Goal: Task Accomplishment & Management: Use online tool/utility

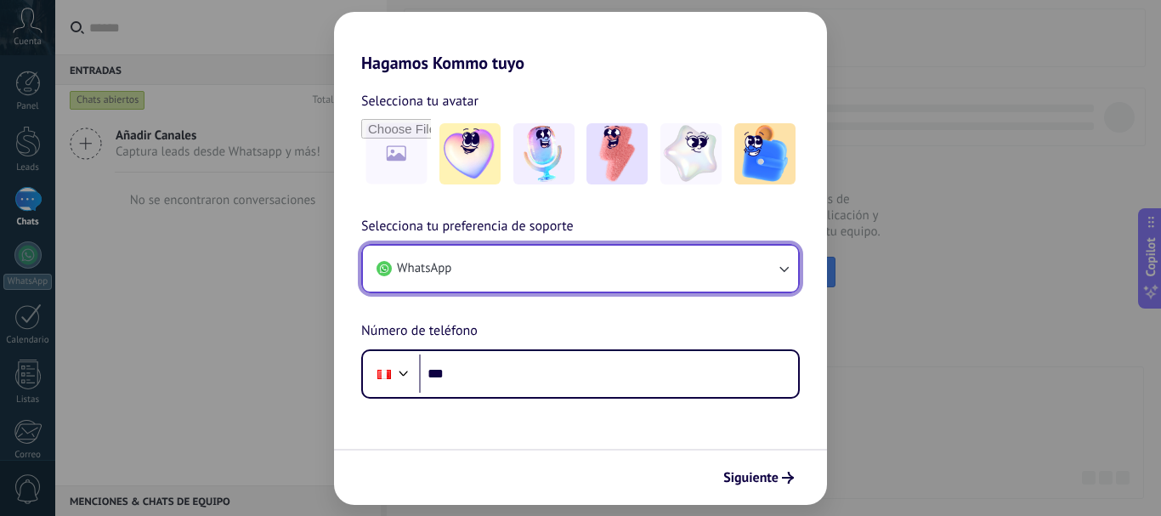
click at [597, 266] on button "WhatsApp" at bounding box center [580, 269] width 435 height 46
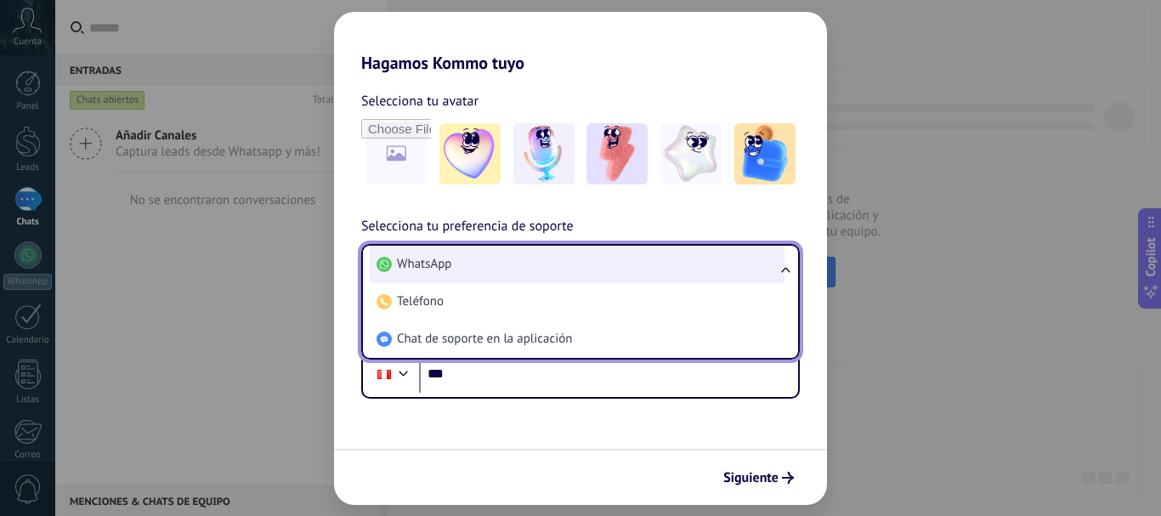
click at [494, 267] on li "WhatsApp" at bounding box center [577, 264] width 415 height 37
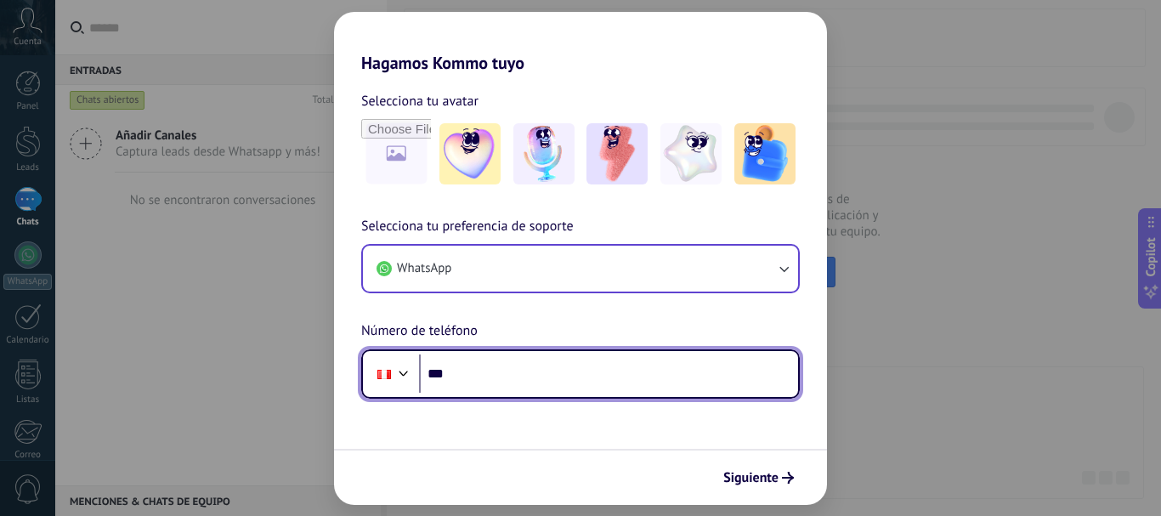
click at [530, 373] on input "***" at bounding box center [608, 373] width 379 height 39
type input "**********"
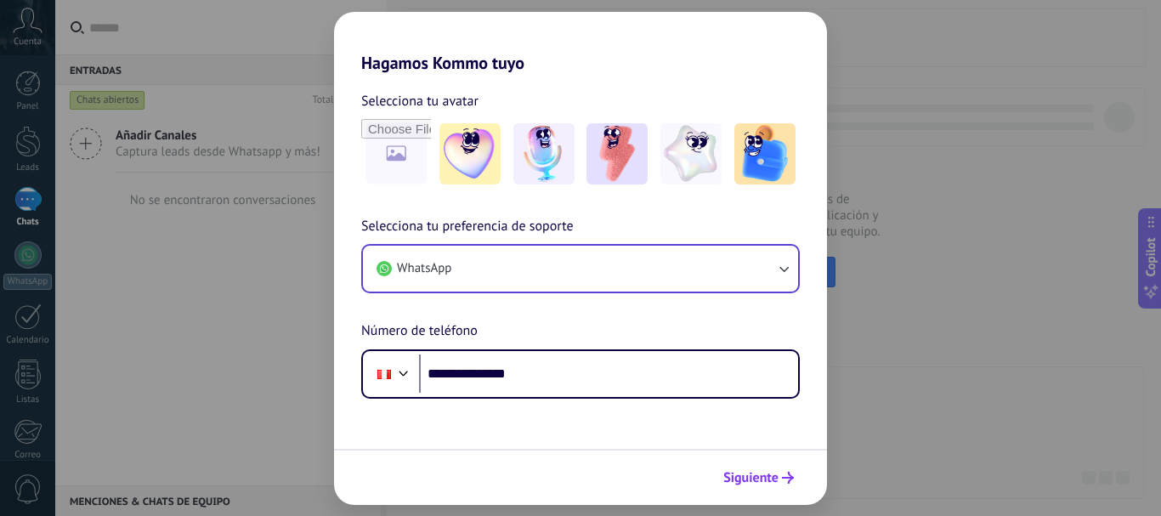
click at [766, 478] on span "Siguiente" at bounding box center [750, 478] width 55 height 12
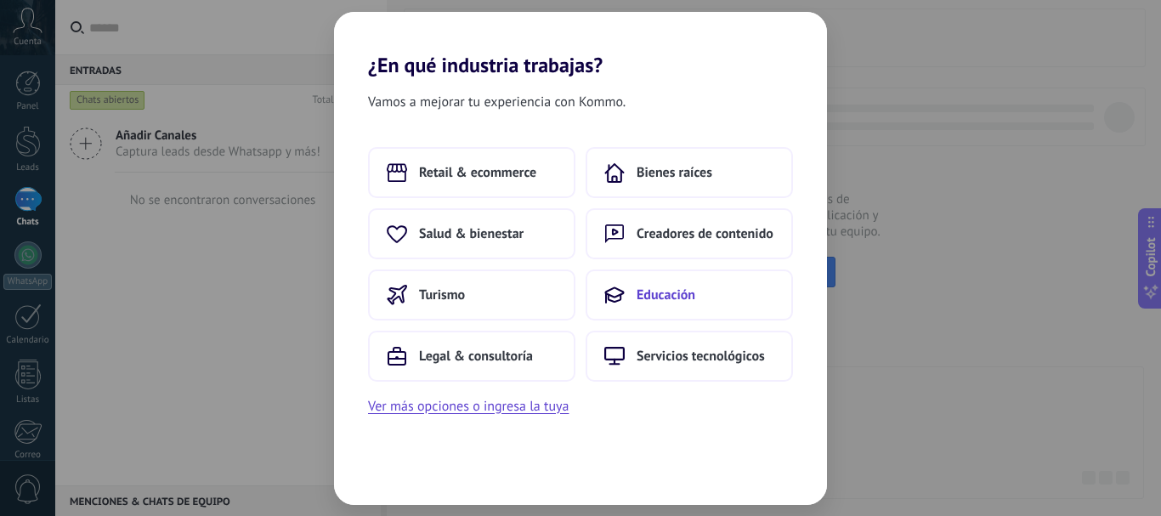
click at [658, 289] on span "Educación" at bounding box center [665, 294] width 59 height 17
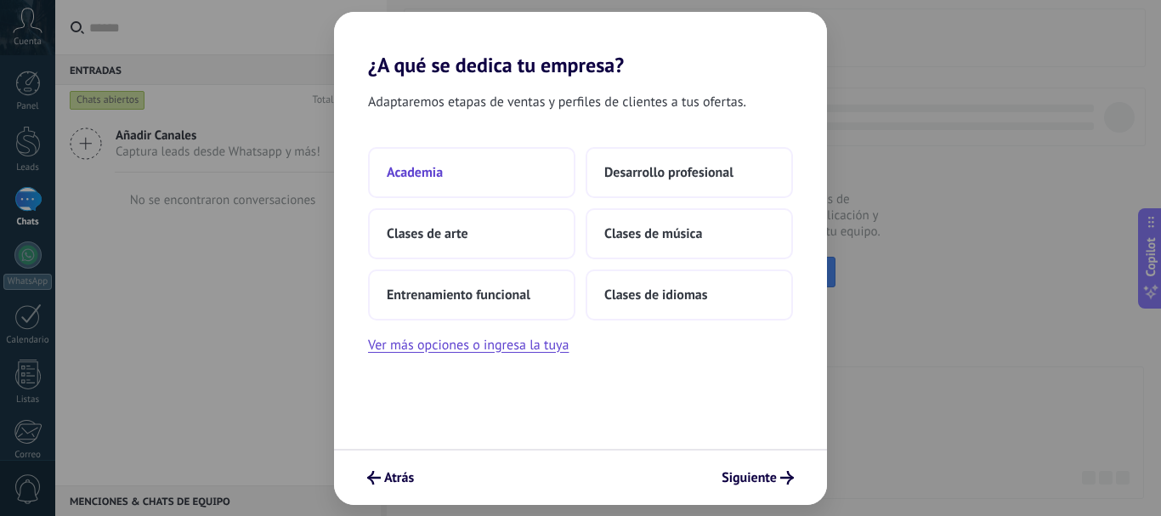
click at [434, 177] on span "Academia" at bounding box center [415, 172] width 56 height 17
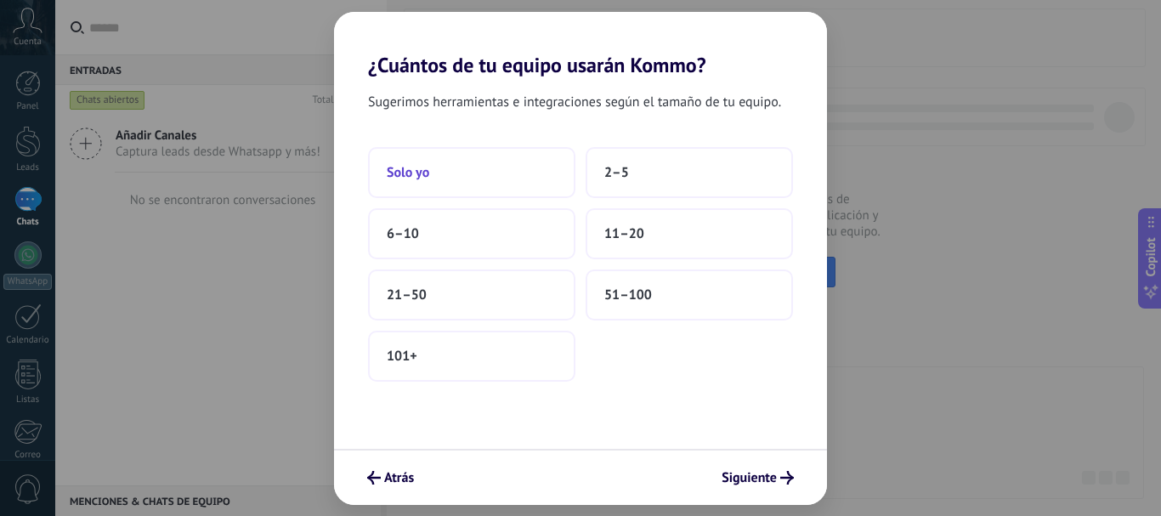
click at [465, 175] on button "Solo yo" at bounding box center [471, 172] width 207 height 51
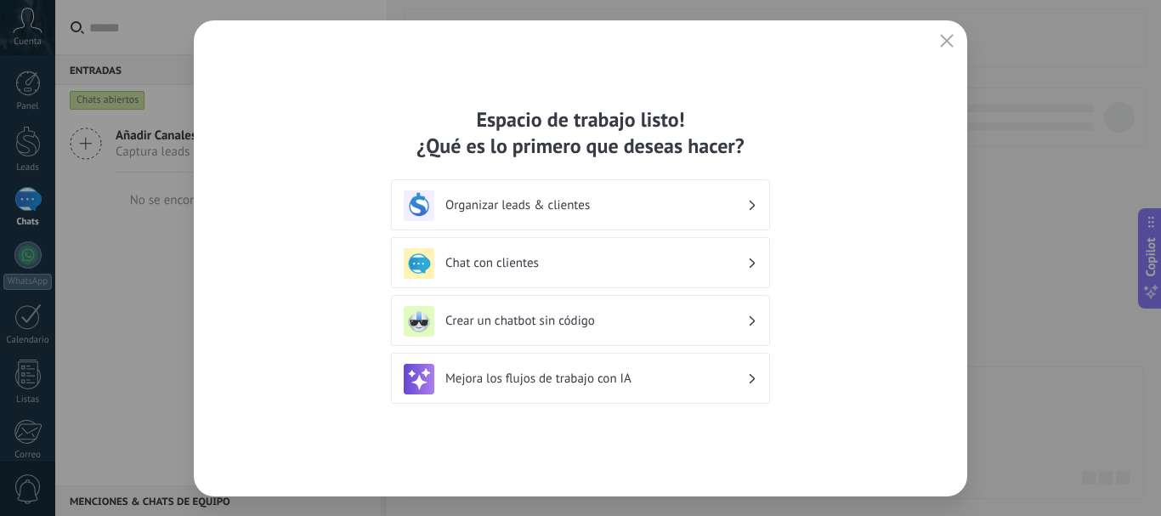
click at [670, 212] on h3 "Organizar leads & clientes" at bounding box center [596, 205] width 302 height 16
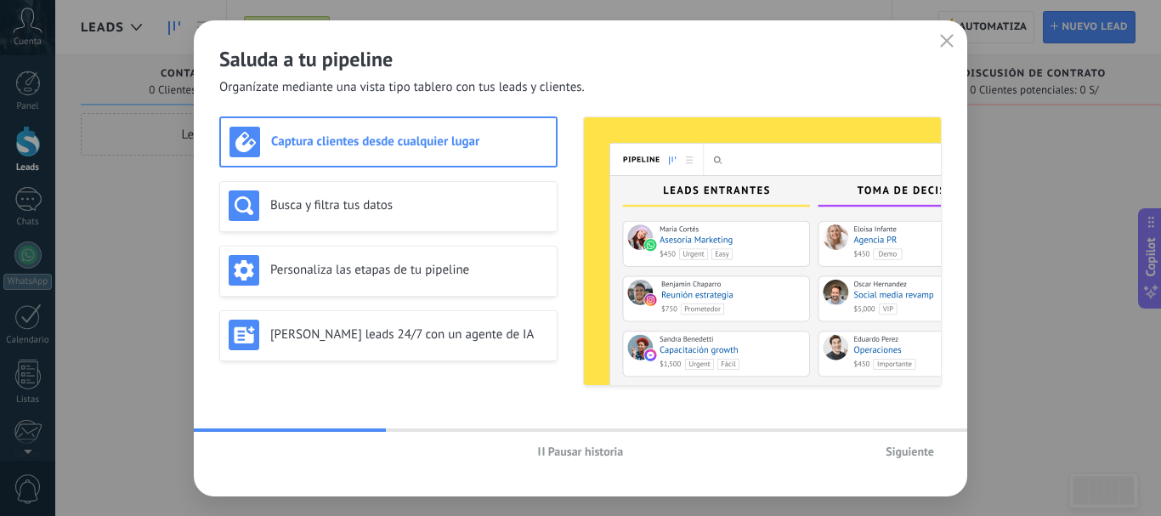
click at [883, 455] on button "Siguiente" at bounding box center [910, 450] width 64 height 25
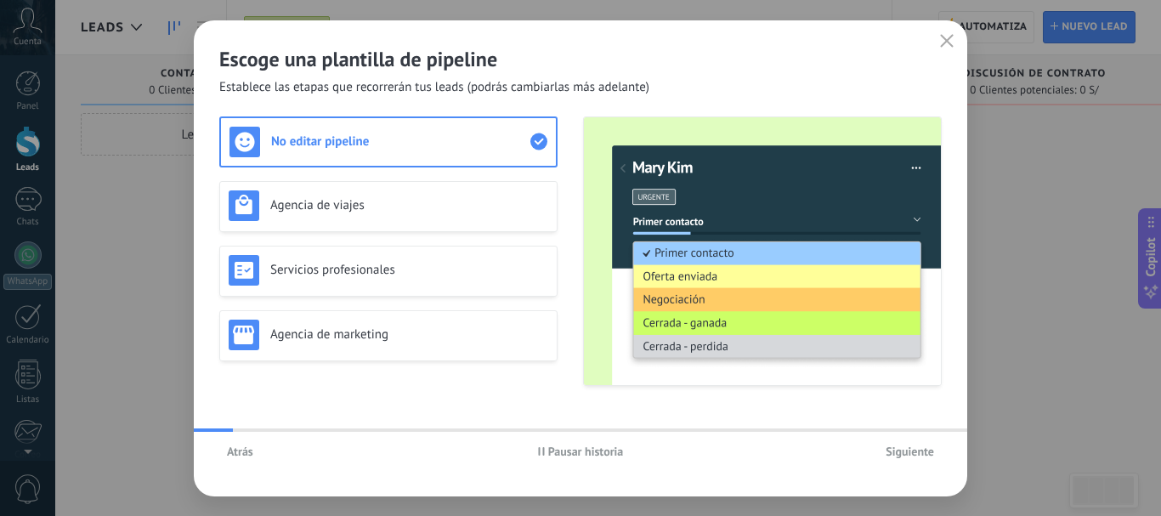
click at [908, 451] on span "Siguiente" at bounding box center [909, 451] width 48 height 12
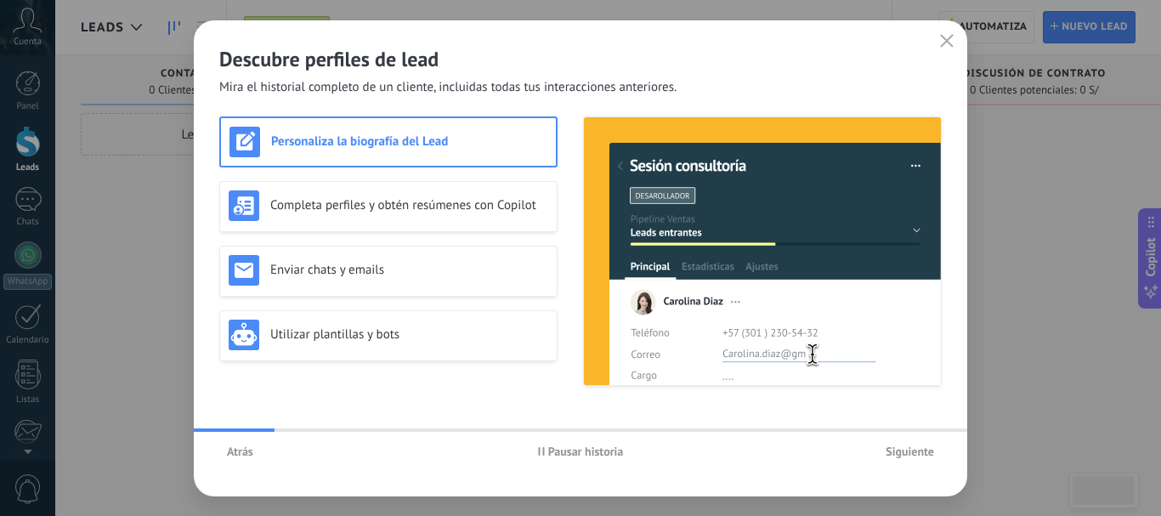
click at [908, 451] on span "Siguiente" at bounding box center [909, 451] width 48 height 12
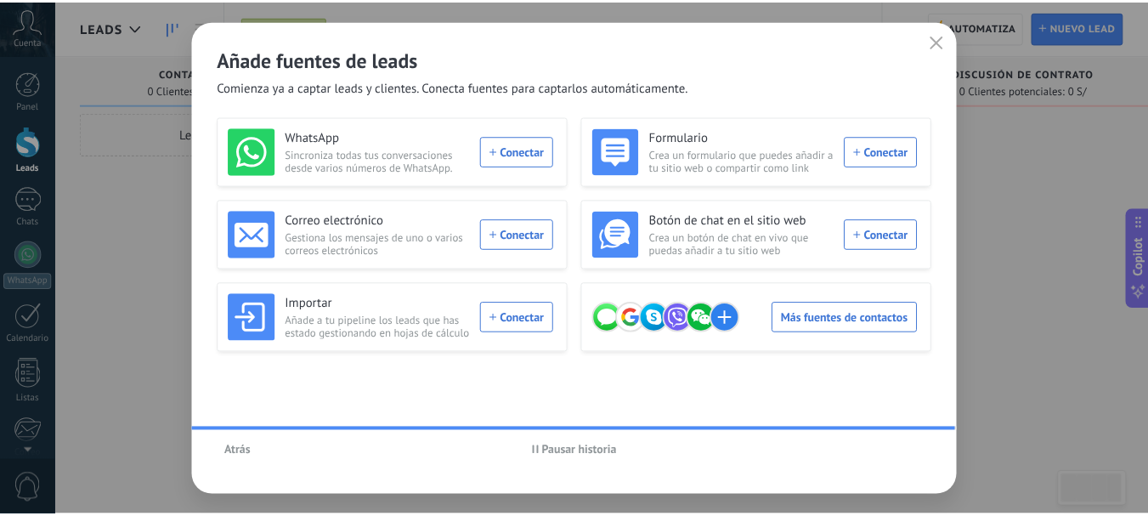
scroll to position [191, 0]
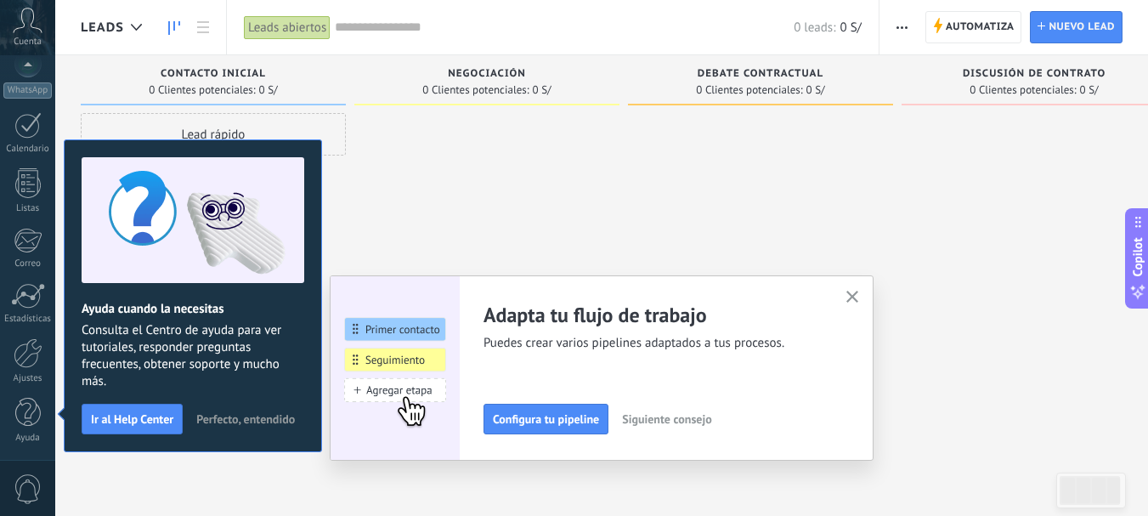
click at [859, 296] on use "button" at bounding box center [852, 297] width 13 height 13
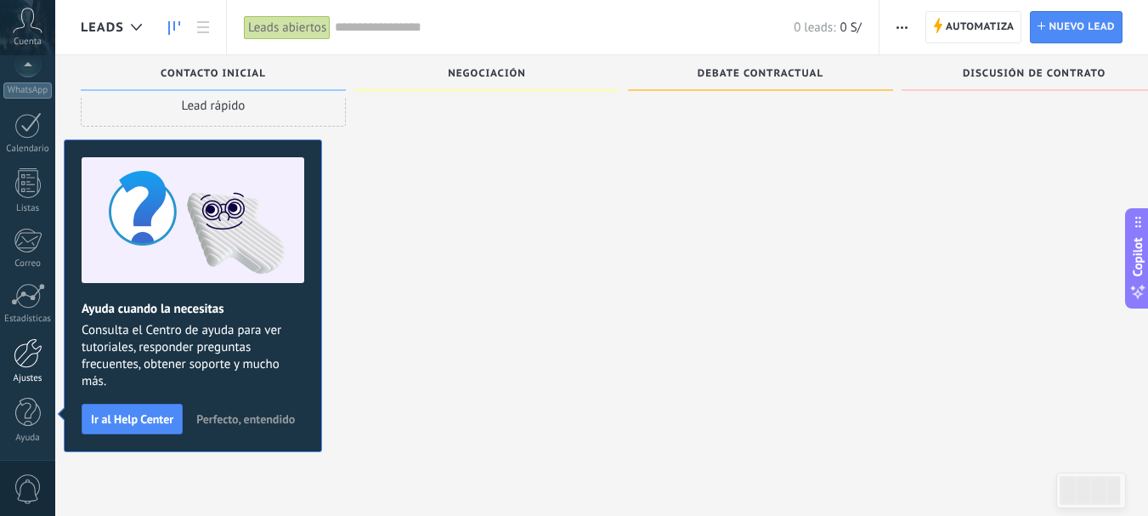
click at [28, 362] on div at bounding box center [28, 353] width 29 height 30
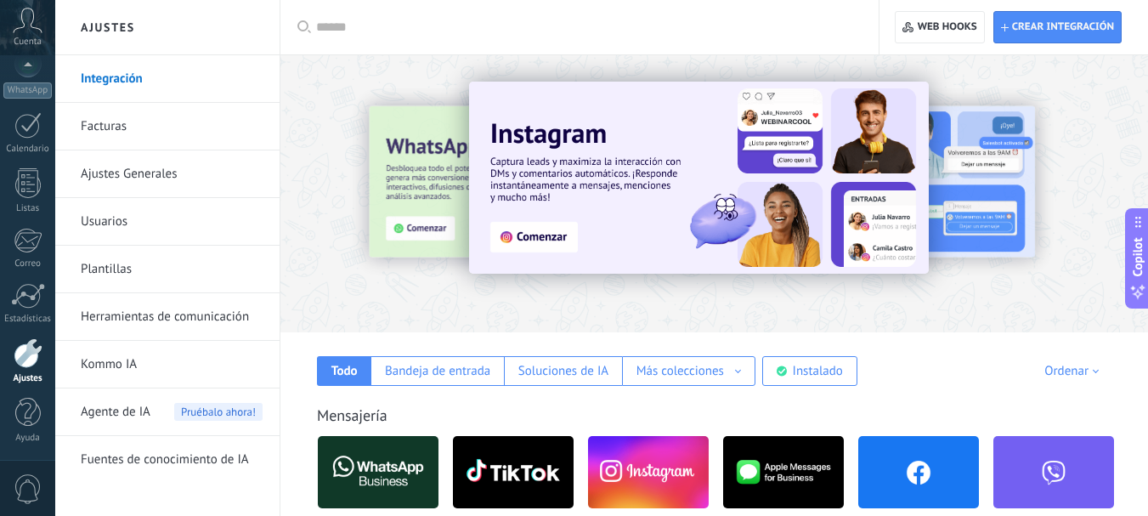
click at [373, 22] on input "text" at bounding box center [585, 28] width 539 height 18
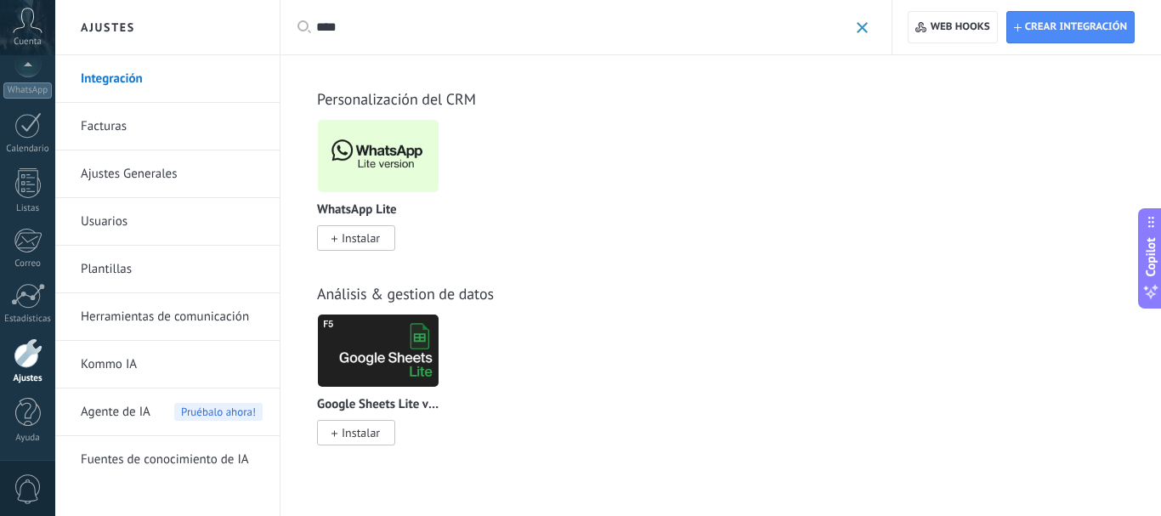
type input "****"
click at [390, 116] on div "Personalización del CRM WhatsApp Lite Instalar Triggers by Komanda F5 Instalar …" at bounding box center [720, 152] width 846 height 195
click at [394, 165] on img at bounding box center [378, 156] width 121 height 82
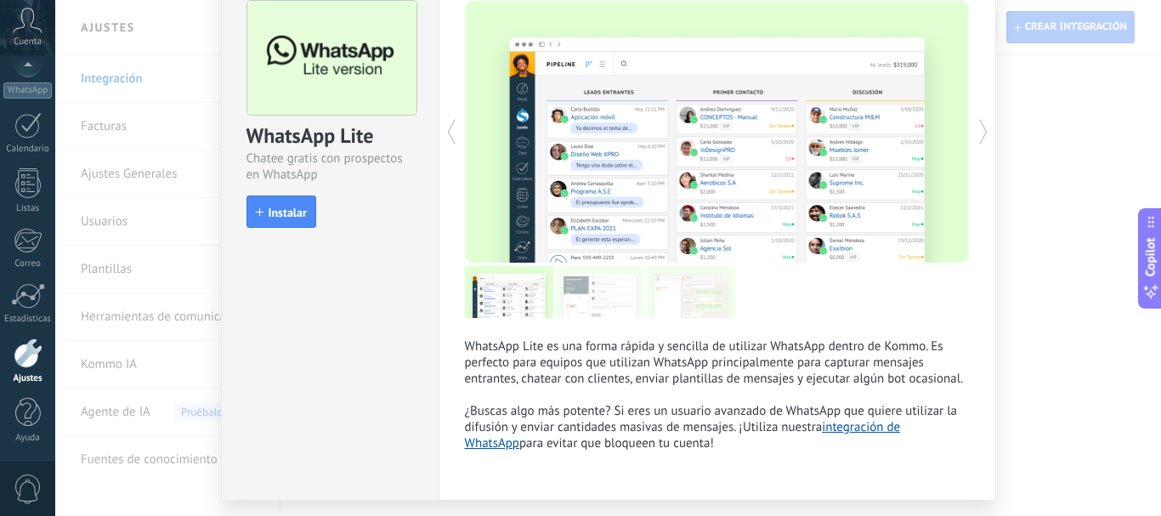
scroll to position [133, 0]
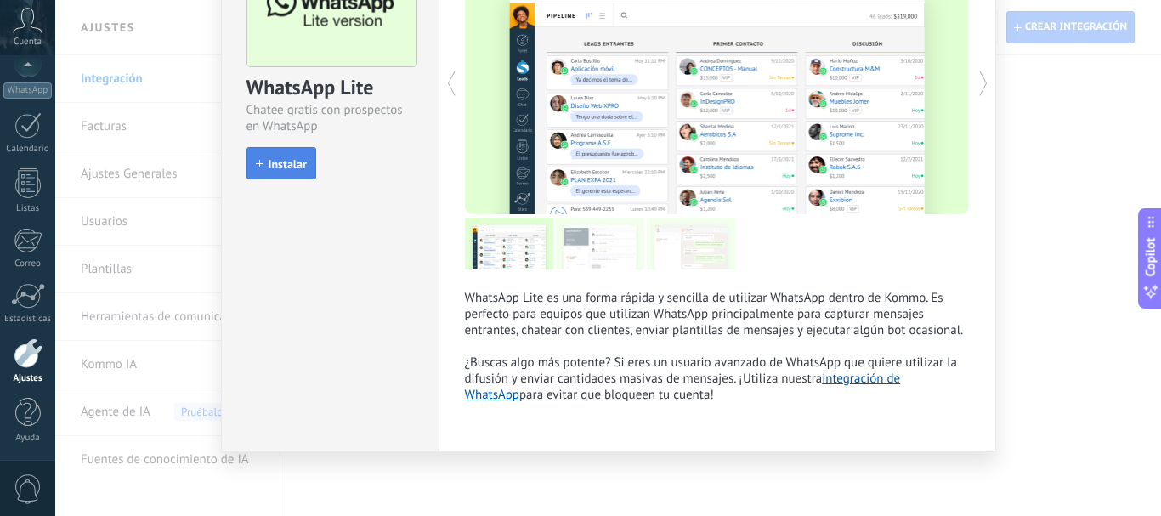
click at [263, 169] on span "Instalar" at bounding box center [281, 164] width 51 height 12
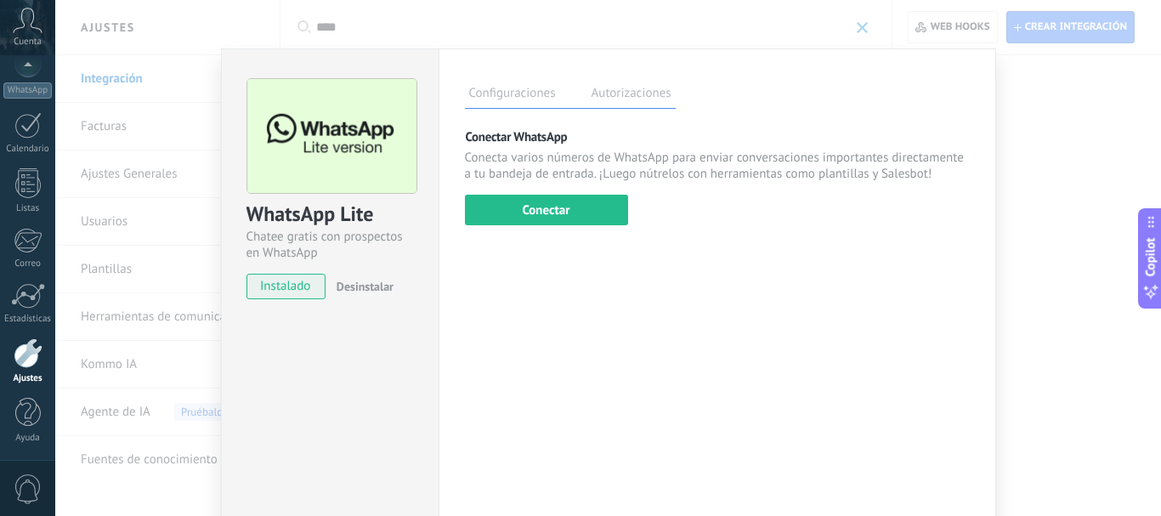
scroll to position [0, 0]
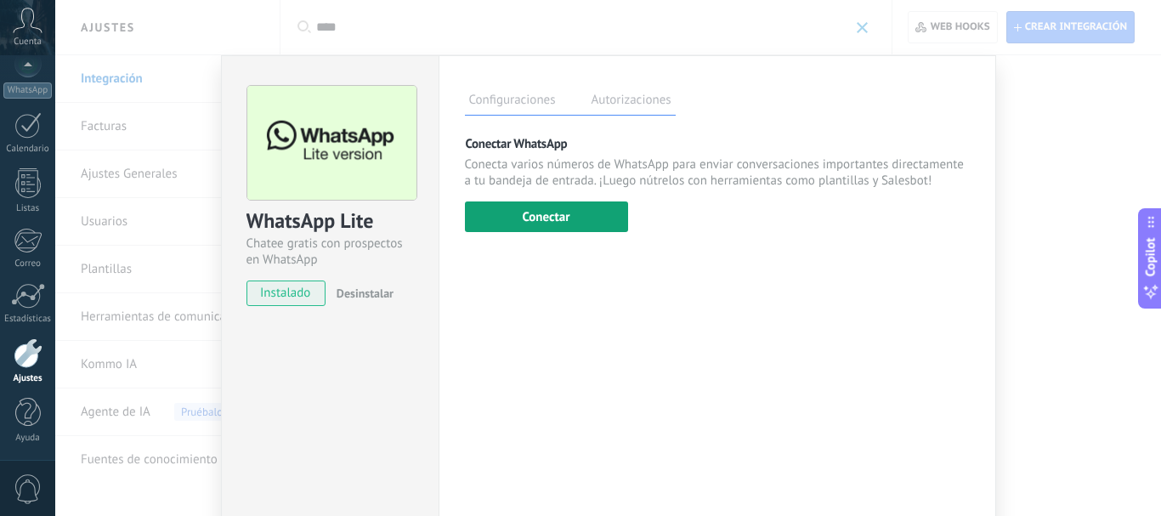
click at [543, 212] on button "Conectar" at bounding box center [546, 216] width 163 height 31
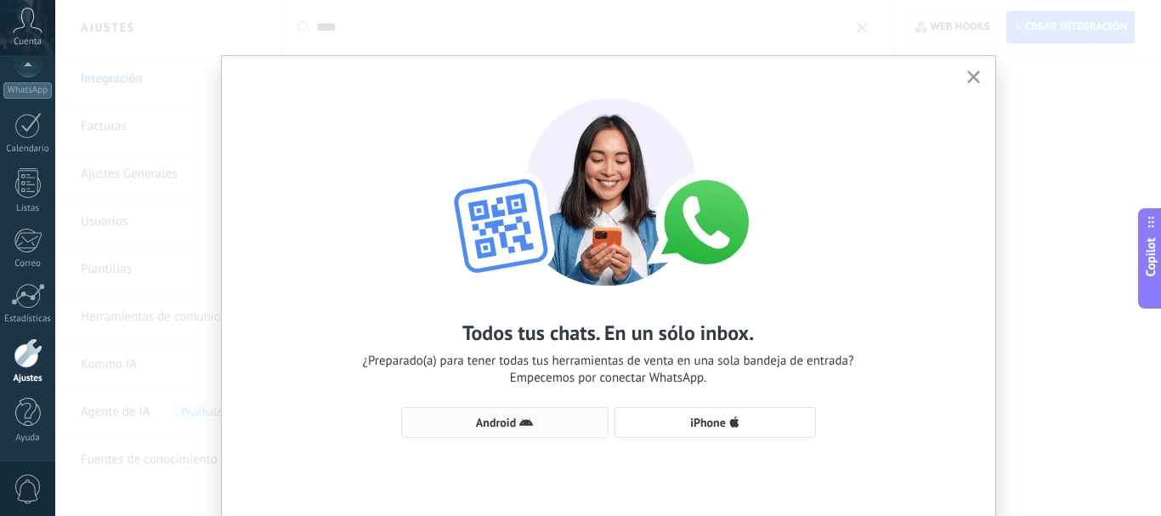
click at [506, 430] on button "Android" at bounding box center [504, 422] width 207 height 31
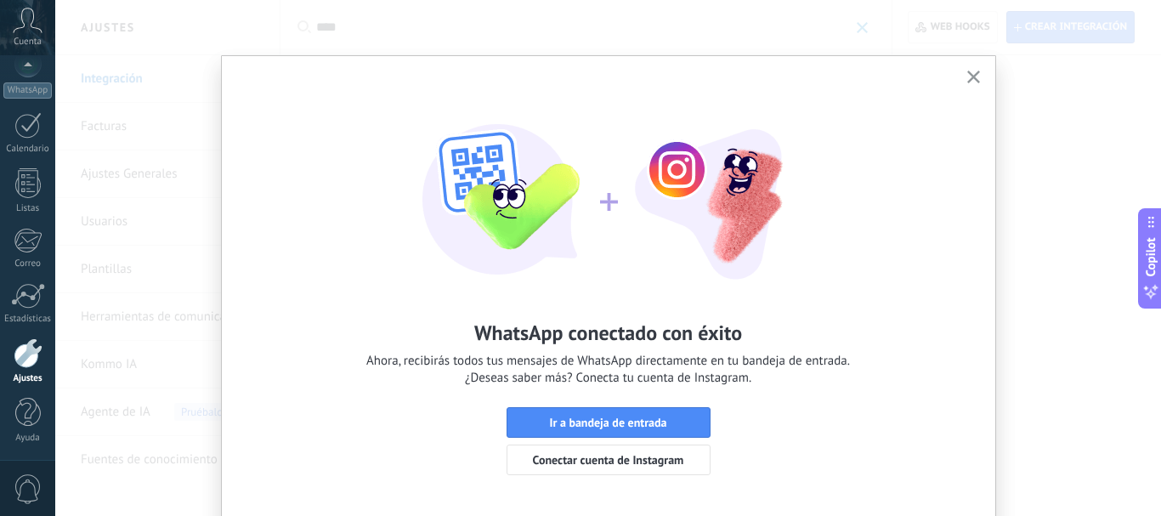
scroll to position [71, 0]
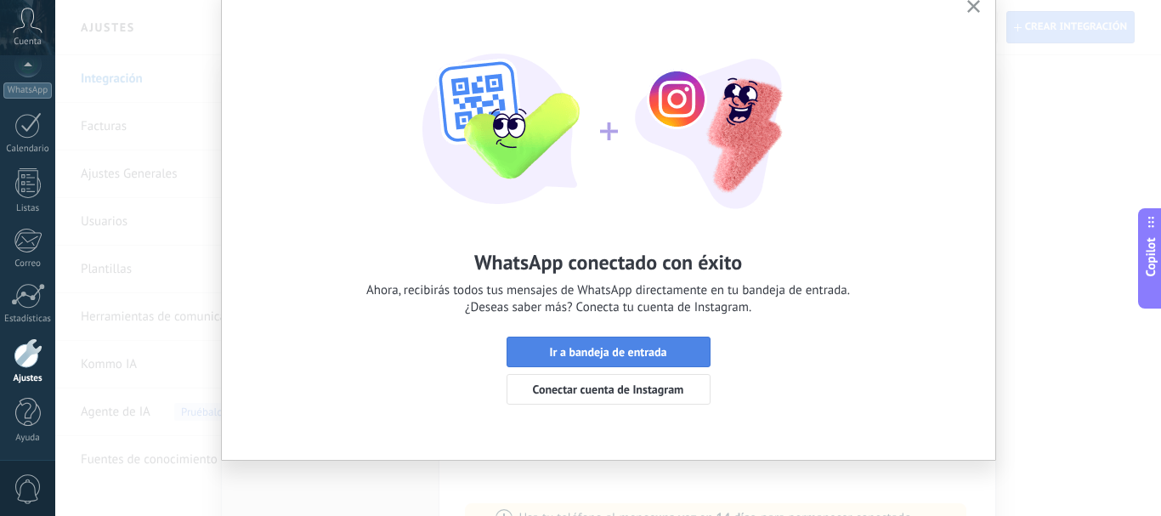
click at [609, 353] on span "Ir a bandeja de entrada" at bounding box center [607, 352] width 117 height 12
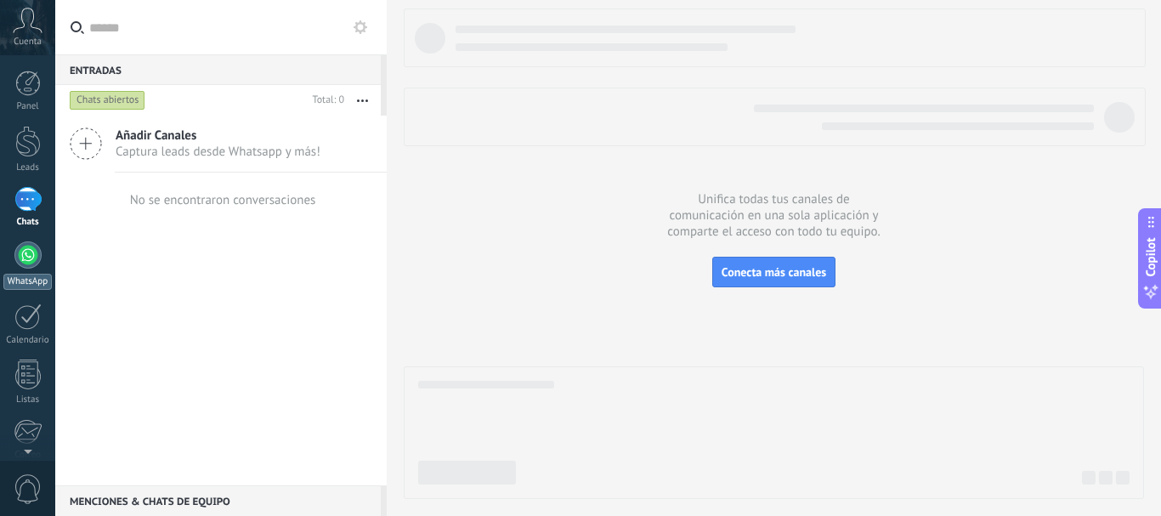
click at [29, 258] on div at bounding box center [27, 254] width 27 height 27
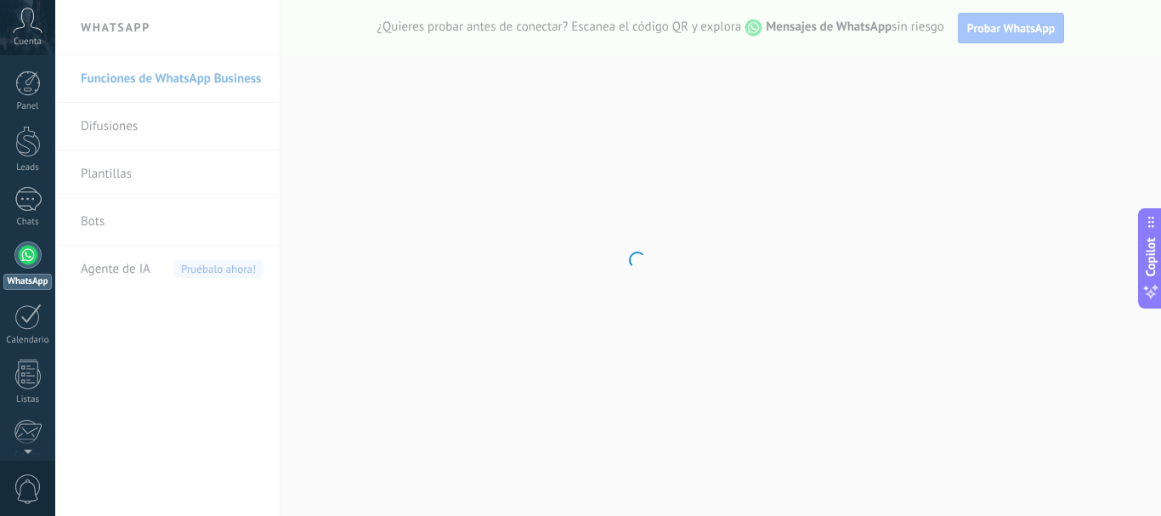
click at [143, 215] on body ".abccls-1,.abccls-2{fill-rule:evenodd}.abccls-2{fill:#fff} .abfcls-1{fill:none}…" at bounding box center [580, 258] width 1161 height 516
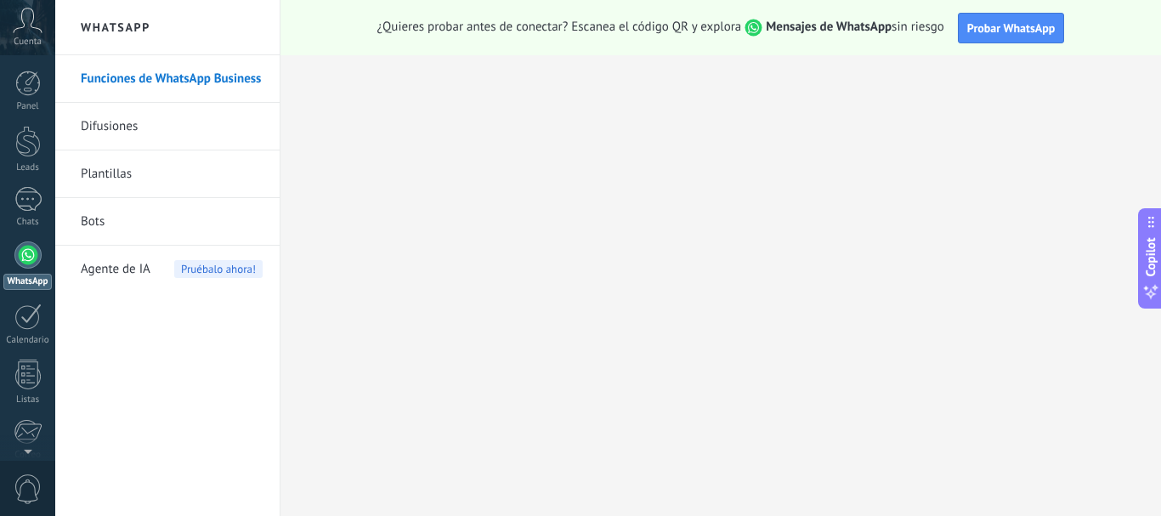
click at [113, 222] on link "Bots" at bounding box center [172, 222] width 182 height 48
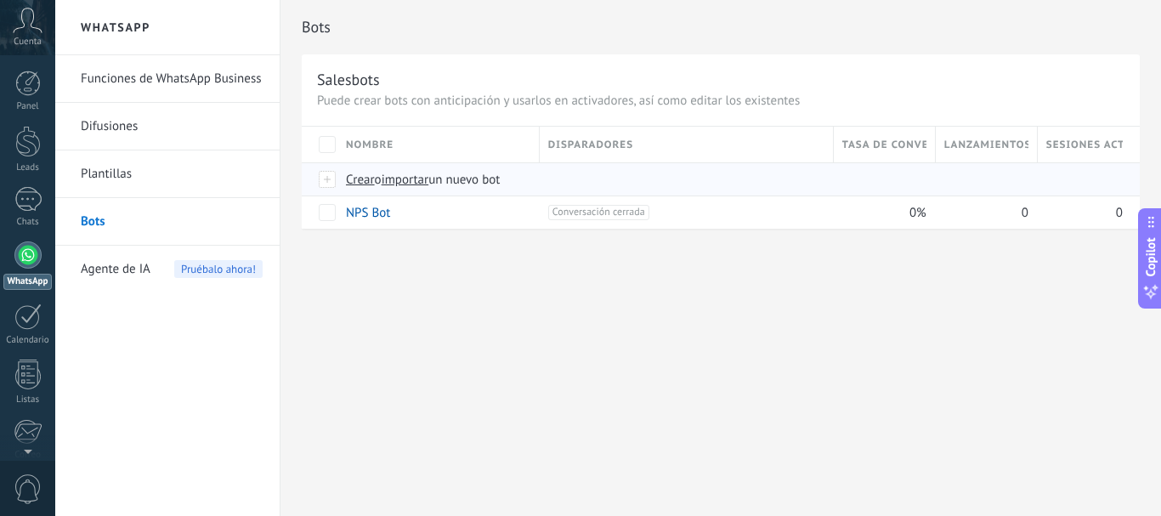
click at [363, 179] on span "Crear" at bounding box center [360, 180] width 29 height 16
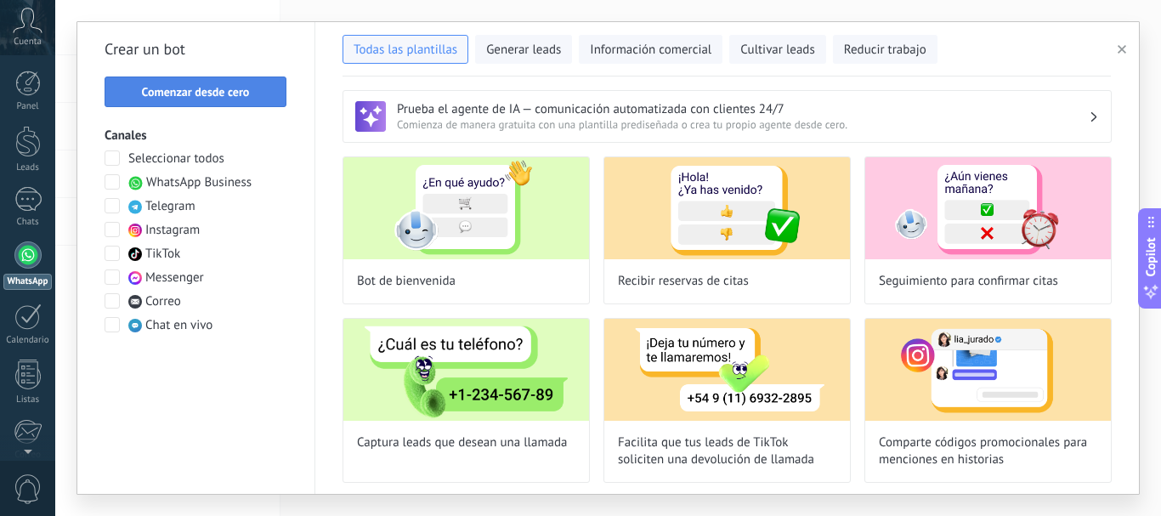
click at [172, 90] on span "Comenzar desde cero" at bounding box center [196, 92] width 108 height 12
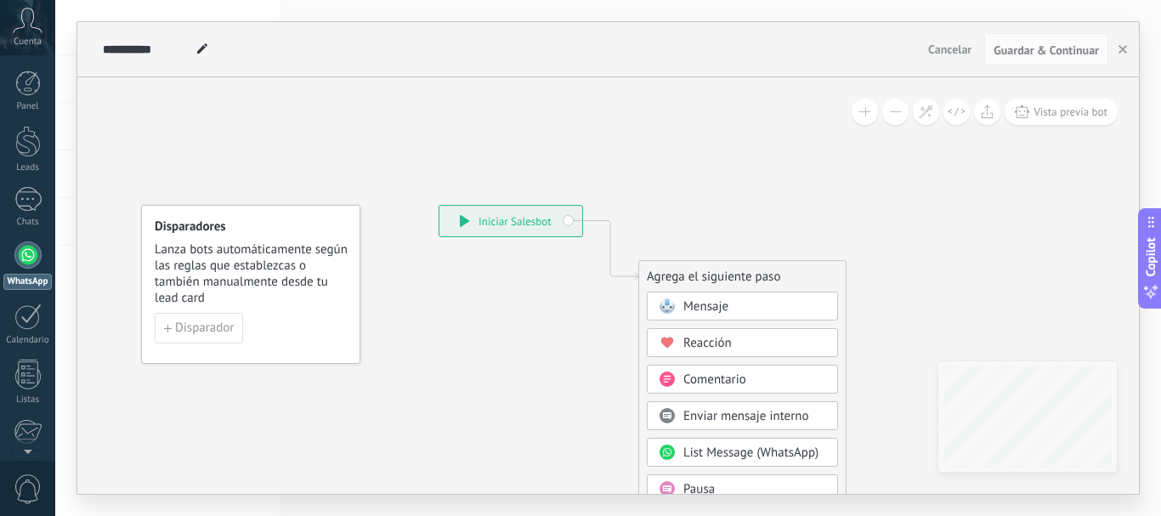
click at [736, 304] on div "Mensaje" at bounding box center [754, 306] width 143 height 17
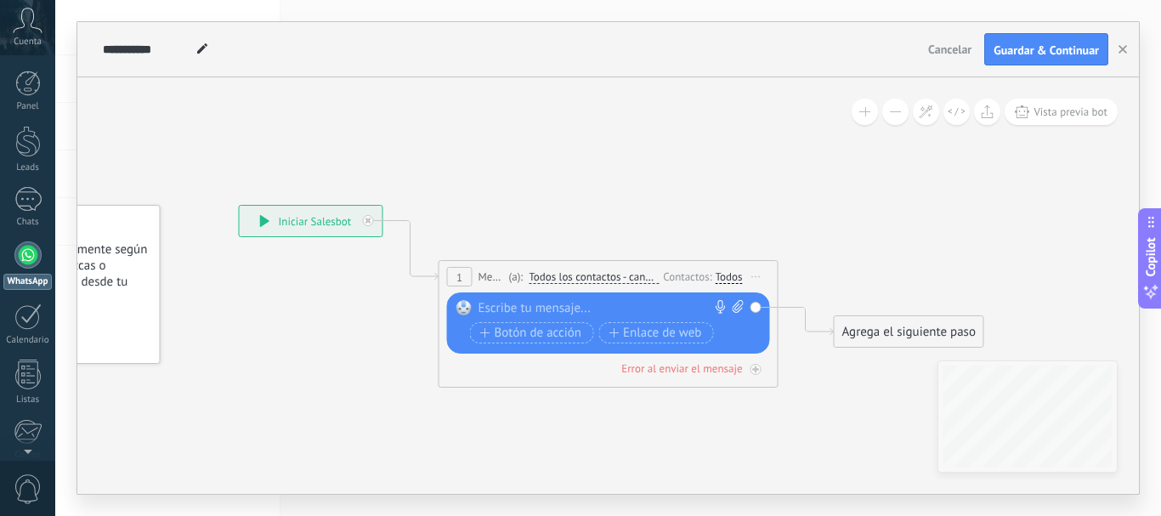
click at [514, 305] on div at bounding box center [604, 308] width 252 height 17
click at [514, 312] on div at bounding box center [604, 308] width 252 height 17
paste div
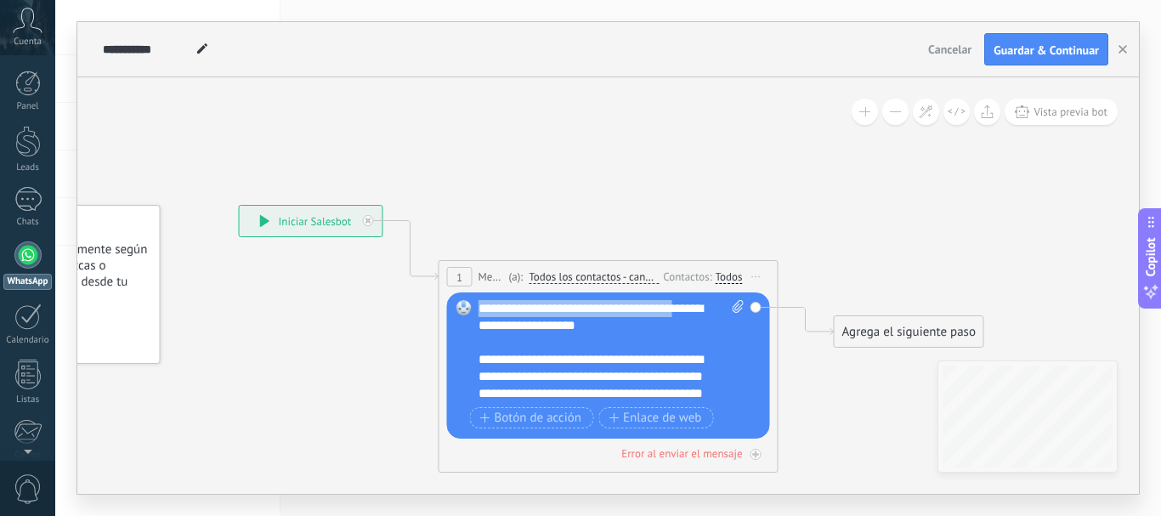
drag, startPoint x: 682, startPoint y: 310, endPoint x: 478, endPoint y: 309, distance: 204.8
click at [478, 309] on div "**********" at bounding box center [611, 351] width 266 height 102
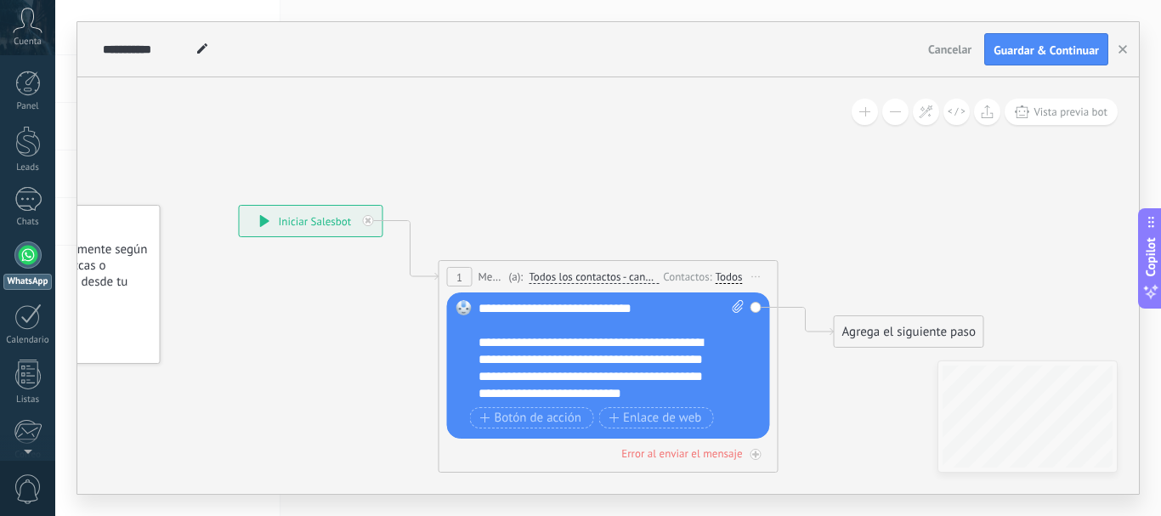
click at [659, 307] on div "**********" at bounding box center [611, 351] width 266 height 102
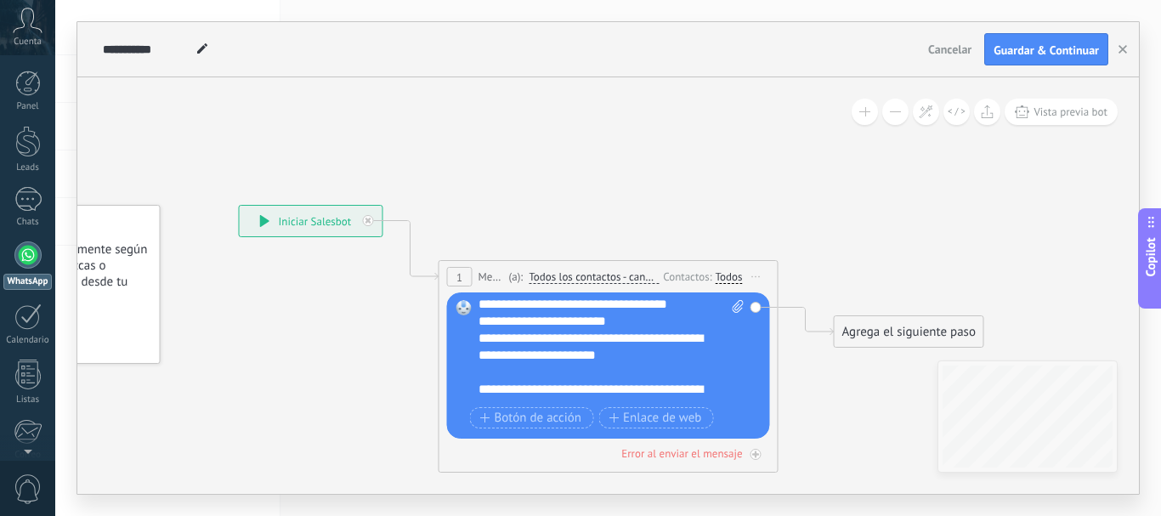
scroll to position [272, 0]
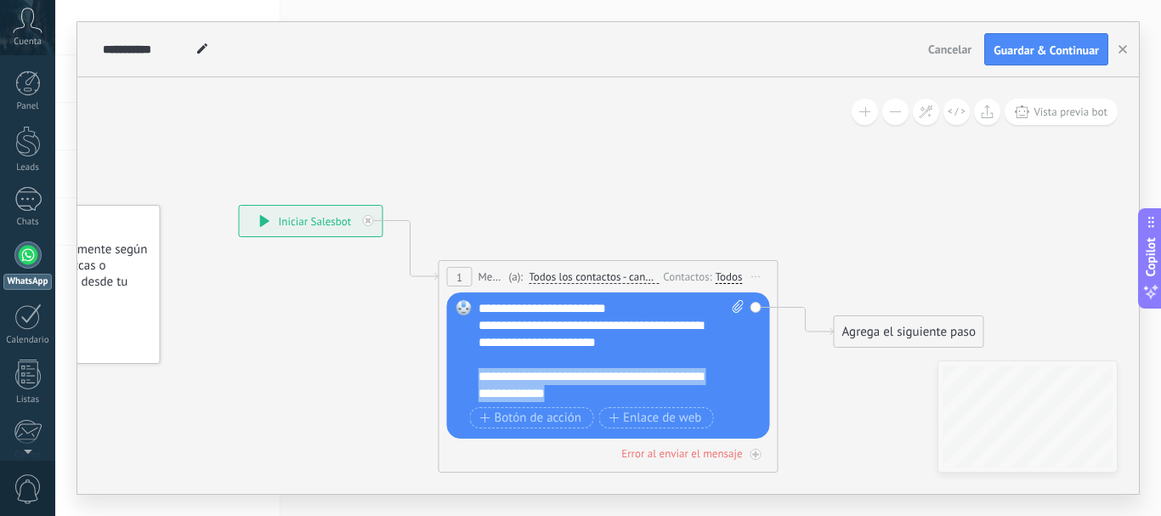
drag, startPoint x: 570, startPoint y: 393, endPoint x: 479, endPoint y: 380, distance: 91.8
click at [479, 380] on div "**********" at bounding box center [596, 385] width 236 height 34
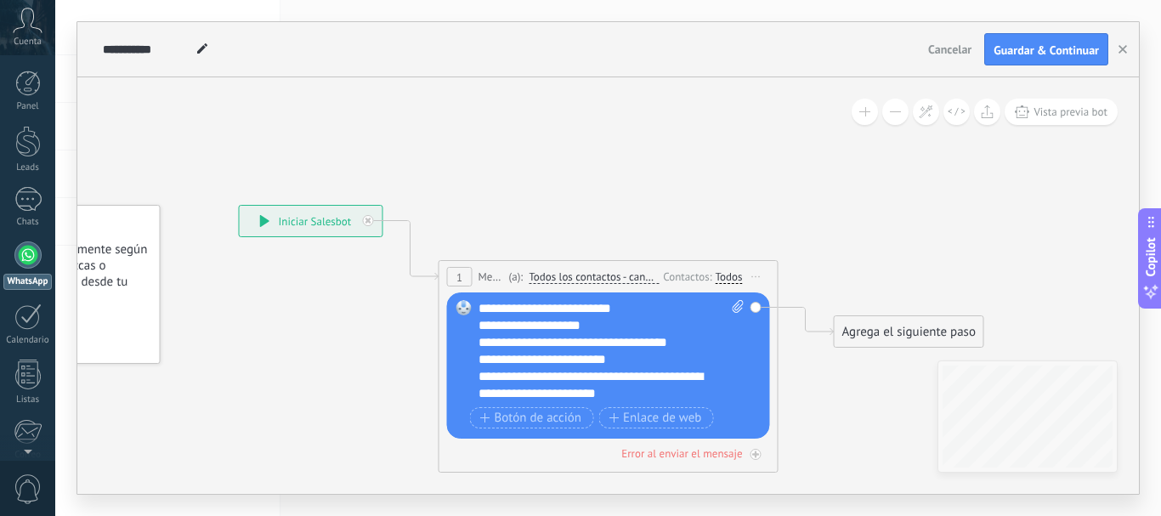
scroll to position [221, 0]
click at [876, 334] on div "Agrega el siguiente paso" at bounding box center [908, 332] width 149 height 28
click at [868, 331] on div "Agrega el siguiente paso" at bounding box center [937, 332] width 206 height 28
click at [894, 362] on span "Mensaje" at bounding box center [901, 361] width 45 height 16
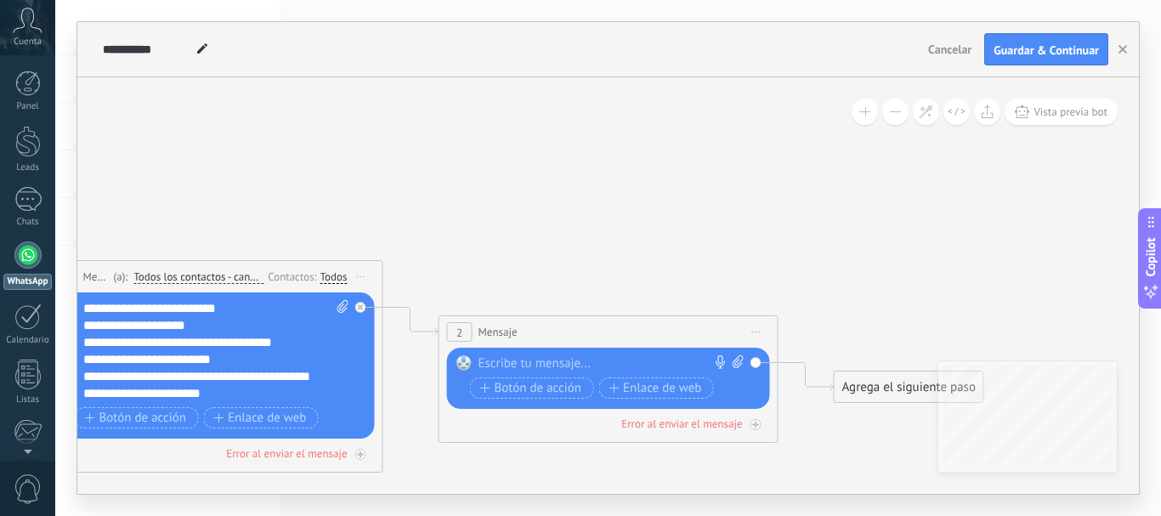
click at [755, 331] on icon at bounding box center [756, 332] width 8 height 2
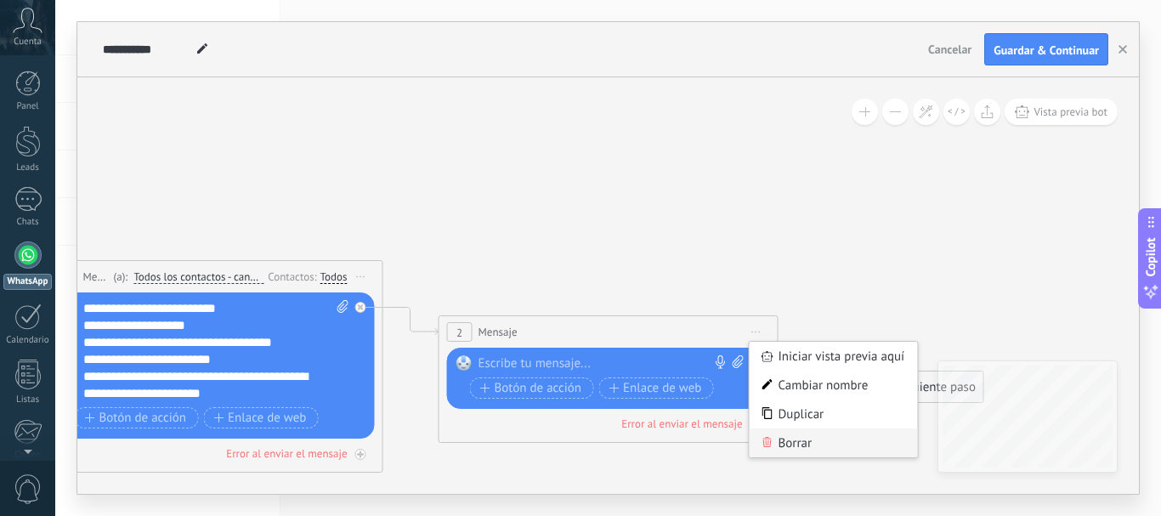
click at [807, 441] on div "Borrar" at bounding box center [833, 442] width 168 height 29
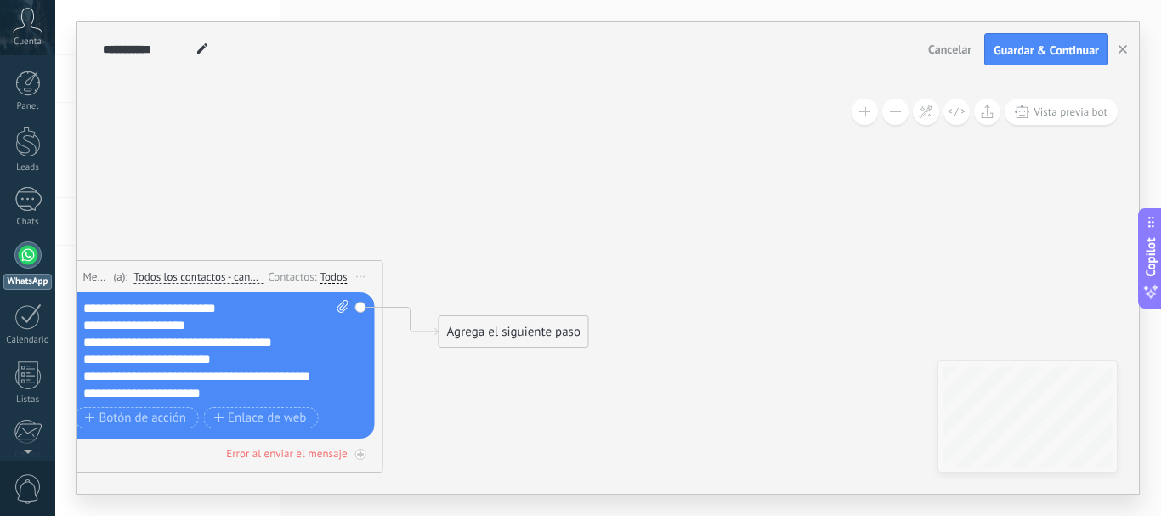
click at [496, 333] on div "Agrega el siguiente paso" at bounding box center [513, 332] width 149 height 28
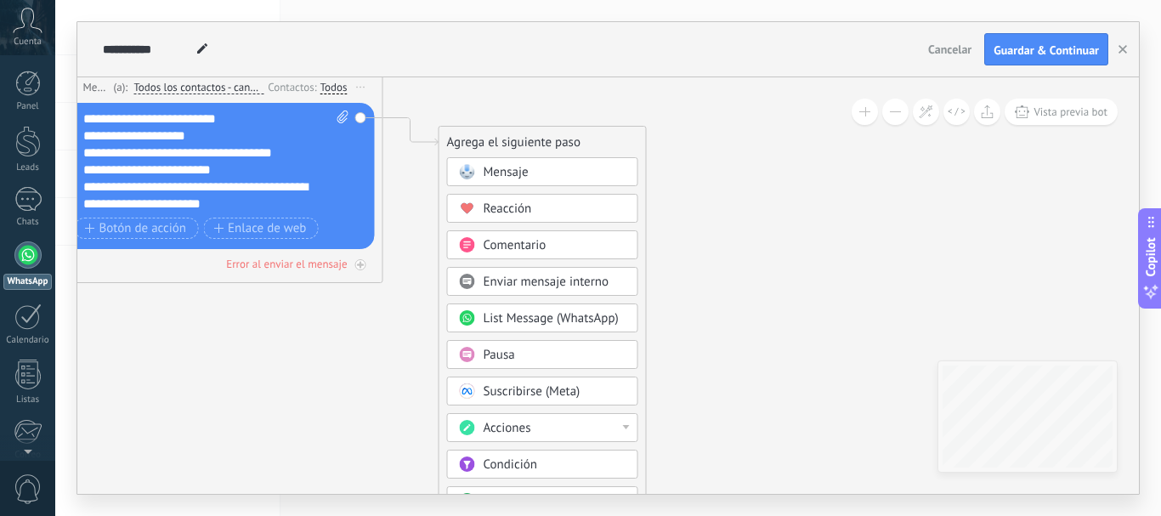
click at [509, 360] on span "Pausa" at bounding box center [498, 355] width 31 height 16
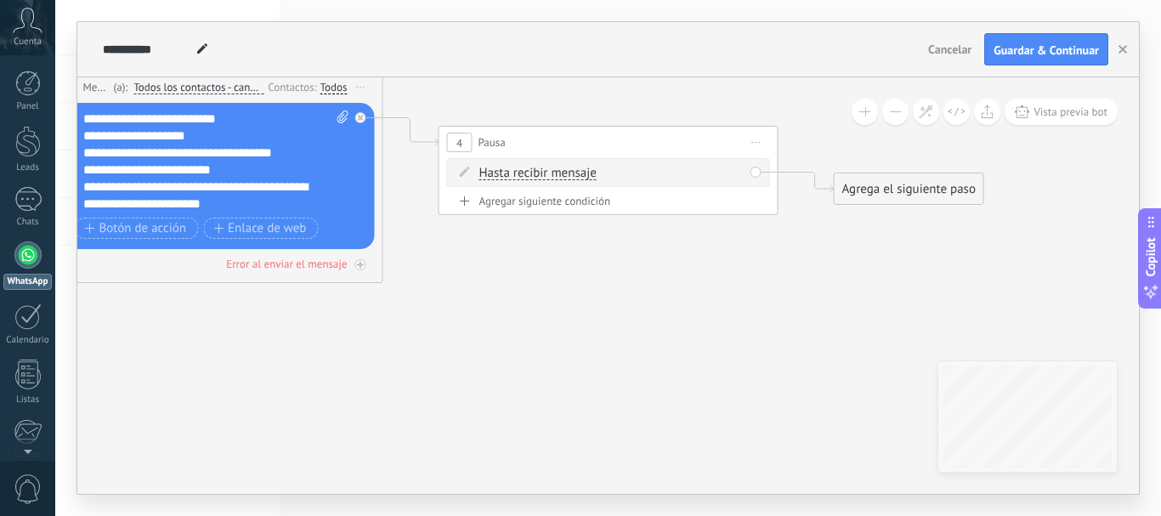
click at [860, 187] on div "Agrega el siguiente paso" at bounding box center [908, 189] width 149 height 28
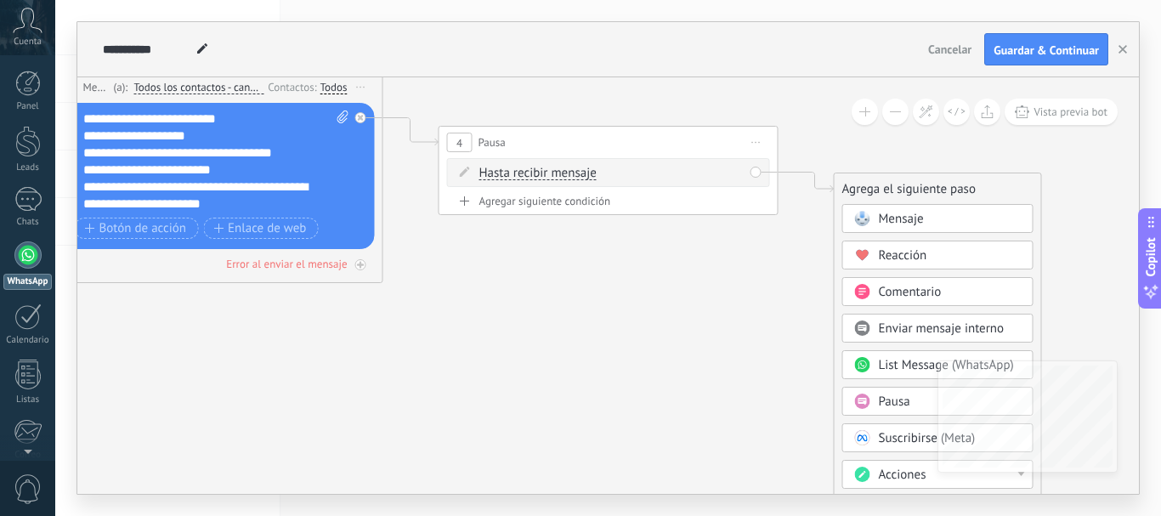
click at [932, 226] on div "Mensaje" at bounding box center [950, 219] width 143 height 17
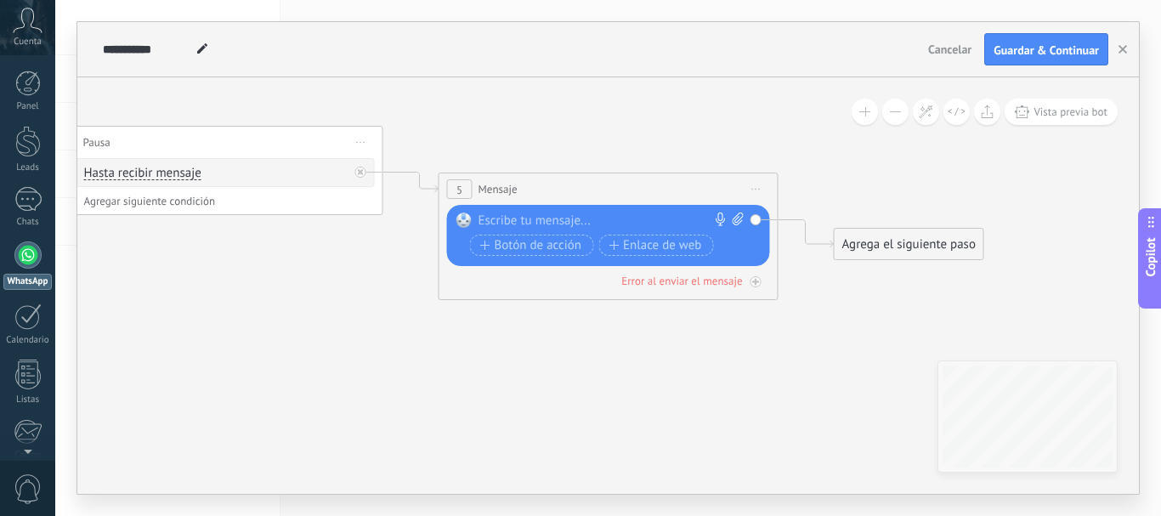
click at [519, 221] on div at bounding box center [604, 220] width 252 height 17
paste div
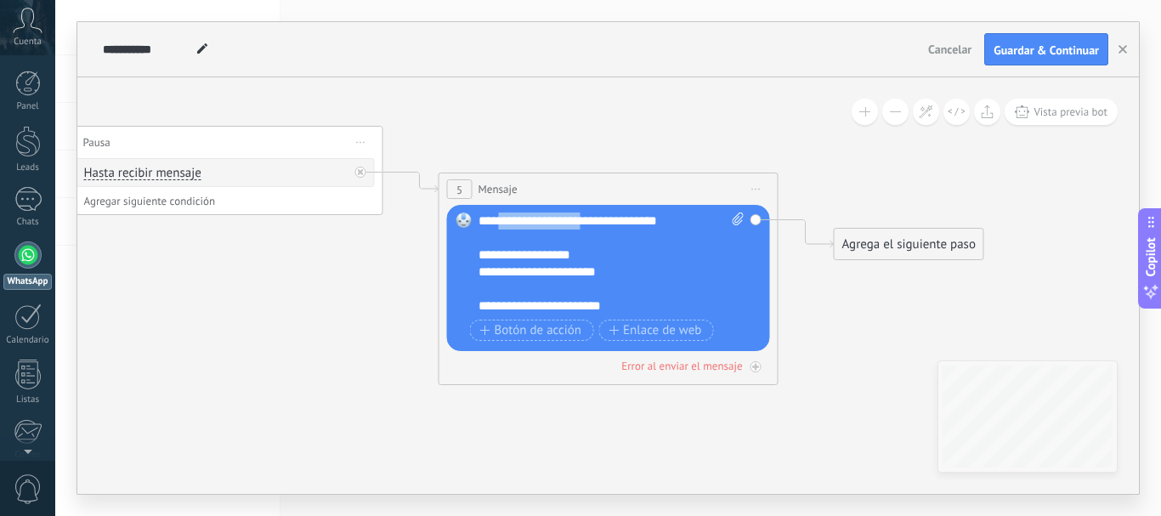
drag, startPoint x: 621, startPoint y: 218, endPoint x: 503, endPoint y: 218, distance: 118.1
click at [503, 218] on div "**********" at bounding box center [611, 263] width 266 height 102
click at [564, 250] on div "**********" at bounding box center [596, 254] width 236 height 17
click at [585, 269] on div "**********" at bounding box center [596, 271] width 236 height 17
click at [642, 280] on div "**********" at bounding box center [596, 271] width 236 height 17
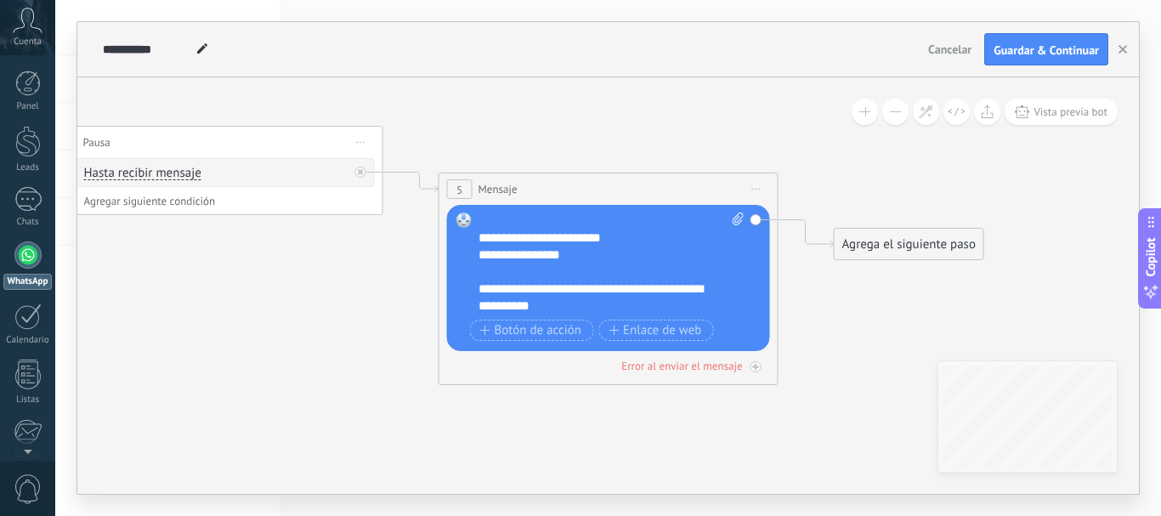
scroll to position [136, 0]
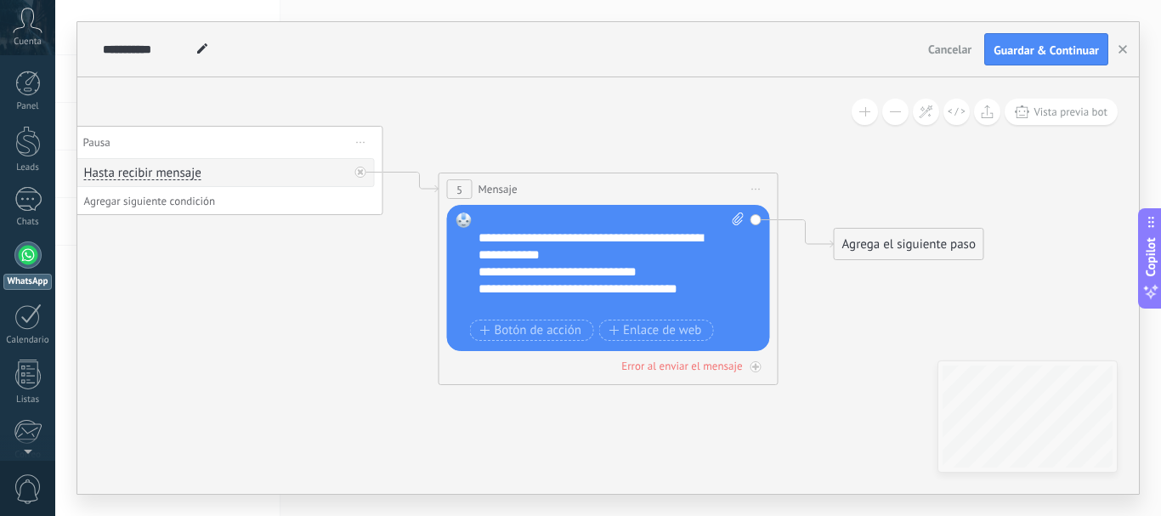
click at [668, 271] on div "**********" at bounding box center [596, 271] width 236 height 17
click at [553, 253] on div "**********" at bounding box center [596, 246] width 236 height 34
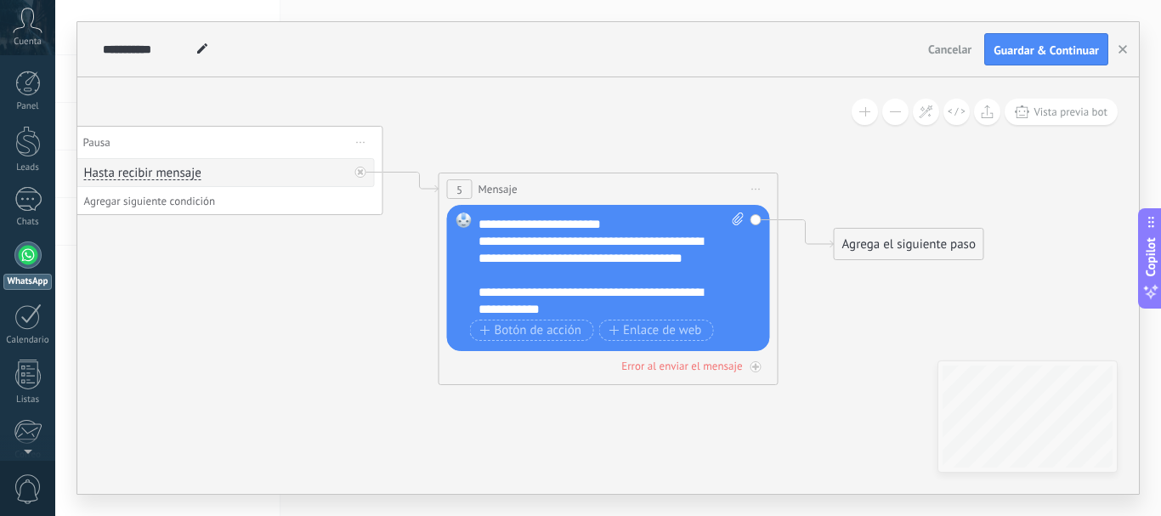
scroll to position [51, 0]
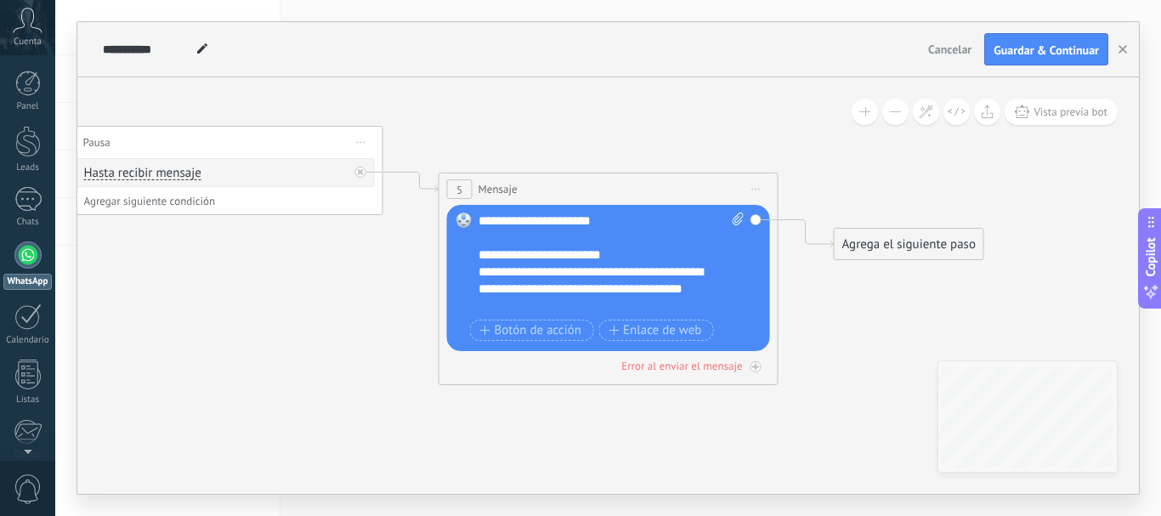
click at [529, 307] on div "**********" at bounding box center [596, 288] width 236 height 51
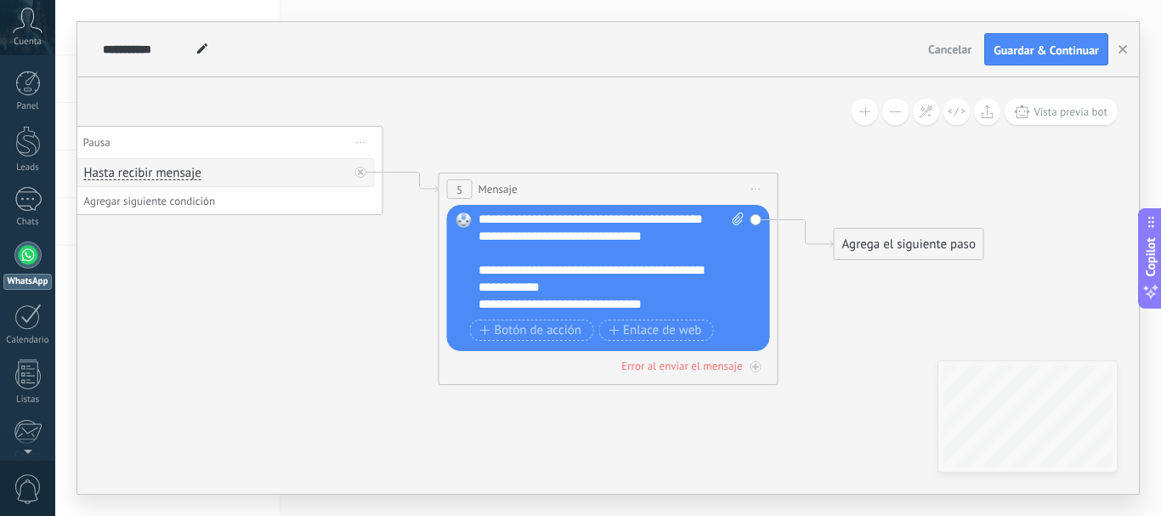
scroll to position [152, 0]
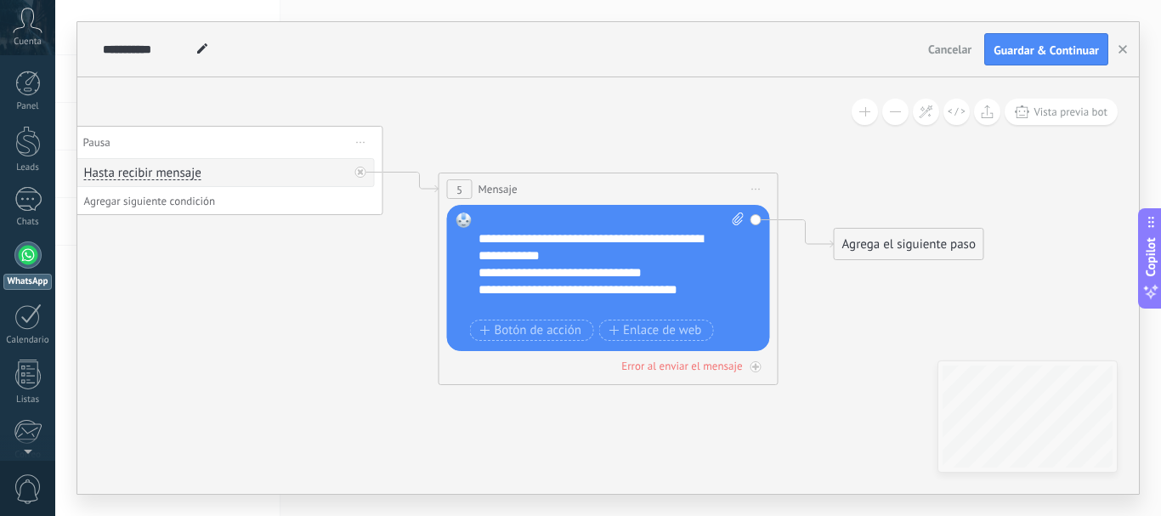
click at [668, 272] on div "**********" at bounding box center [596, 272] width 236 height 17
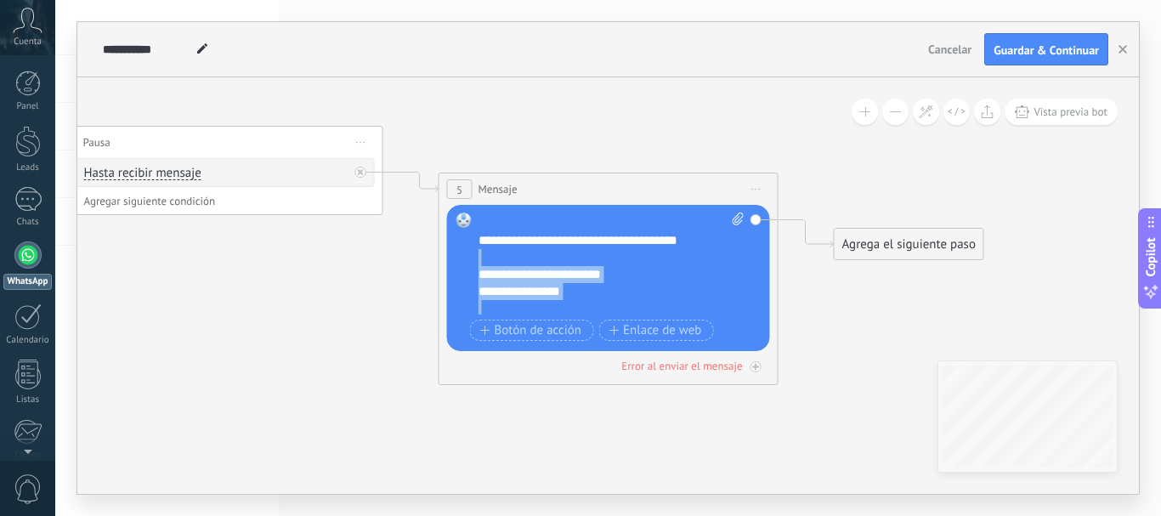
scroll to position [229, 0]
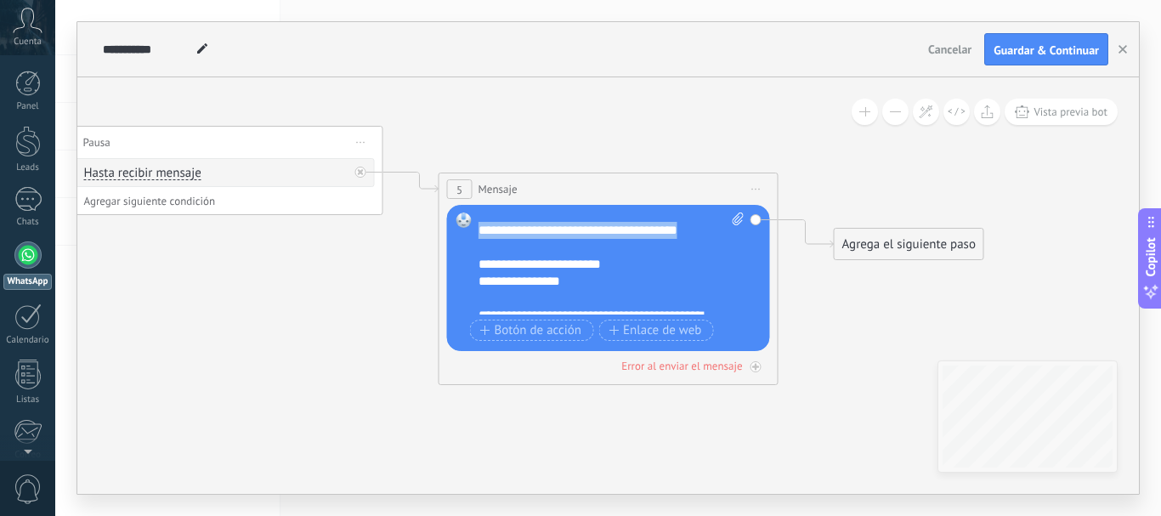
drag, startPoint x: 687, startPoint y: 303, endPoint x: 480, endPoint y: 235, distance: 217.9
click at [480, 235] on div "**********" at bounding box center [596, 230] width 236 height 17
click at [574, 280] on div "**********" at bounding box center [596, 281] width 236 height 17
click at [481, 279] on div "**********" at bounding box center [596, 281] width 236 height 17
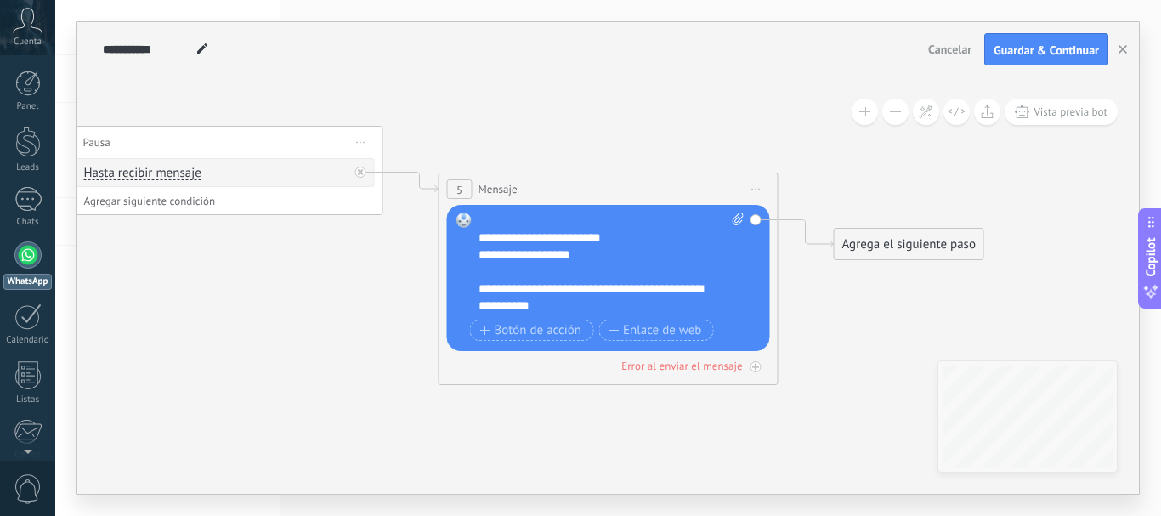
scroll to position [170, 0]
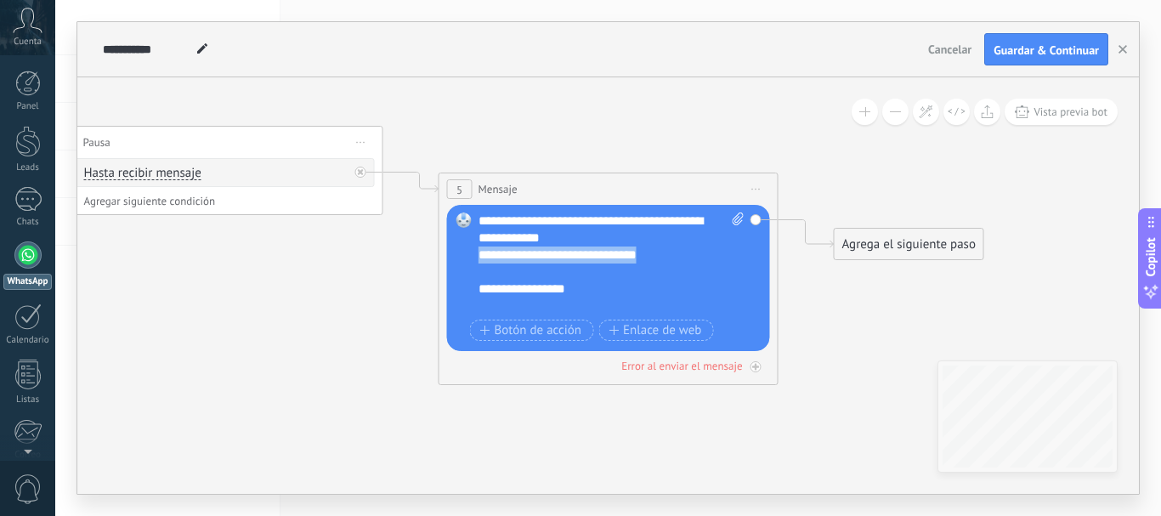
drag, startPoint x: 663, startPoint y: 257, endPoint x: 466, endPoint y: 263, distance: 197.2
click at [476, 260] on div "Reemplazar Quitar Convertir a mensaje de voz Arrastre la imagen aquí para adjun…" at bounding box center [608, 278] width 323 height 146
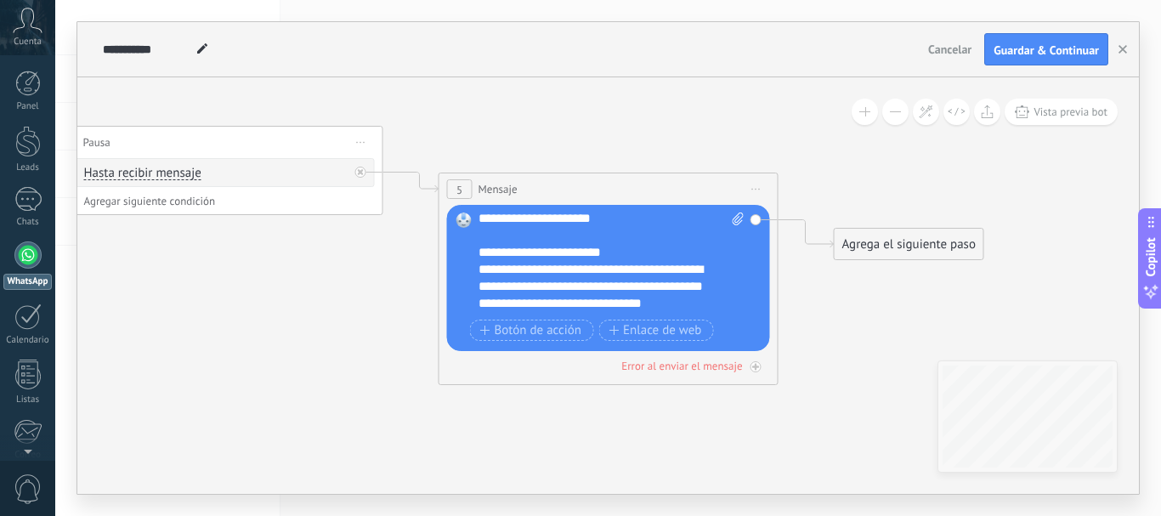
scroll to position [85, 0]
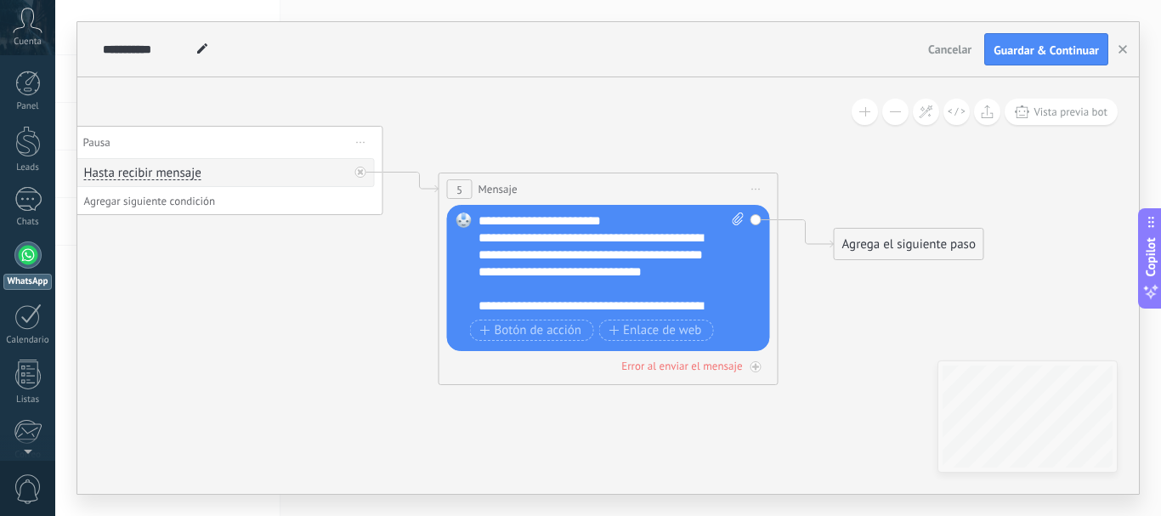
click at [602, 243] on div "**********" at bounding box center [596, 263] width 236 height 68
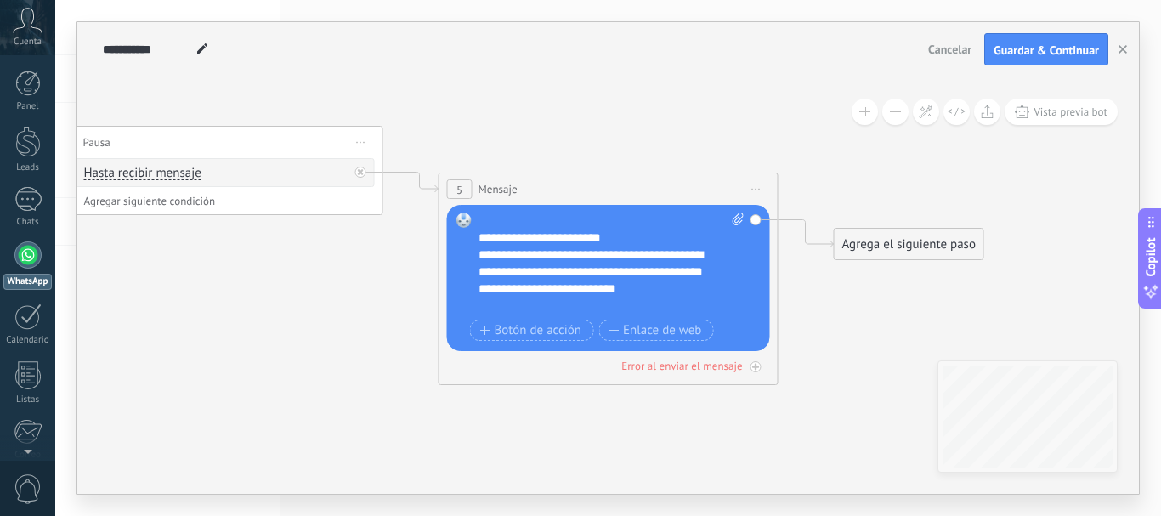
scroll to position [153, 0]
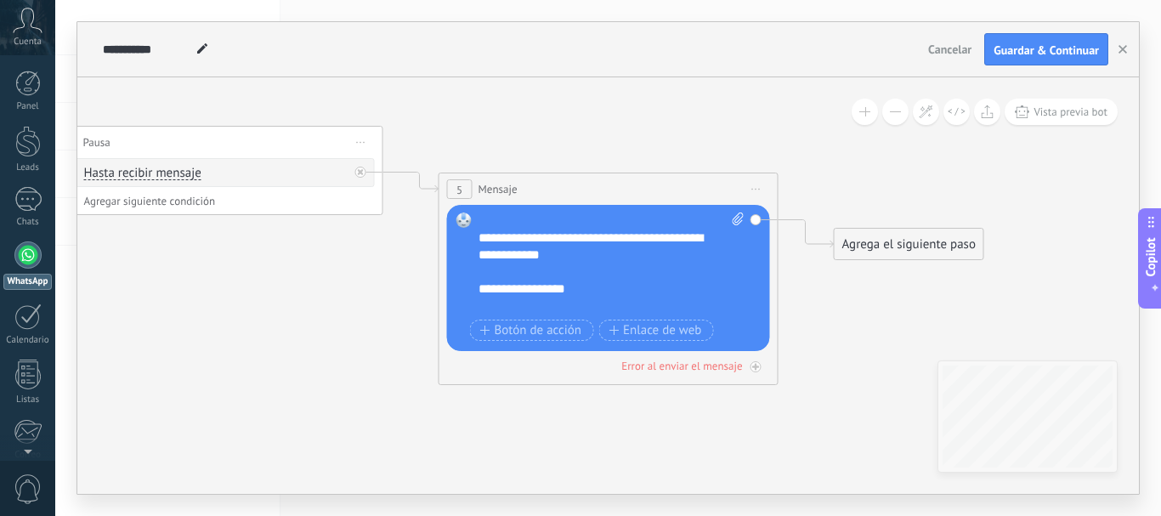
click at [557, 223] on div "**********" at bounding box center [596, 195] width 236 height 68
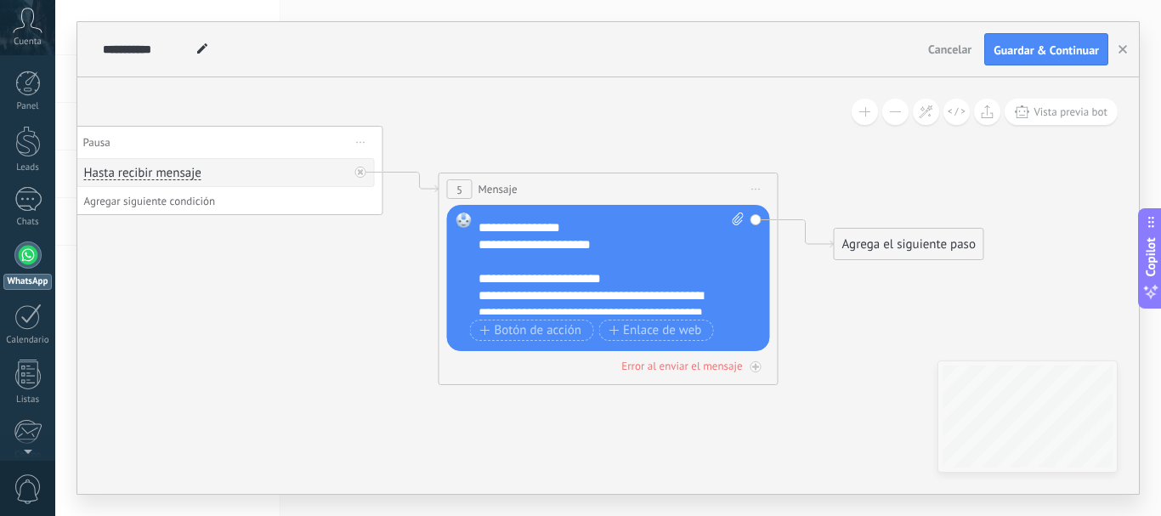
scroll to position [0, 0]
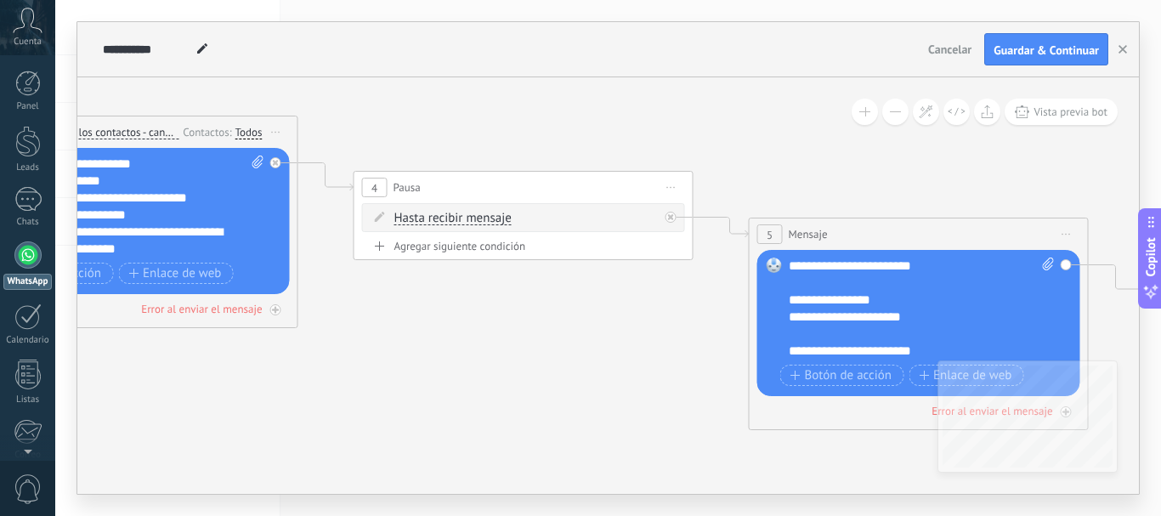
drag, startPoint x: 303, startPoint y: 366, endPoint x: 613, endPoint y: 411, distance: 313.4
click at [613, 411] on icon at bounding box center [497, 202] width 2327 height 1134
click at [671, 189] on span "Iniciar vista previa aquí Cambiar nombre Duplicar [GEOGRAPHIC_DATA]" at bounding box center [671, 187] width 27 height 25
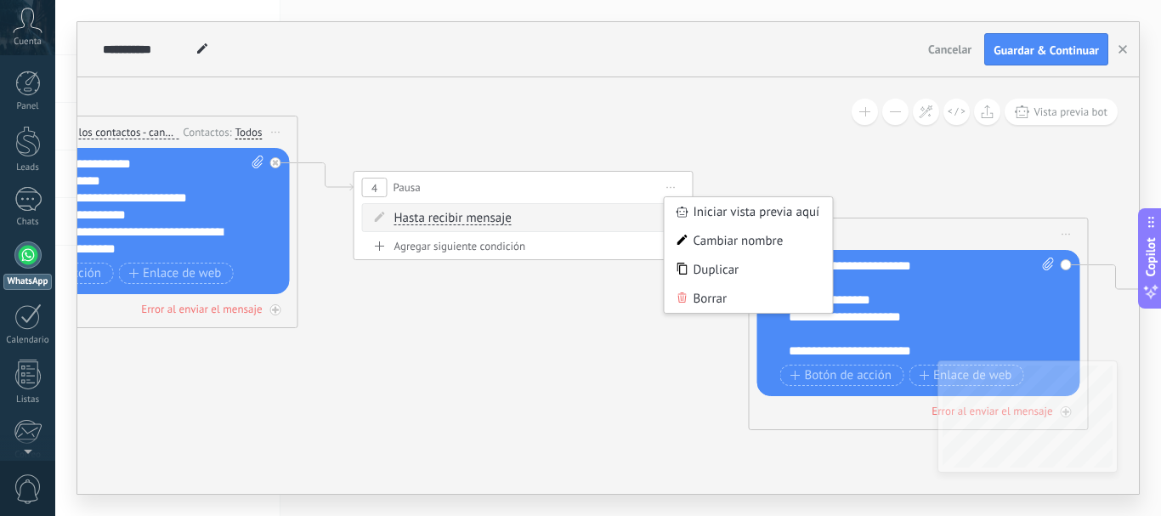
click at [403, 186] on span "Pausa" at bounding box center [406, 187] width 27 height 16
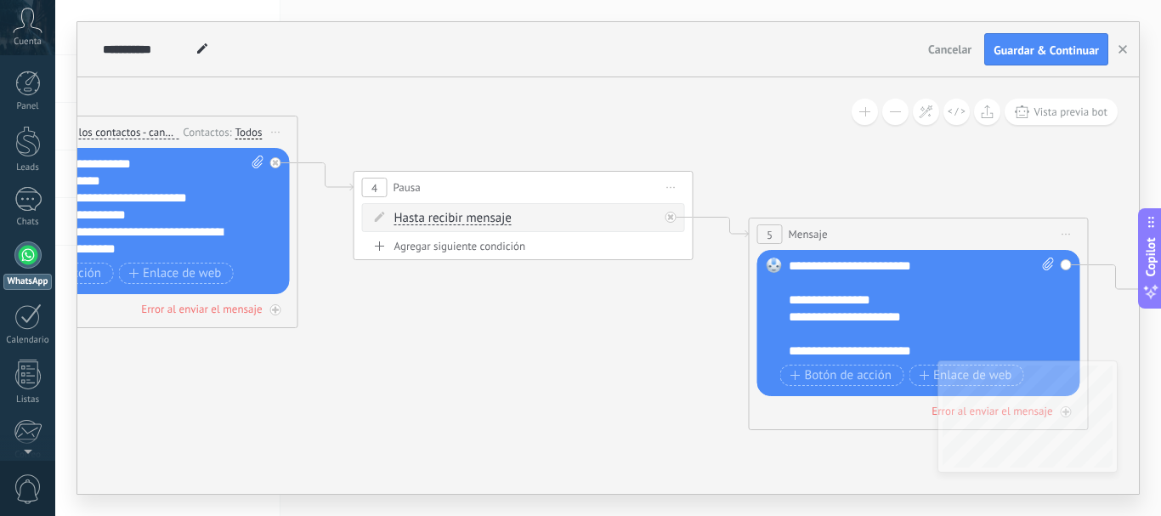
click at [371, 190] on span "4" at bounding box center [374, 188] width 6 height 14
click at [378, 221] on icon at bounding box center [380, 217] width 10 height 10
click at [378, 215] on icon at bounding box center [380, 217] width 10 height 10
click at [667, 194] on span "Iniciar vista previa aquí Cambiar nombre Duplicar [GEOGRAPHIC_DATA]" at bounding box center [671, 187] width 27 height 25
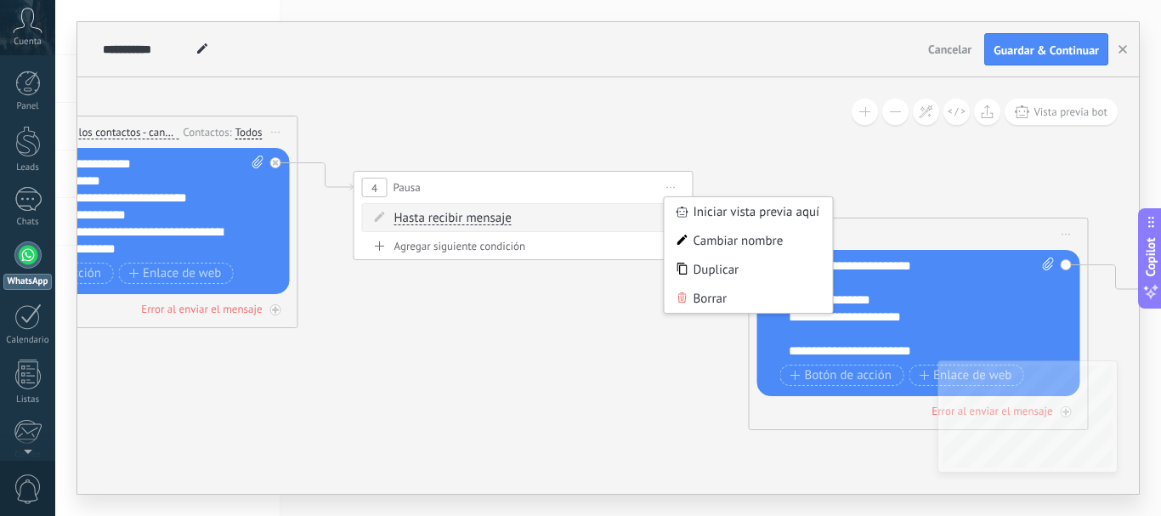
click at [528, 312] on icon at bounding box center [497, 202] width 2327 height 1134
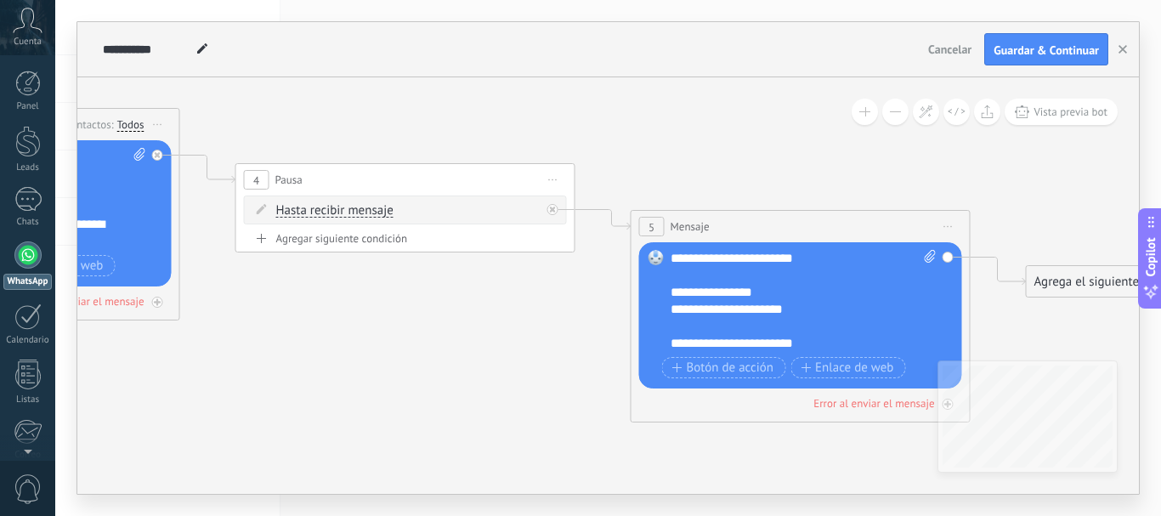
drag, startPoint x: 590, startPoint y: 387, endPoint x: 472, endPoint y: 379, distance: 118.4
click at [472, 379] on icon at bounding box center [379, 195] width 2327 height 1134
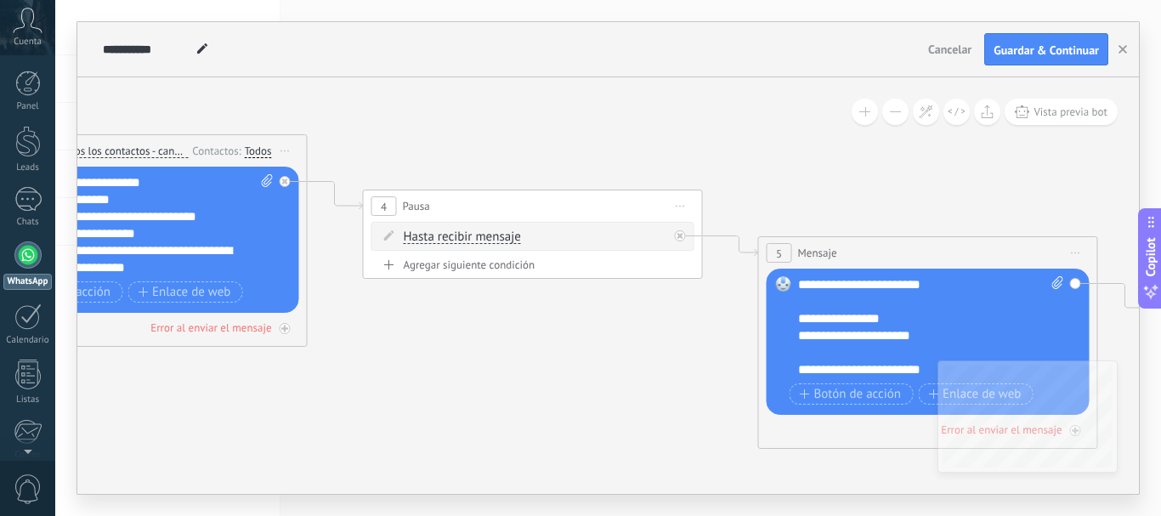
drag, startPoint x: 398, startPoint y: 362, endPoint x: 583, endPoint y: 342, distance: 186.4
click at [525, 387] on icon at bounding box center [506, 221] width 2327 height 1134
click at [678, 235] on icon at bounding box center [680, 235] width 6 height 6
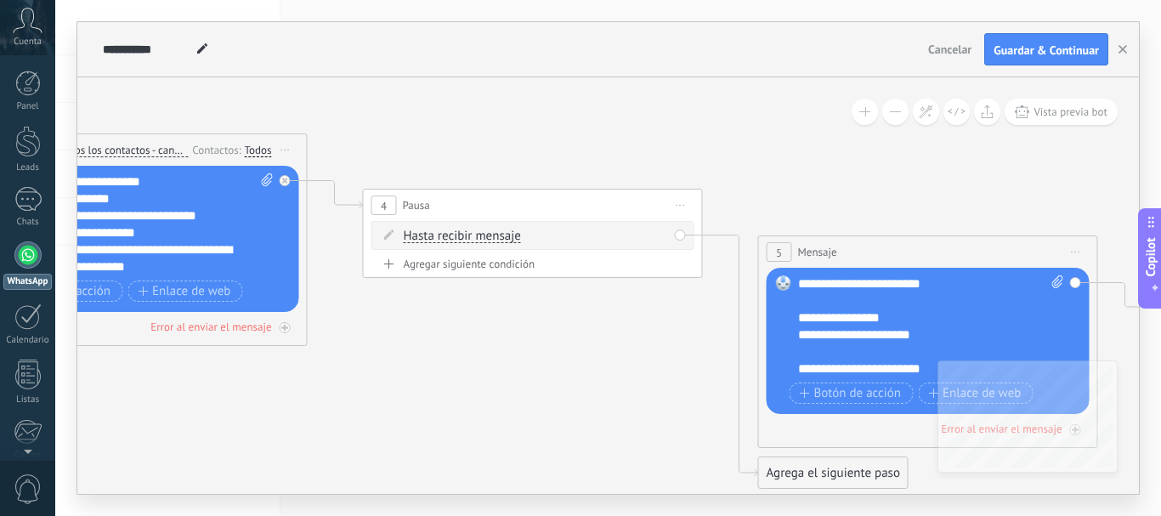
click at [678, 235] on div "Hasta recibir mensaje Hasta recibir mensaje Temporizador Excepto horas laborale…" at bounding box center [532, 235] width 323 height 29
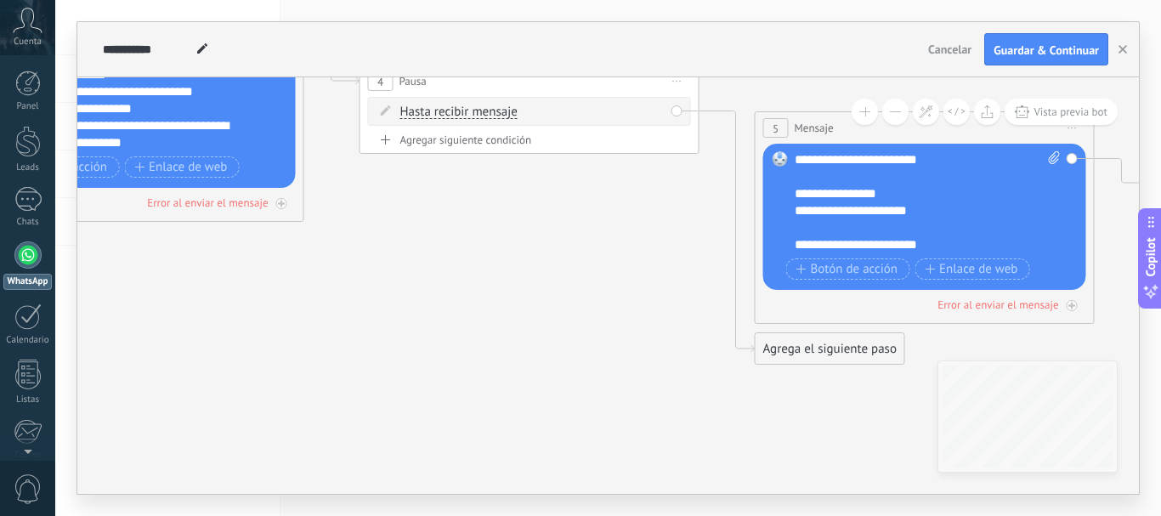
drag, startPoint x: 792, startPoint y: 394, endPoint x: 768, endPoint y: 387, distance: 25.0
click at [781, 389] on icon at bounding box center [503, 159] width 2327 height 1260
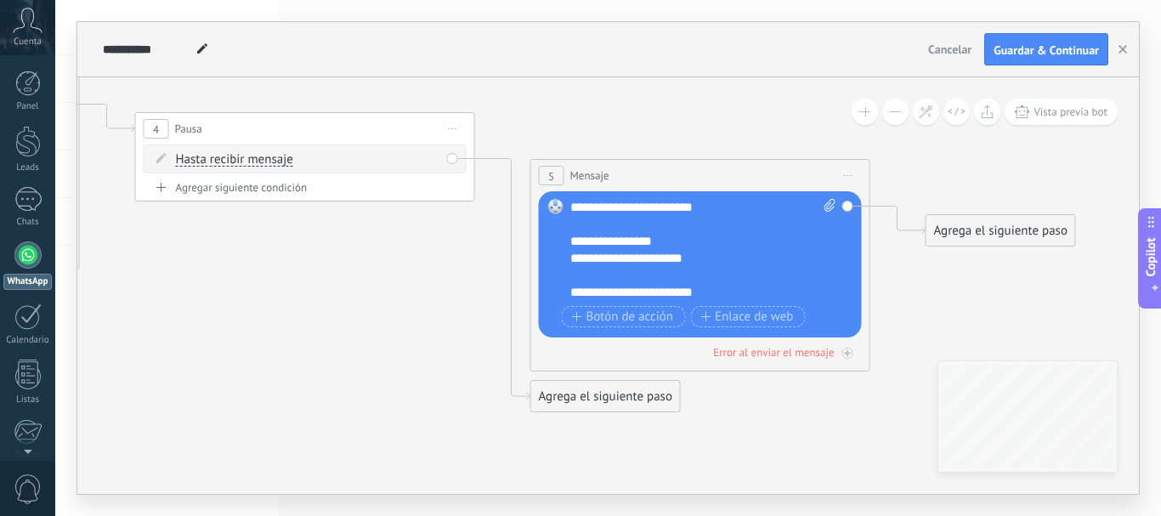
drag, startPoint x: 643, startPoint y: 353, endPoint x: 443, endPoint y: 406, distance: 207.6
click at [443, 406] on icon at bounding box center [278, 207] width 2327 height 1260
drag, startPoint x: 648, startPoint y: 399, endPoint x: 634, endPoint y: 400, distance: 14.5
click at [634, 400] on div "Agrega el siguiente paso" at bounding box center [605, 396] width 149 height 28
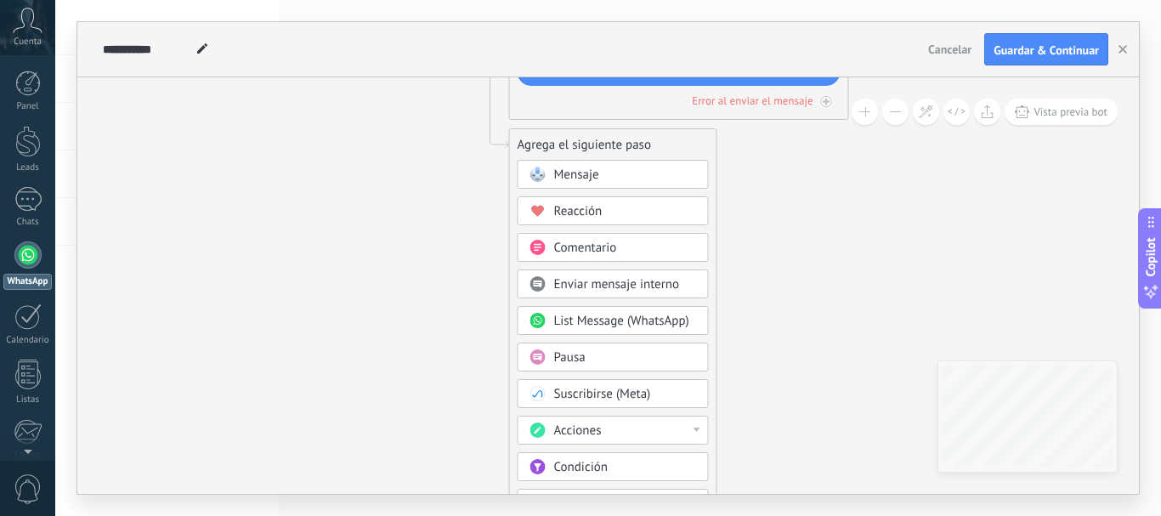
drag, startPoint x: 828, startPoint y: 381, endPoint x: 794, endPoint y: 328, distance: 62.7
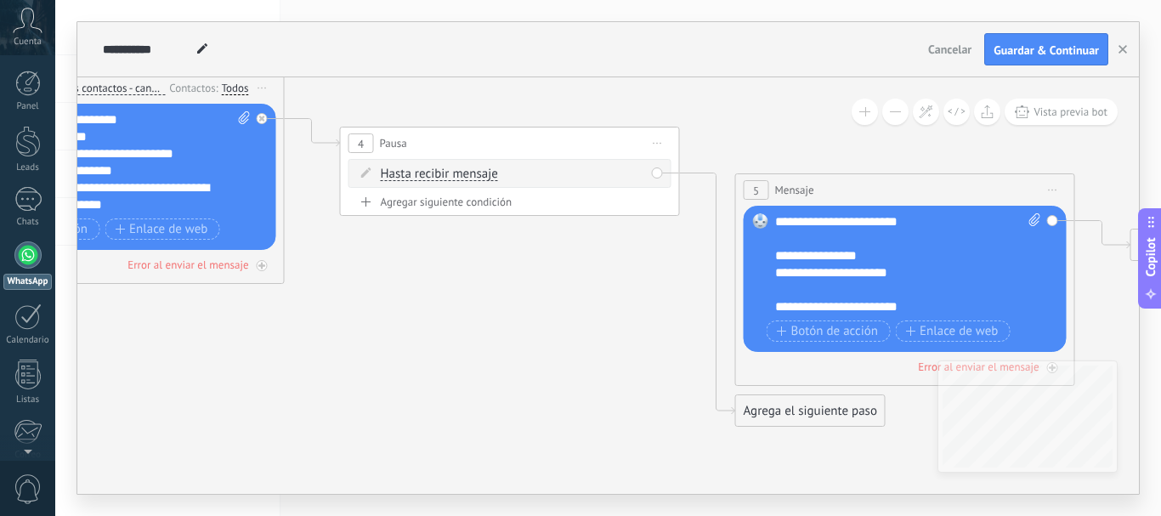
drag, startPoint x: 345, startPoint y: 259, endPoint x: 584, endPoint y: 362, distance: 260.0
click at [584, 362] on icon at bounding box center [483, 221] width 2327 height 1260
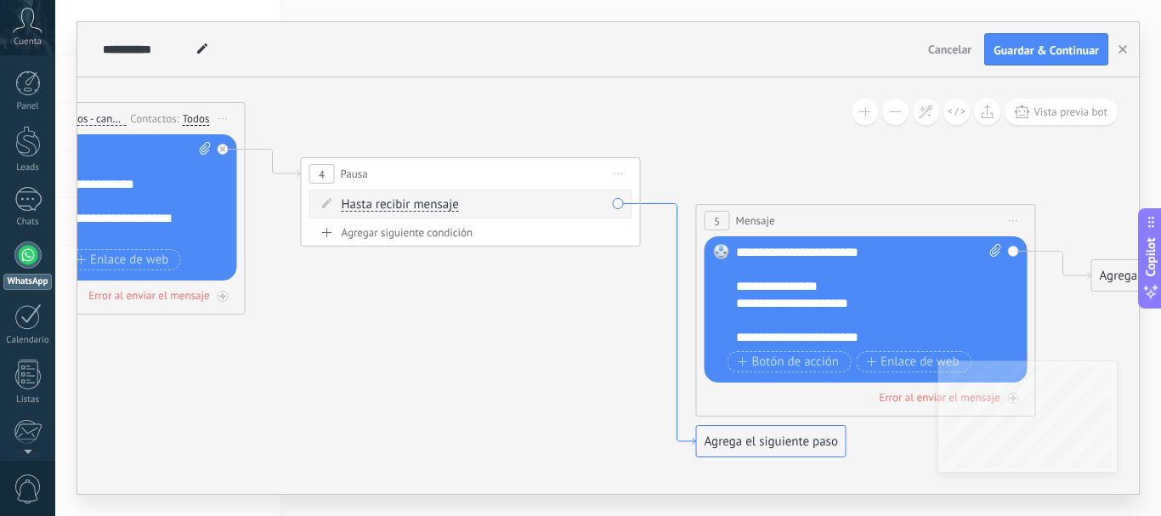
drag, startPoint x: 729, startPoint y: 413, endPoint x: 687, endPoint y: 429, distance: 45.5
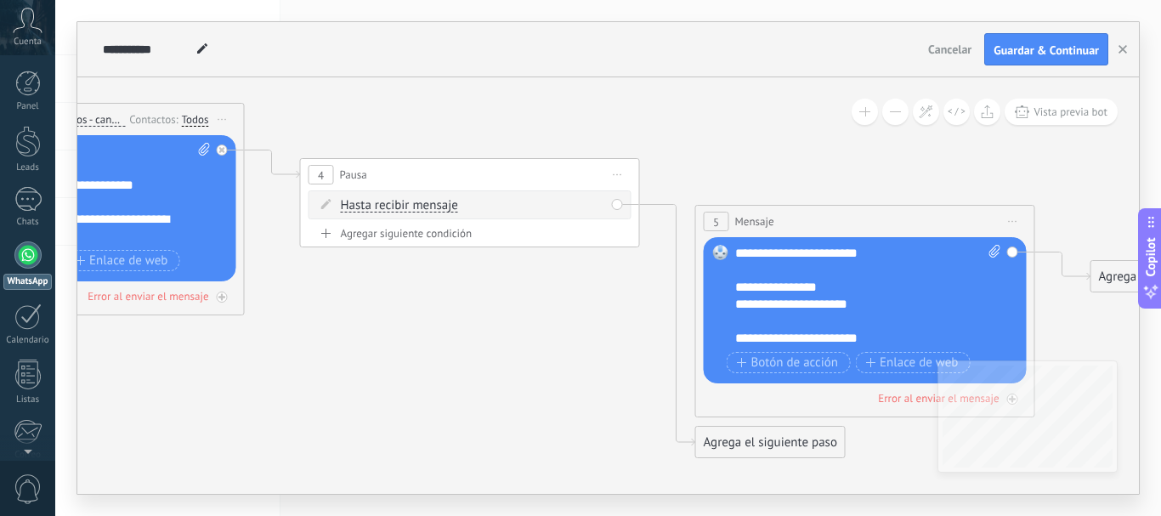
click at [614, 204] on div "Hasta recibir mensaje Hasta recibir mensaje Temporizador Excepto horas laborale…" at bounding box center [469, 204] width 323 height 29
click at [706, 224] on div "5" at bounding box center [716, 222] width 25 height 20
click at [710, 221] on div "5" at bounding box center [716, 222] width 25 height 20
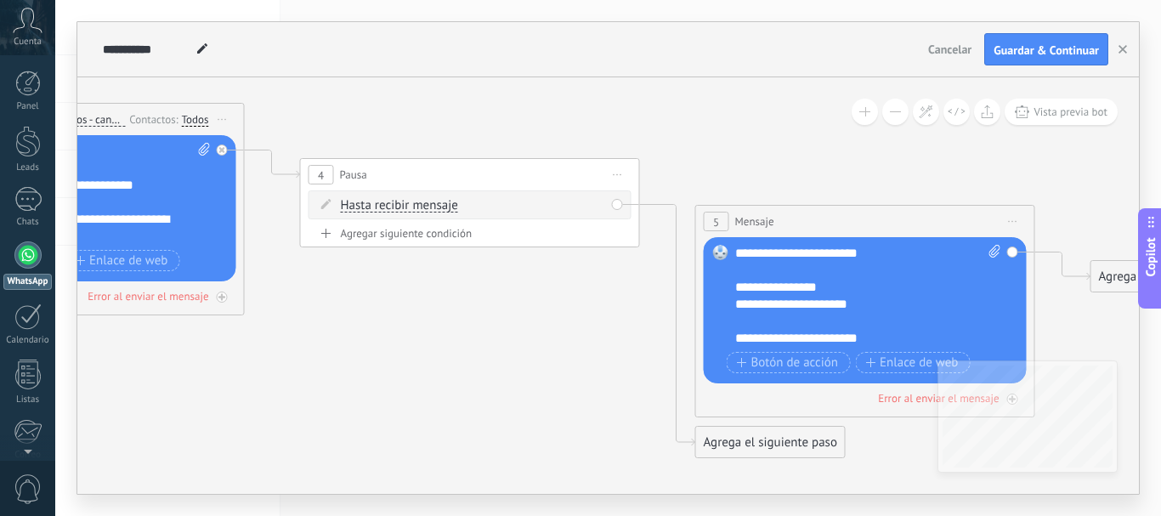
click at [710, 221] on div "5" at bounding box center [716, 222] width 25 height 20
click at [614, 174] on icon at bounding box center [618, 175] width 8 height 2
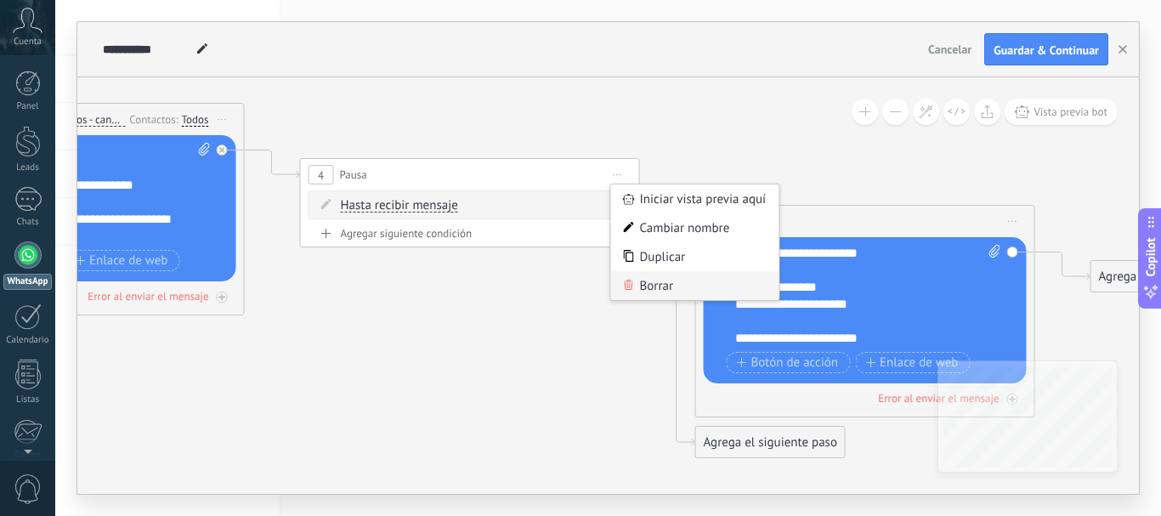
click at [658, 284] on div "Borrar" at bounding box center [695, 285] width 168 height 29
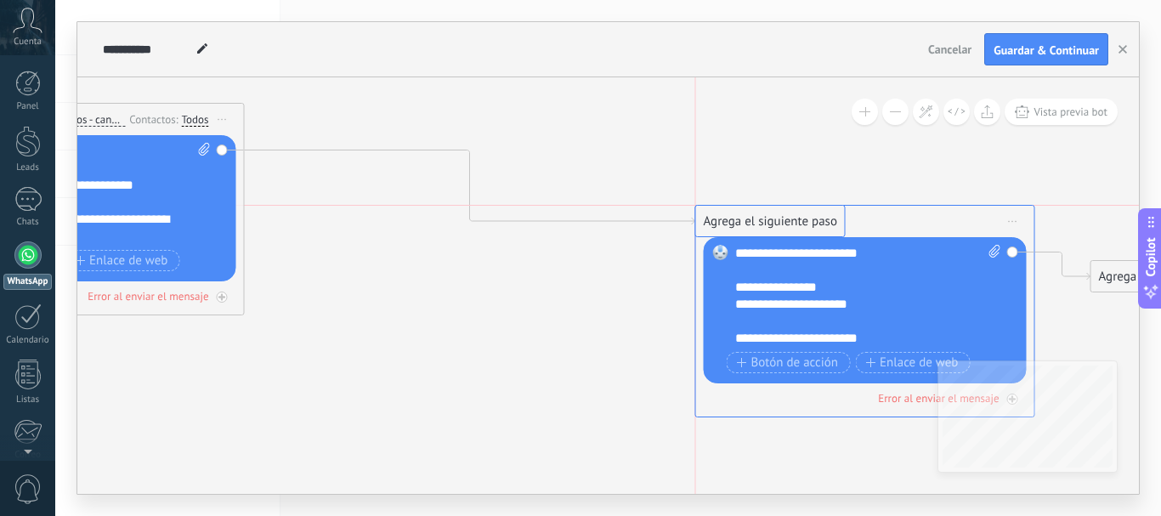
drag, startPoint x: 353, startPoint y: 175, endPoint x: 742, endPoint y: 216, distance: 391.3
click at [587, 280] on icon at bounding box center [443, 232] width 2327 height 1219
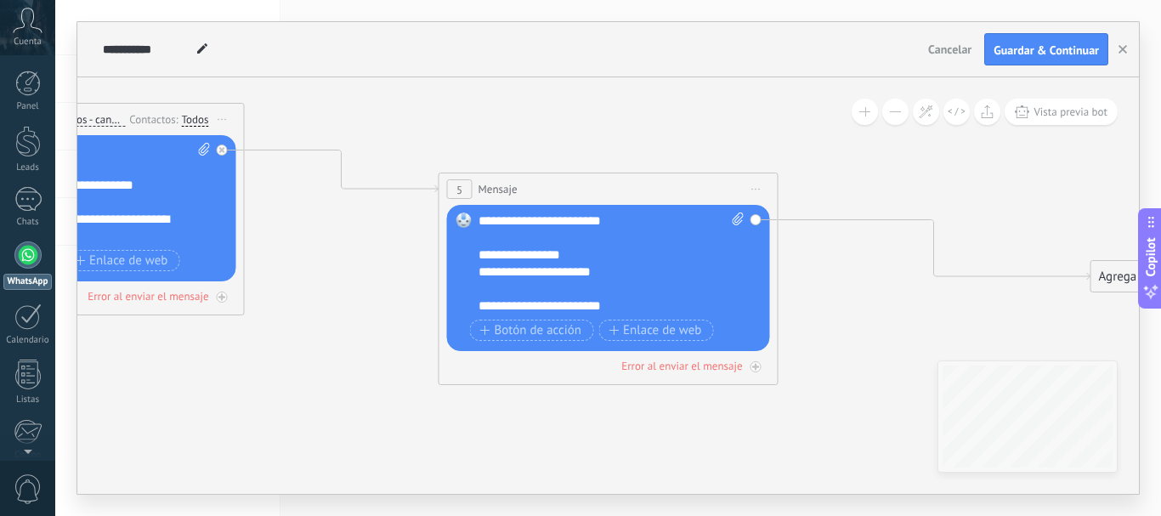
drag, startPoint x: 921, startPoint y: 219, endPoint x: 664, endPoint y: 187, distance: 258.6
click at [664, 187] on div "5 Mensaje ******* (a): Todos los contactos - canales seleccionados Todos los co…" at bounding box center [608, 188] width 338 height 31
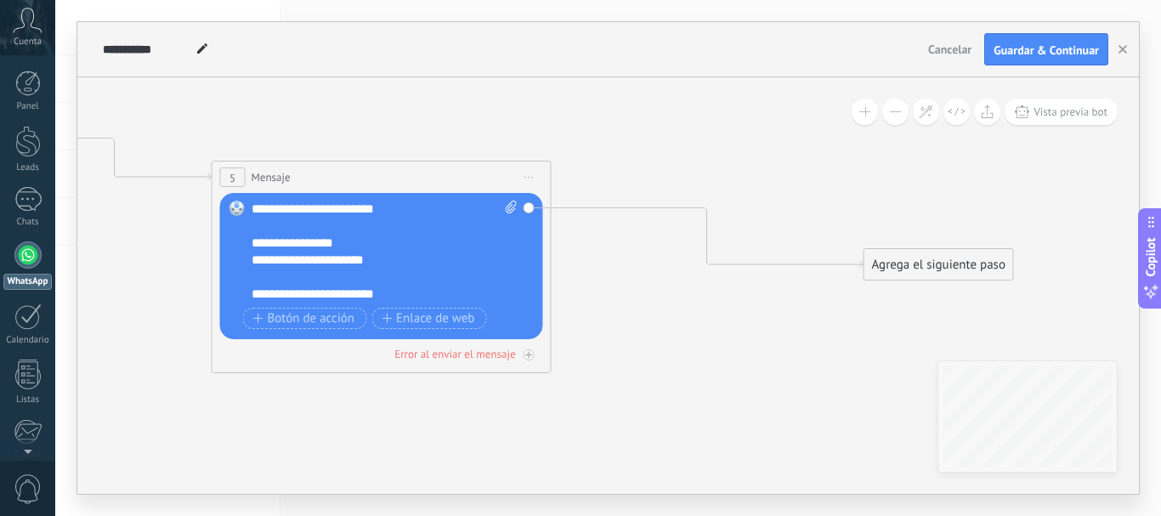
drag, startPoint x: 962, startPoint y: 322, endPoint x: 704, endPoint y: 309, distance: 258.6
click at [708, 310] on icon at bounding box center [216, 204] width 2327 height 1187
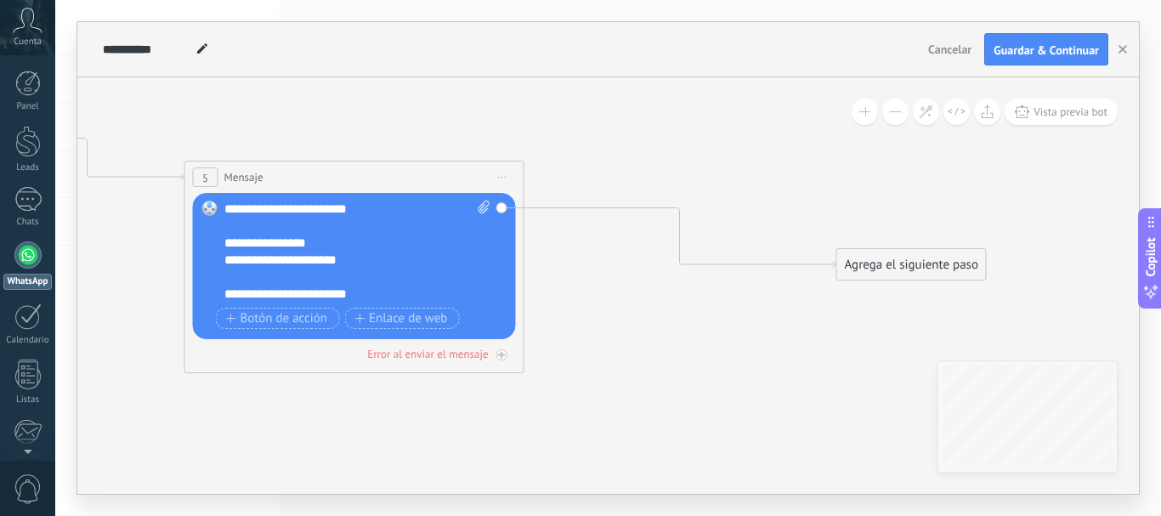
click at [891, 269] on div "Agrega el siguiente paso" at bounding box center [911, 265] width 149 height 28
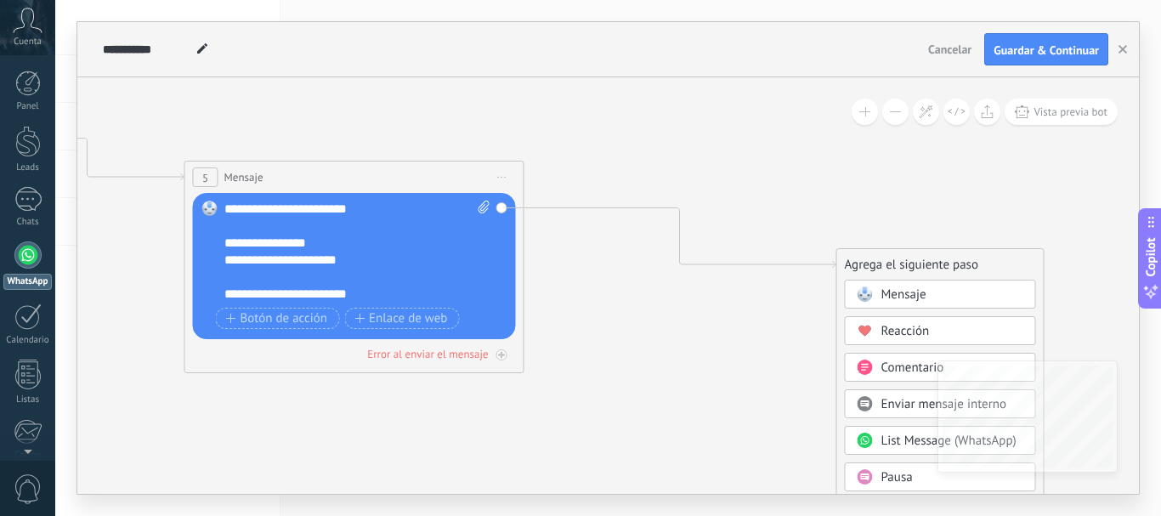
click at [891, 293] on span "Mensaje" at bounding box center [903, 294] width 45 height 16
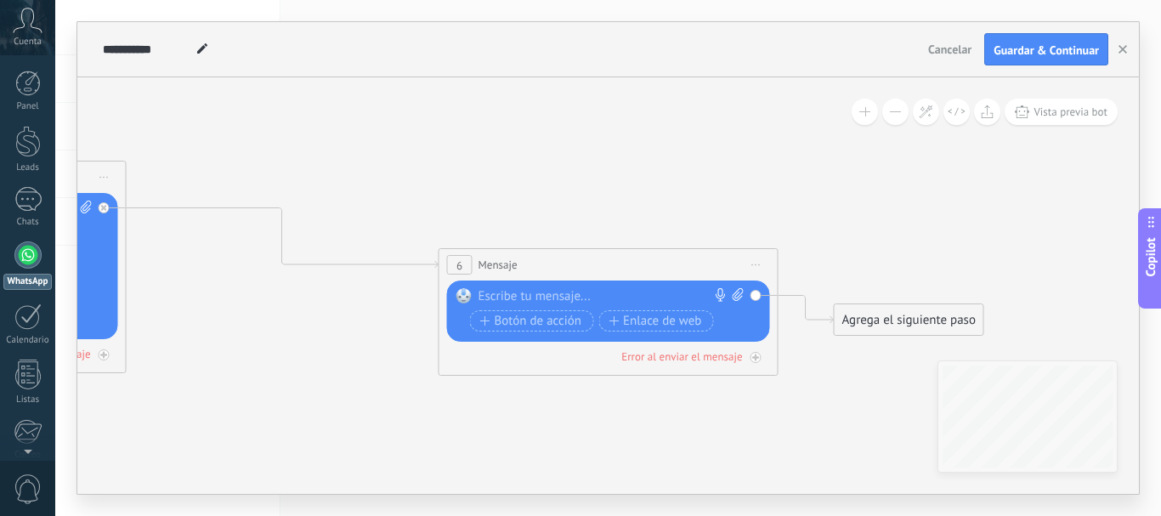
click at [512, 291] on div at bounding box center [604, 296] width 252 height 17
paste div
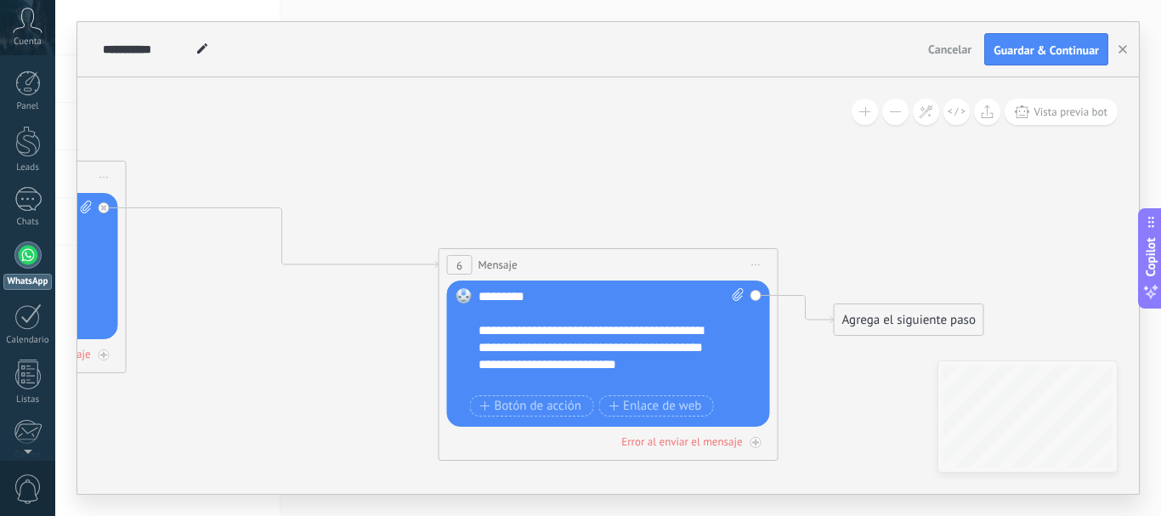
click at [636, 365] on div "**********" at bounding box center [596, 347] width 236 height 51
click at [495, 362] on div "**********" at bounding box center [596, 347] width 236 height 51
click at [650, 347] on div "**********" at bounding box center [596, 347] width 236 height 51
click at [606, 341] on div "**********" at bounding box center [596, 347] width 236 height 51
click at [663, 344] on div "**********" at bounding box center [596, 347] width 236 height 51
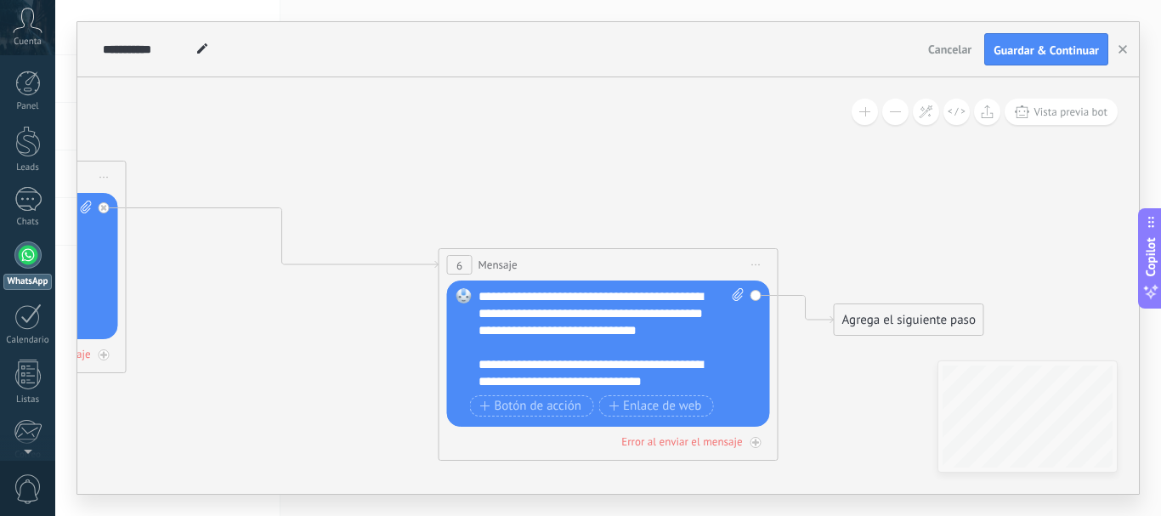
scroll to position [51, 0]
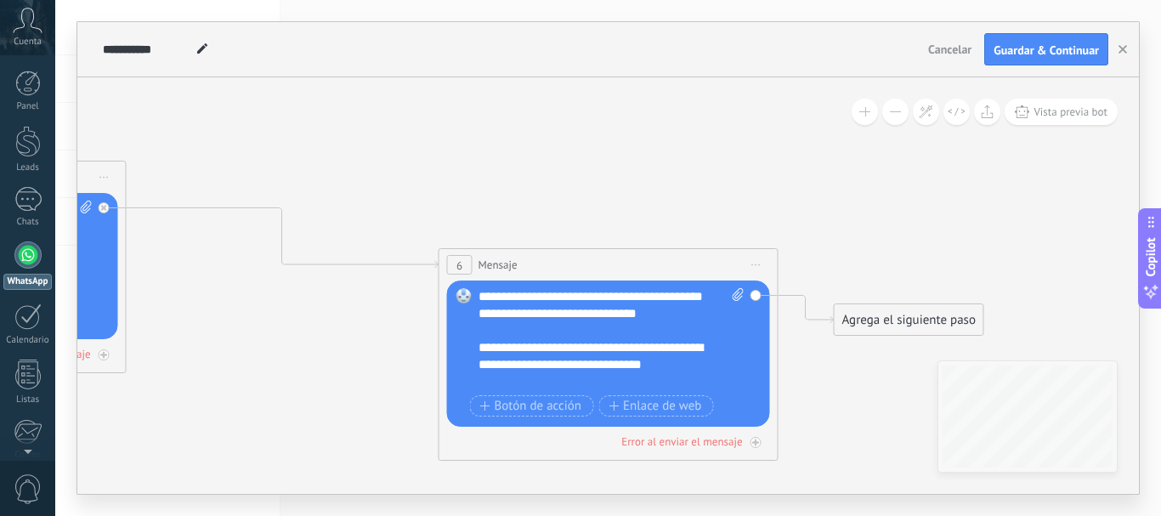
click at [686, 345] on div "**********" at bounding box center [596, 364] width 236 height 51
click at [611, 343] on div "**********" at bounding box center [596, 364] width 236 height 51
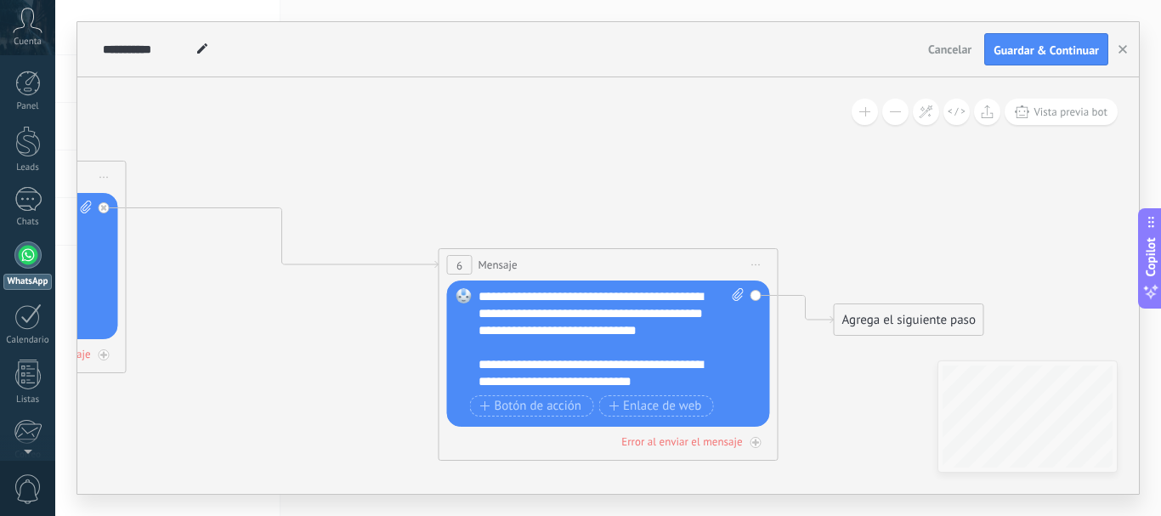
click at [888, 319] on div "Agrega el siguiente paso" at bounding box center [908, 320] width 149 height 28
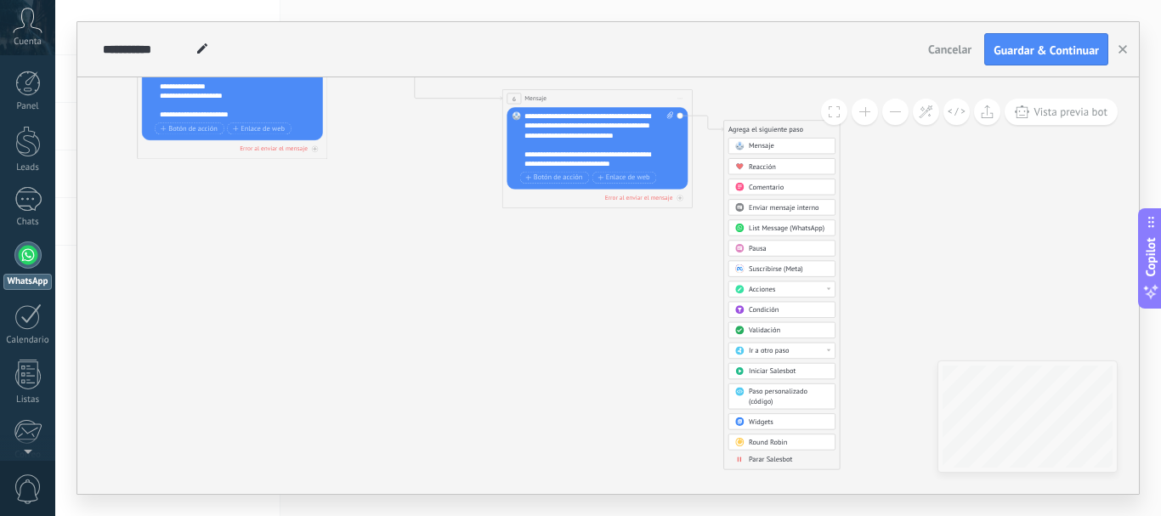
drag, startPoint x: 664, startPoint y: 355, endPoint x: 560, endPoint y: 235, distance: 159.1
click at [560, 235] on div "**********" at bounding box center [607, 285] width 1061 height 416
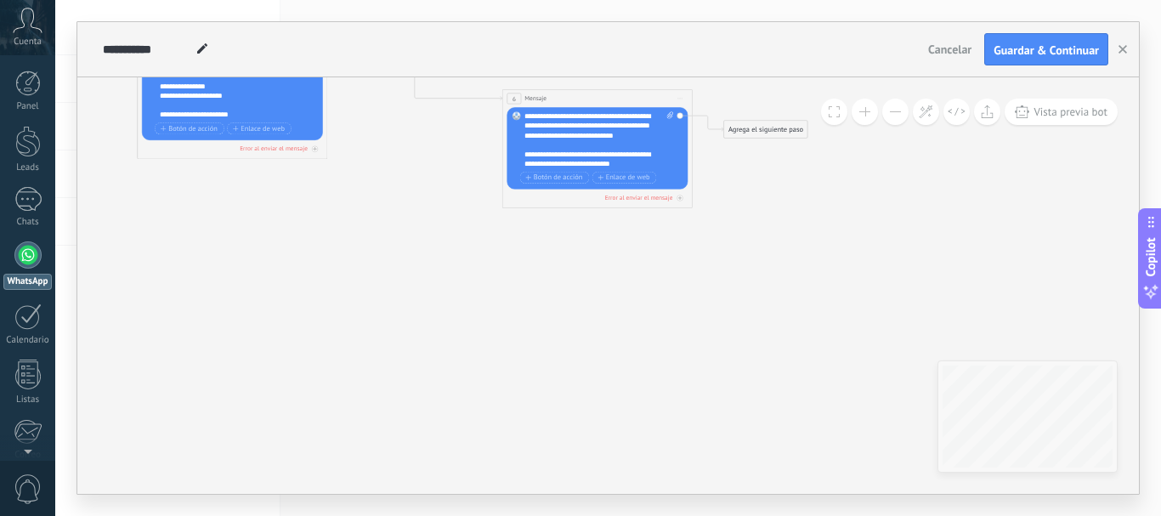
click at [744, 131] on div "Agrega el siguiente paso" at bounding box center [765, 129] width 83 height 15
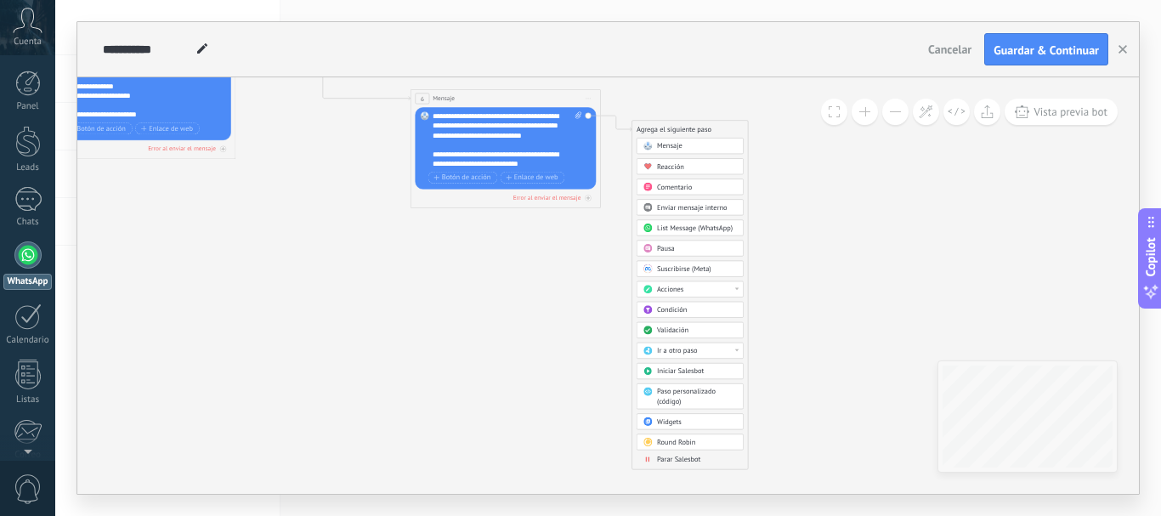
drag, startPoint x: 908, startPoint y: 317, endPoint x: 817, endPoint y: 188, distance: 158.4
click at [817, 188] on icon at bounding box center [159, 65] width 1524 height 666
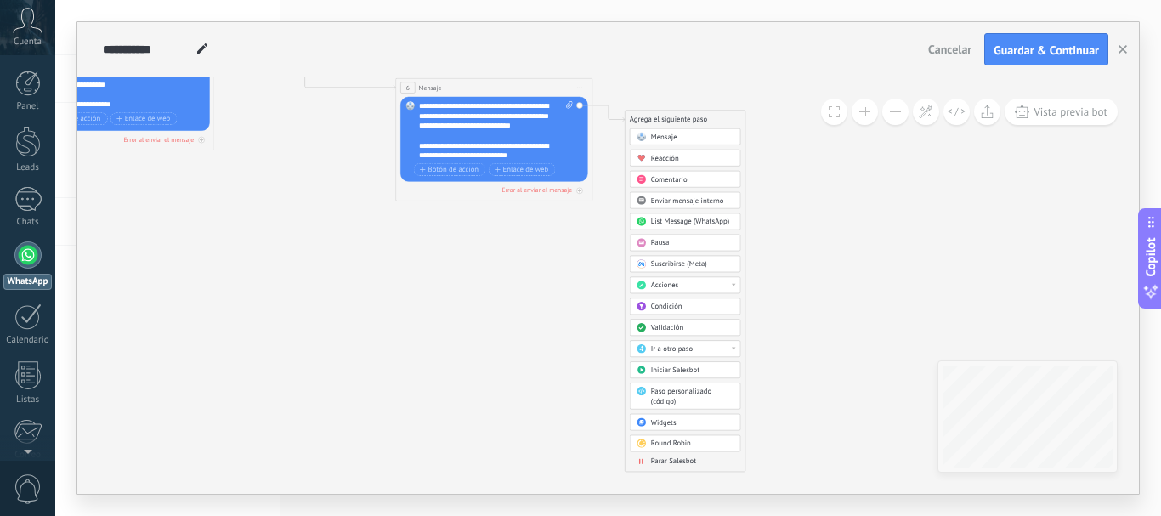
click at [655, 462] on span "Parar Salesbot" at bounding box center [673, 460] width 45 height 9
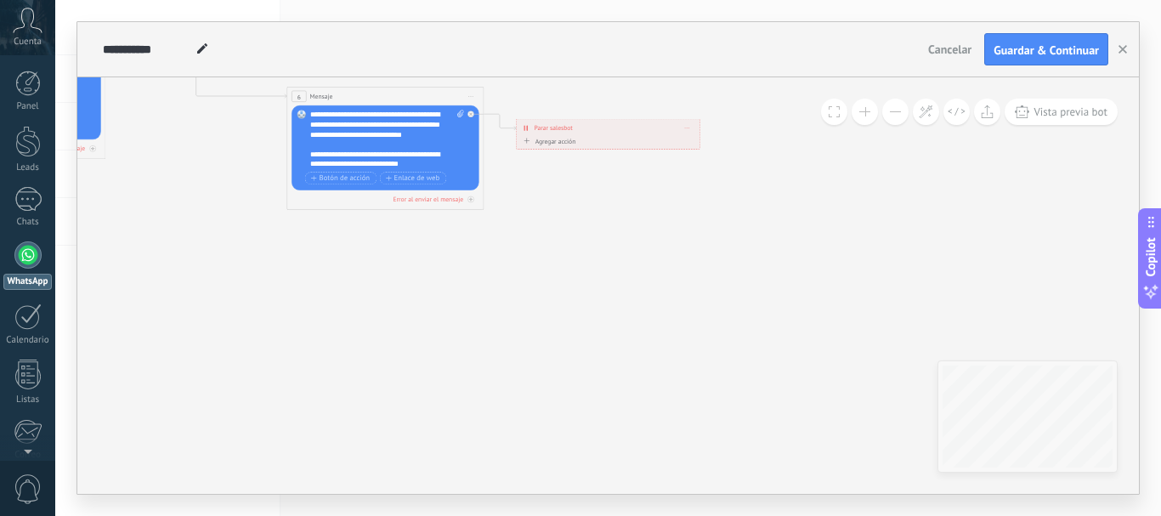
click at [517, 290] on icon at bounding box center [26, 62] width 1579 height 690
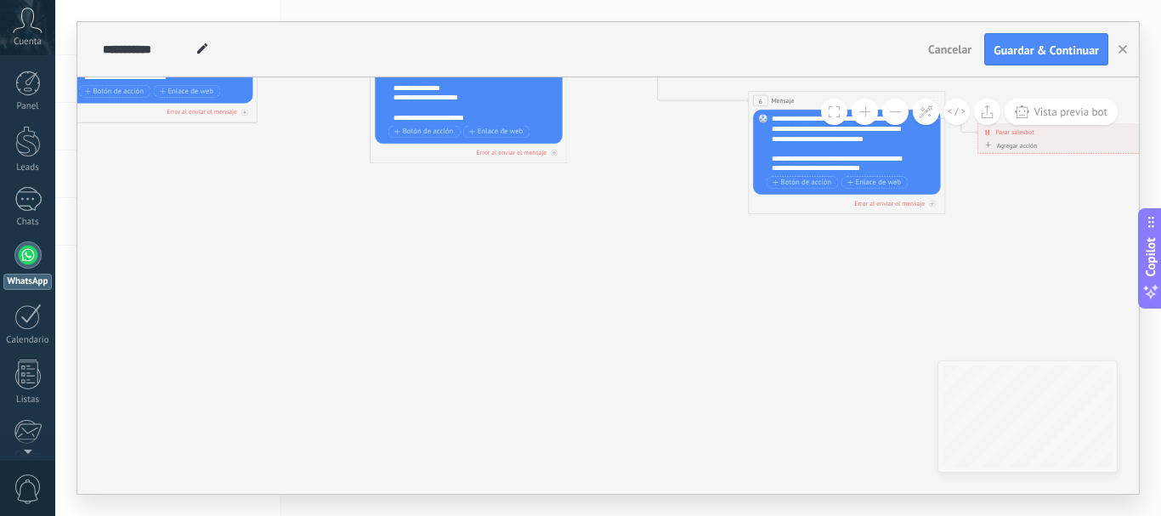
drag, startPoint x: 484, startPoint y: 309, endPoint x: 896, endPoint y: 294, distance: 412.4
click at [896, 294] on icon at bounding box center [487, 66] width 1579 height 690
drag, startPoint x: 428, startPoint y: 352, endPoint x: 662, endPoint y: 398, distance: 238.1
click at [659, 401] on icon at bounding box center [488, 66] width 1579 height 690
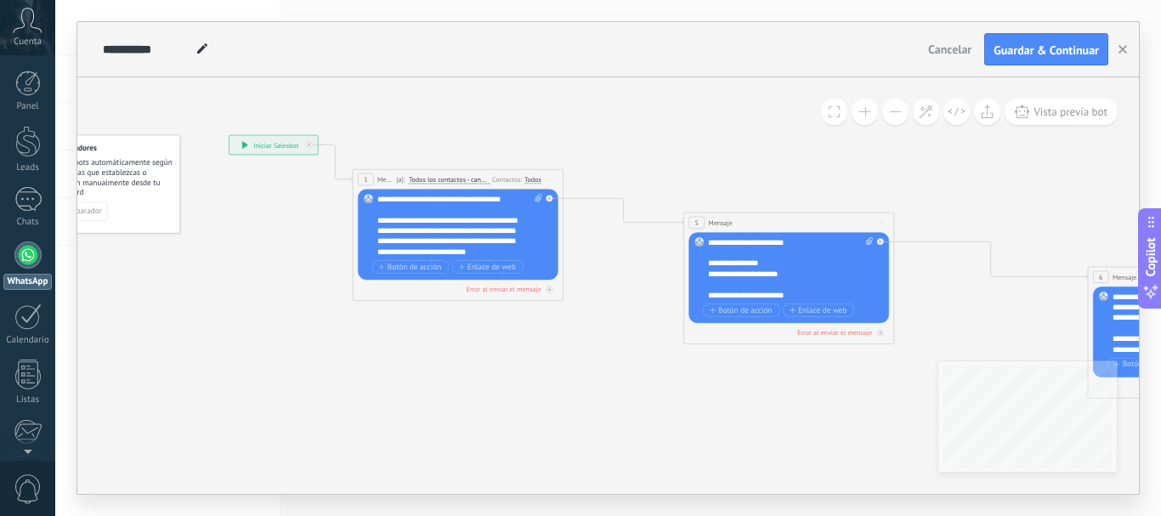
drag, startPoint x: 480, startPoint y: 297, endPoint x: 553, endPoint y: 434, distance: 155.1
click at [556, 436] on icon at bounding box center [809, 241] width 1688 height 738
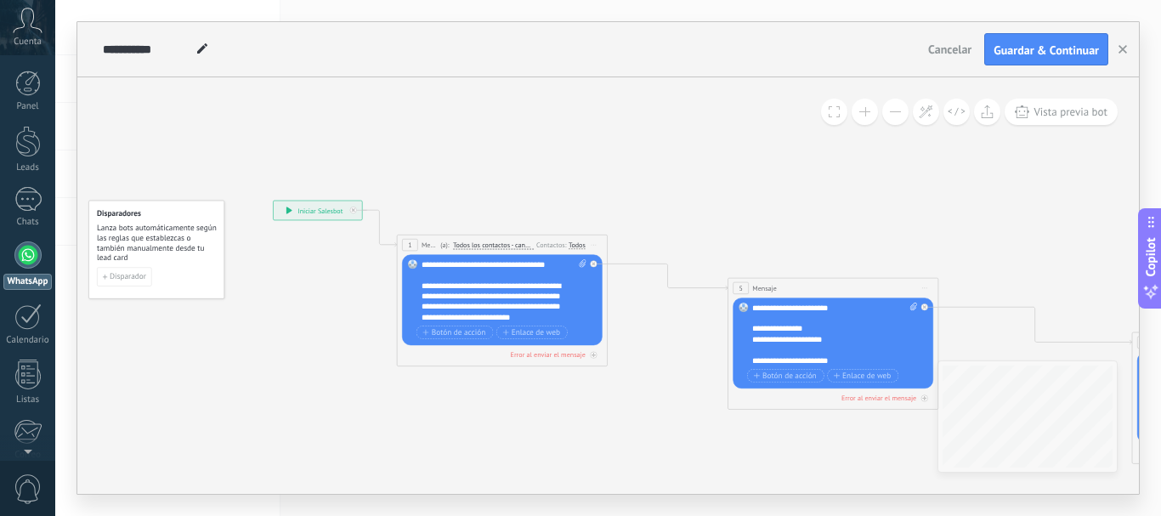
drag, startPoint x: 252, startPoint y: 372, endPoint x: 275, endPoint y: 384, distance: 26.6
click at [271, 387] on icon at bounding box center [853, 306] width 1688 height 738
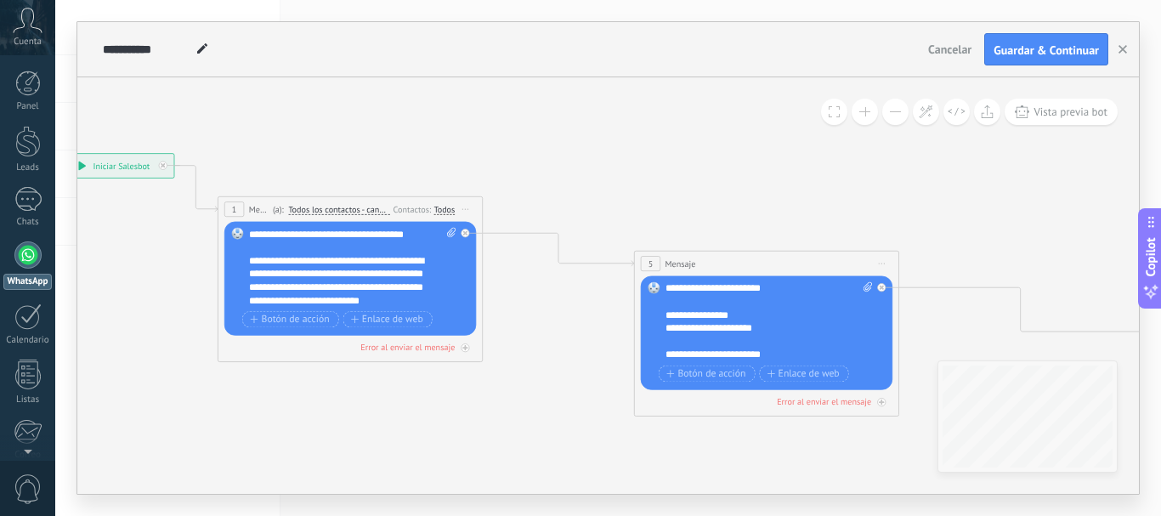
drag, startPoint x: 844, startPoint y: 196, endPoint x: 619, endPoint y: 161, distance: 228.0
click at [619, 161] on icon at bounding box center [792, 286] width 2123 height 928
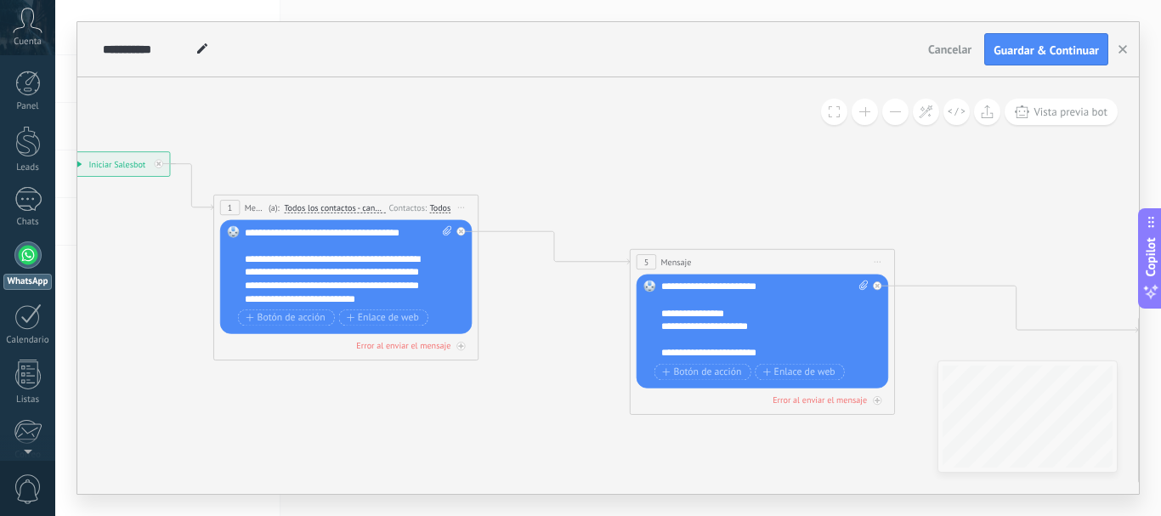
click at [340, 209] on span "Todos los contactos - canales seleccionados" at bounding box center [334, 207] width 101 height 10
click at [340, 209] on button "Todos los contactos - canales seleccionados" at bounding box center [360, 208] width 166 height 24
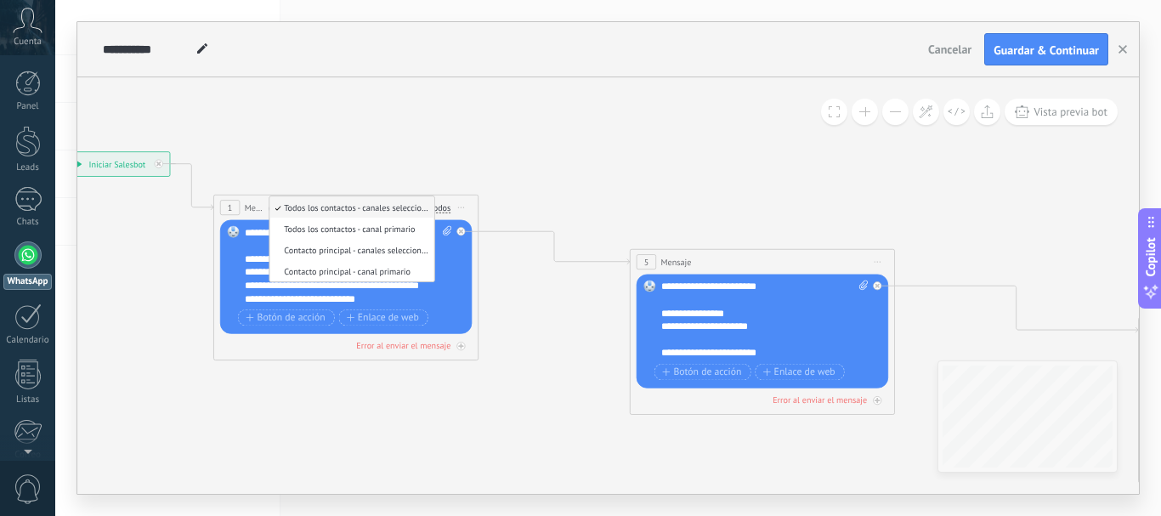
click at [494, 195] on icon at bounding box center [787, 284] width 2123 height 928
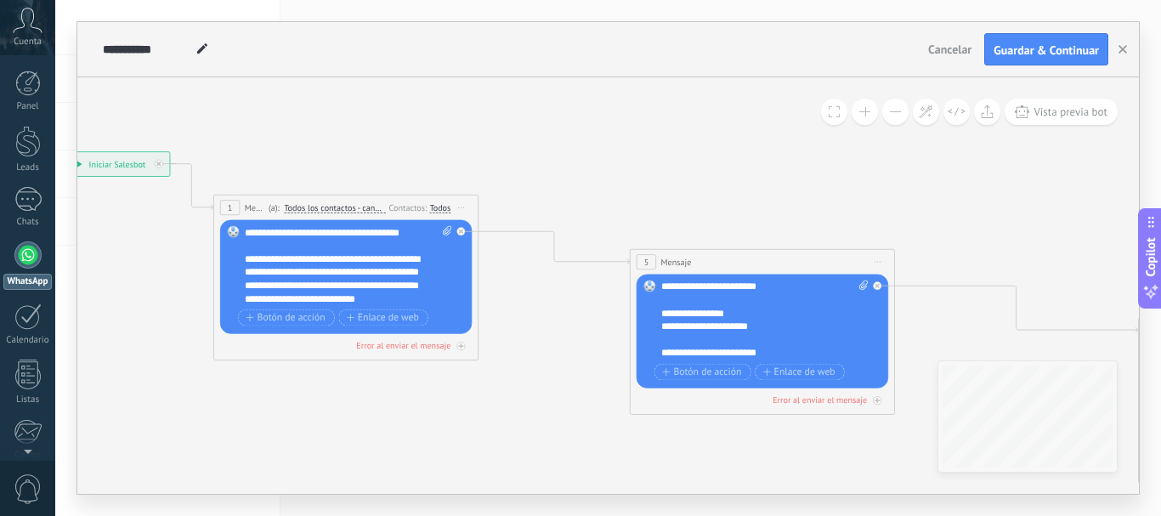
click at [444, 213] on div "Todos" at bounding box center [439, 208] width 21 height 12
click at [453, 157] on icon at bounding box center [787, 284] width 2123 height 928
click at [235, 206] on div "1" at bounding box center [230, 207] width 20 height 15
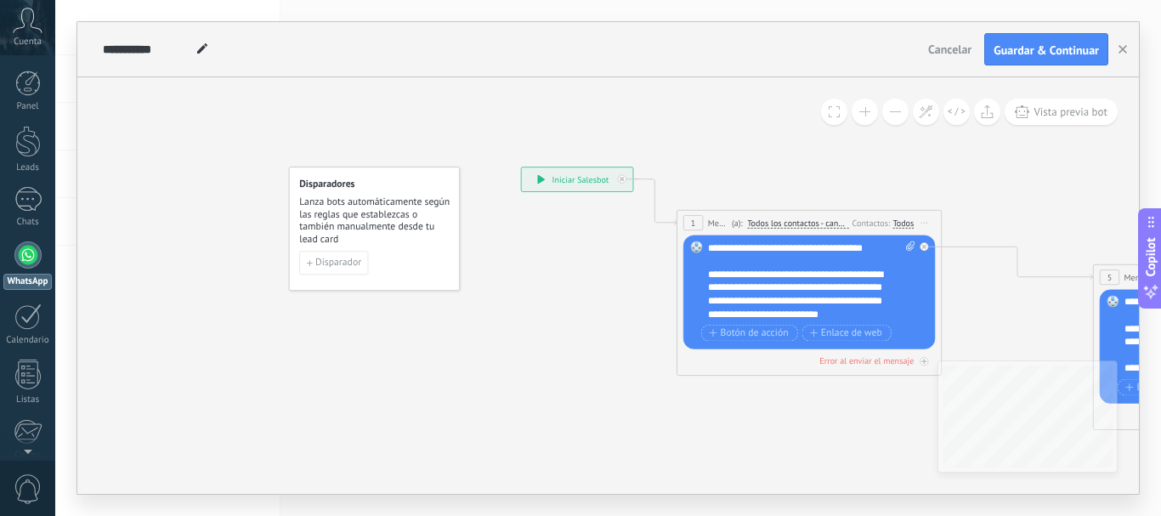
drag, startPoint x: 234, startPoint y: 141, endPoint x: 692, endPoint y: 156, distance: 458.3
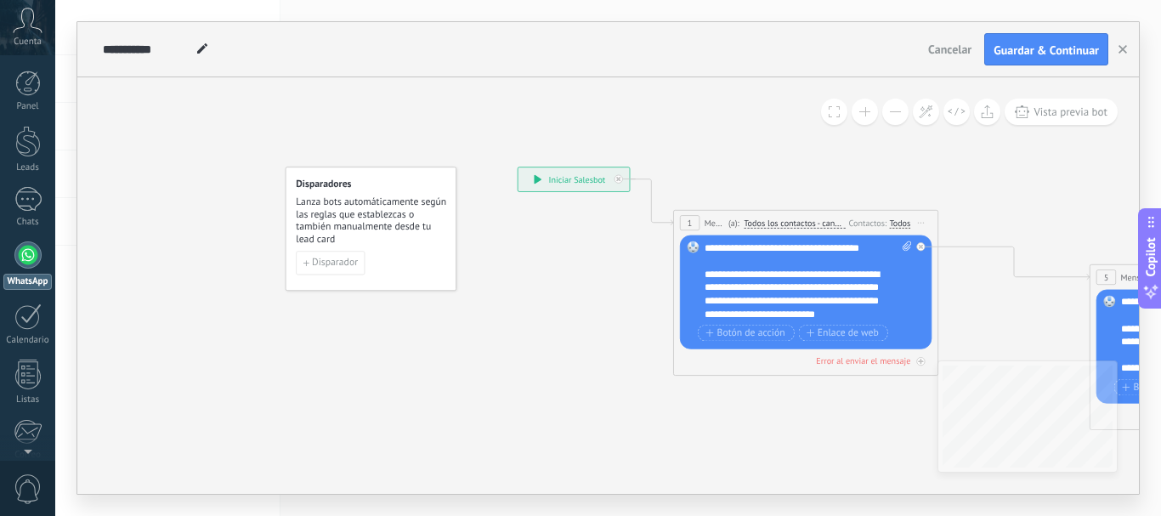
click at [551, 178] on div "**********" at bounding box center [573, 179] width 111 height 24
click at [536, 179] on icon at bounding box center [538, 179] width 8 height 9
click at [341, 263] on span "Disparador" at bounding box center [335, 262] width 46 height 9
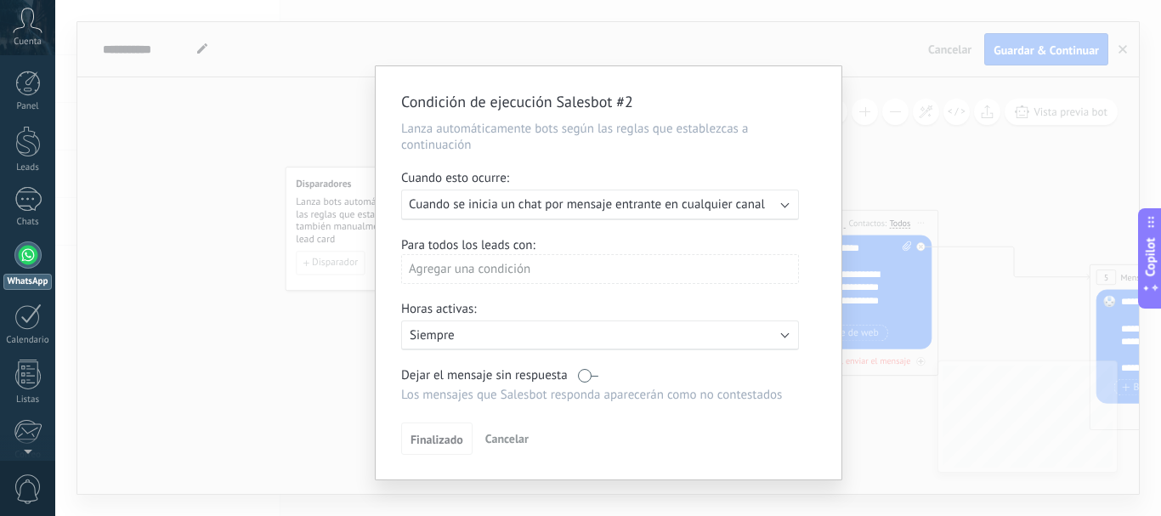
click at [778, 207] on div "Ejecutar: Cuando se inicia un chat por mensaje entrante en cualquier canal" at bounding box center [600, 204] width 398 height 31
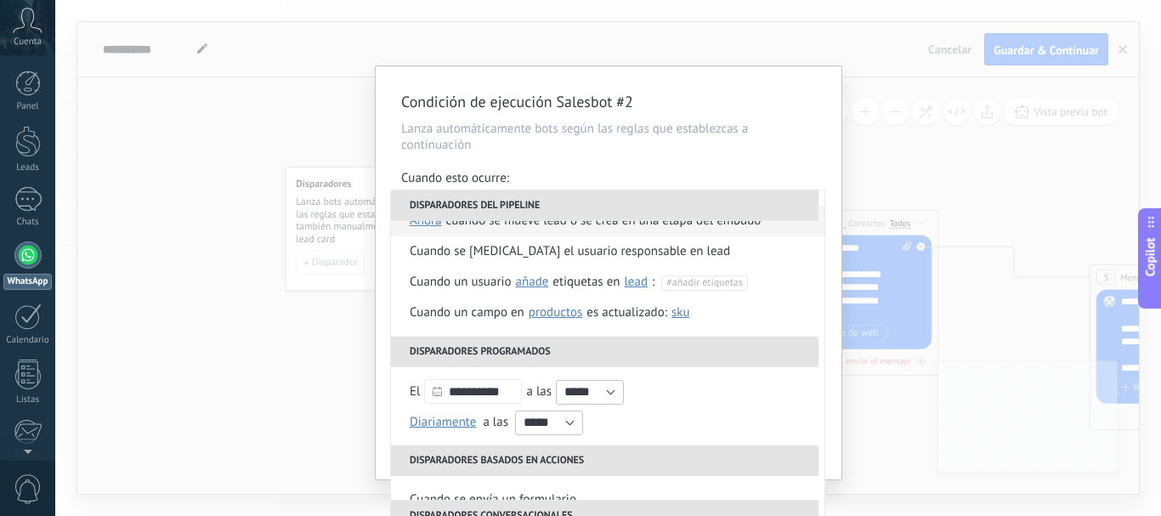
scroll to position [170, 0]
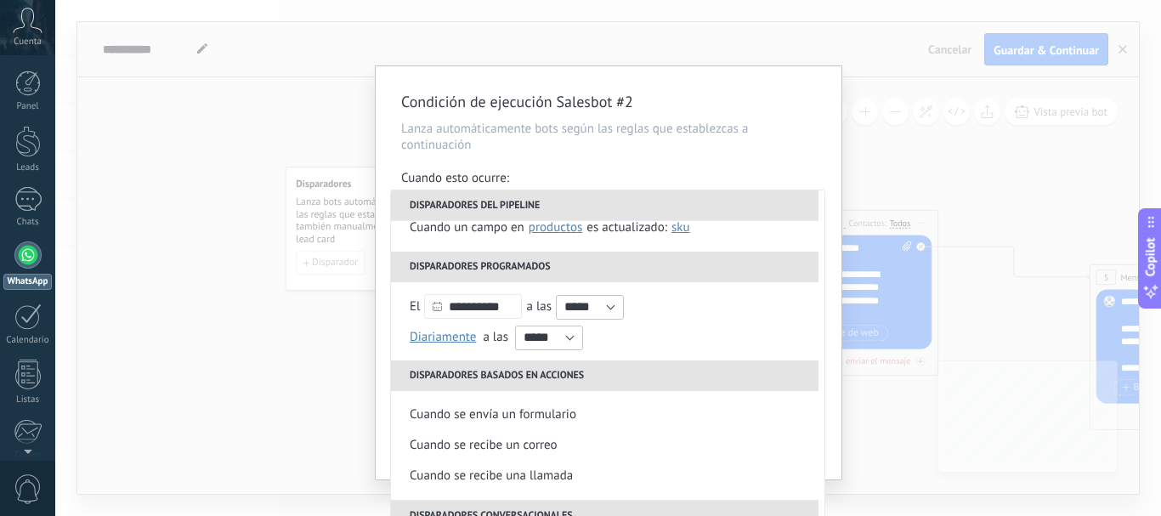
click at [823, 167] on div "Condición de ejecución Salesbot #2 Lanza automáticamente bots según las reglas …" at bounding box center [609, 272] width 466 height 413
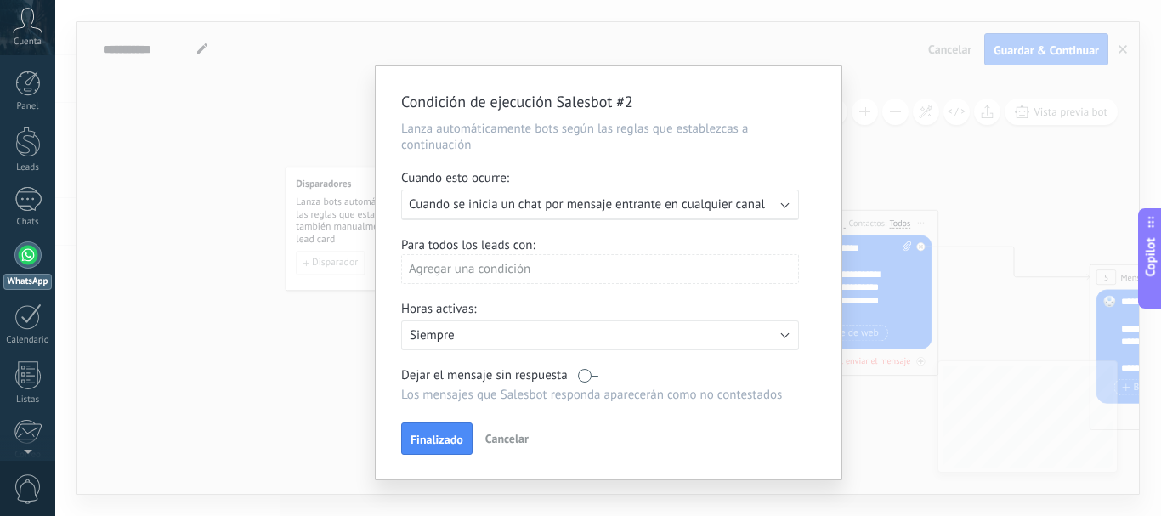
click at [615, 268] on div "Agregar una condición" at bounding box center [600, 269] width 398 height 30
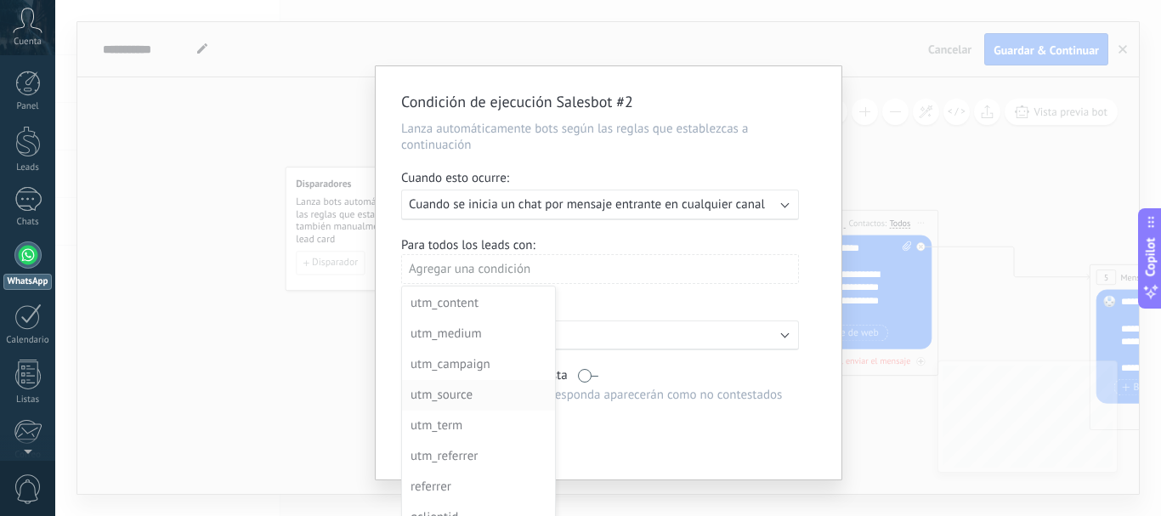
scroll to position [184, 0]
click at [333, 320] on div "Condición de ejecución Salesbot #2 Lanza automáticamente bots según las reglas …" at bounding box center [607, 258] width 1105 height 516
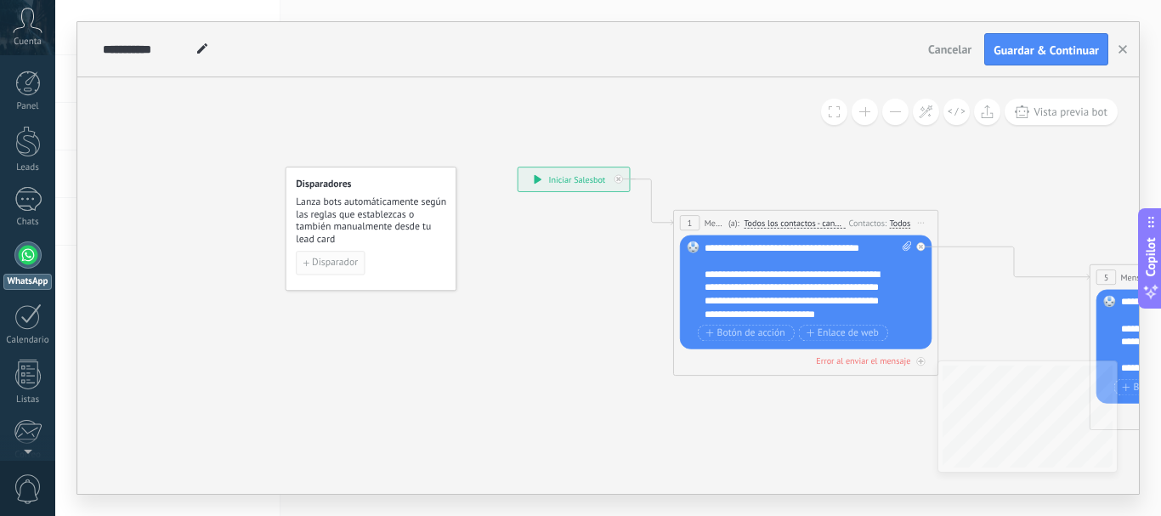
click at [321, 264] on span "Disparador" at bounding box center [335, 262] width 46 height 9
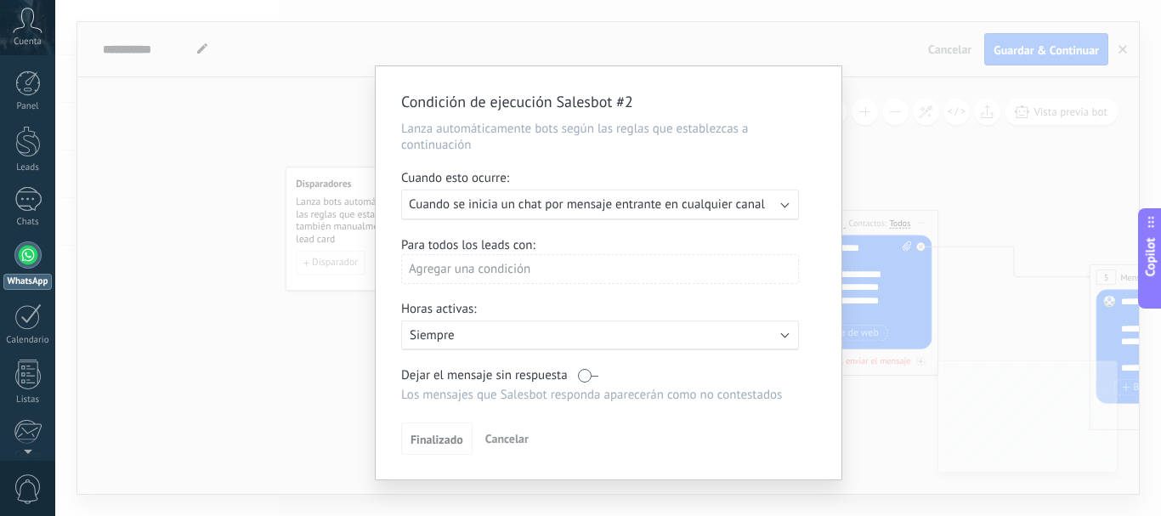
click at [896, 147] on div "Condición de ejecución Salesbot #2 Lanza automáticamente bots según las reglas …" at bounding box center [607, 258] width 1105 height 516
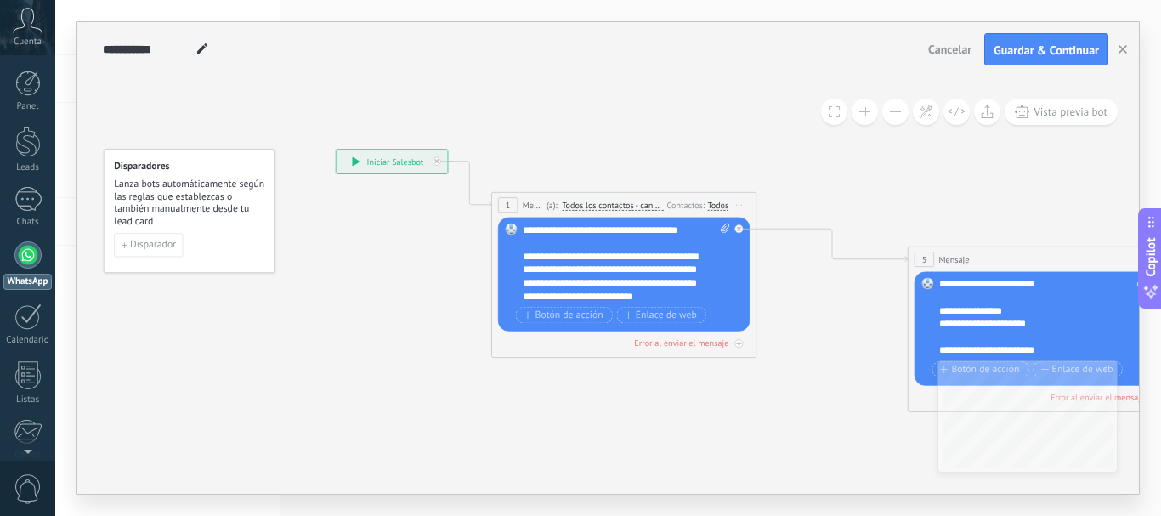
drag, startPoint x: 578, startPoint y: 345, endPoint x: 380, endPoint y: 321, distance: 199.4
click at [382, 325] on icon at bounding box center [1065, 281] width 2123 height 928
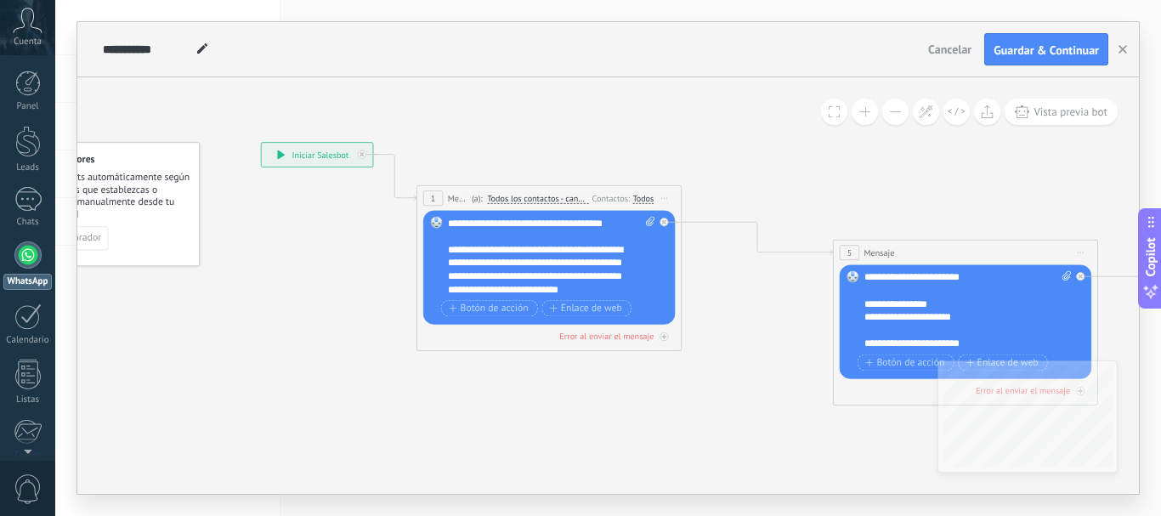
drag, startPoint x: 693, startPoint y: 398, endPoint x: 626, endPoint y: 395, distance: 66.3
click at [626, 395] on icon at bounding box center [990, 275] width 2123 height 928
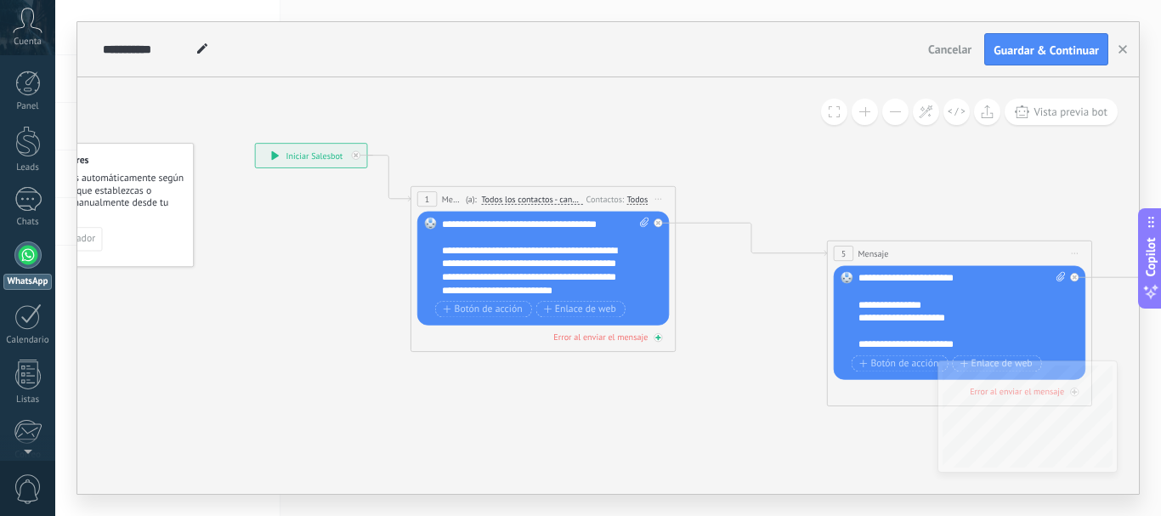
click at [656, 337] on icon at bounding box center [658, 337] width 7 height 7
click at [656, 337] on icon at bounding box center [658, 336] width 4 height 1
click at [489, 199] on span "Todos los contactos - canales seleccionados" at bounding box center [531, 199] width 101 height 10
click at [489, 199] on button "Todos los contactos - canales seleccionados" at bounding box center [557, 200] width 166 height 24
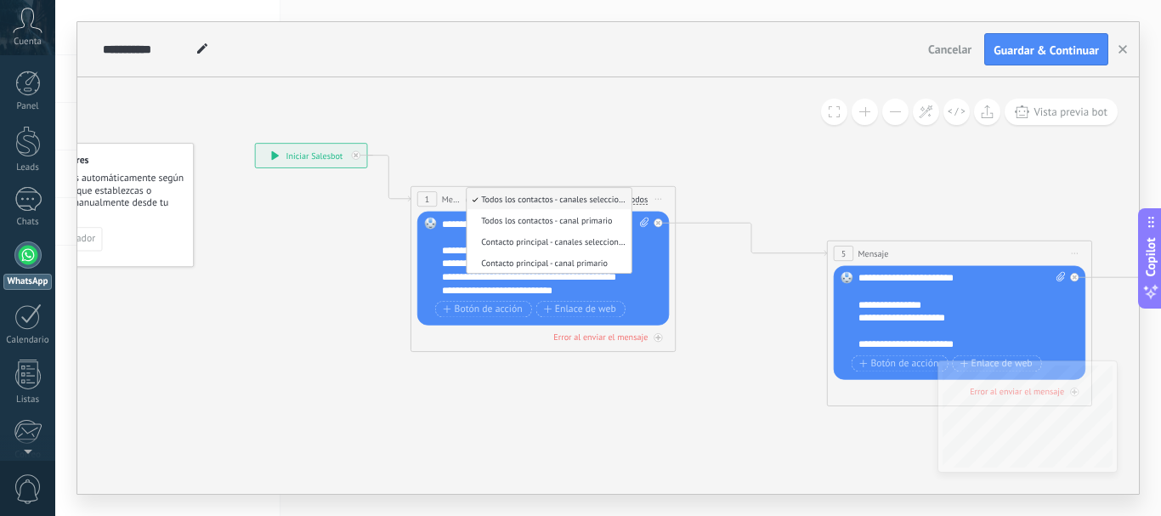
click at [674, 137] on icon at bounding box center [1073, 281] width 2299 height 940
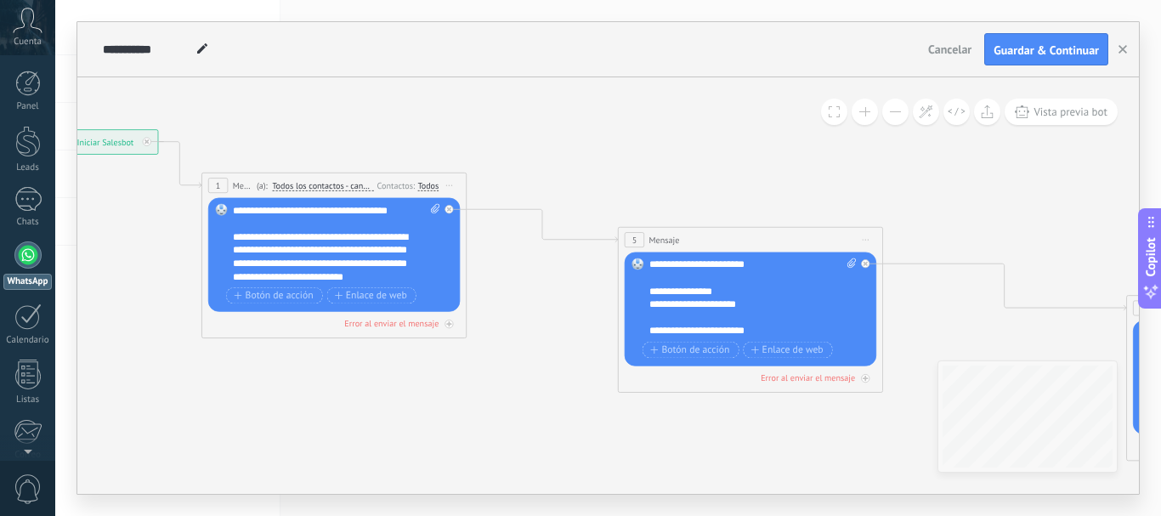
drag, startPoint x: 750, startPoint y: 382, endPoint x: 517, endPoint y: 365, distance: 233.4
click at [517, 365] on icon at bounding box center [863, 268] width 2299 height 940
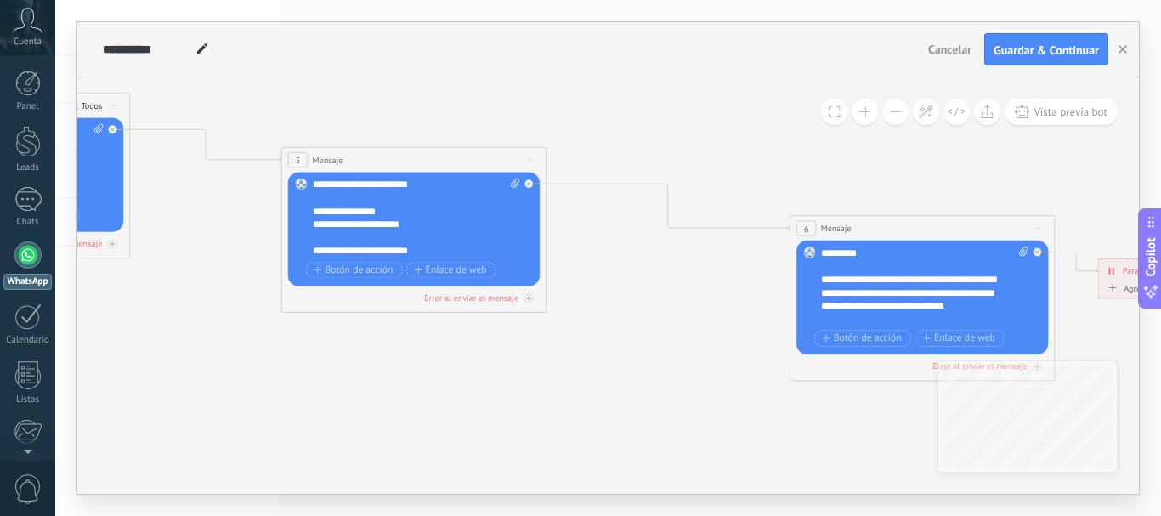
drag, startPoint x: 725, startPoint y: 416, endPoint x: 410, endPoint y: 339, distance: 324.6
click at [410, 340] on icon at bounding box center [527, 188] width 2299 height 940
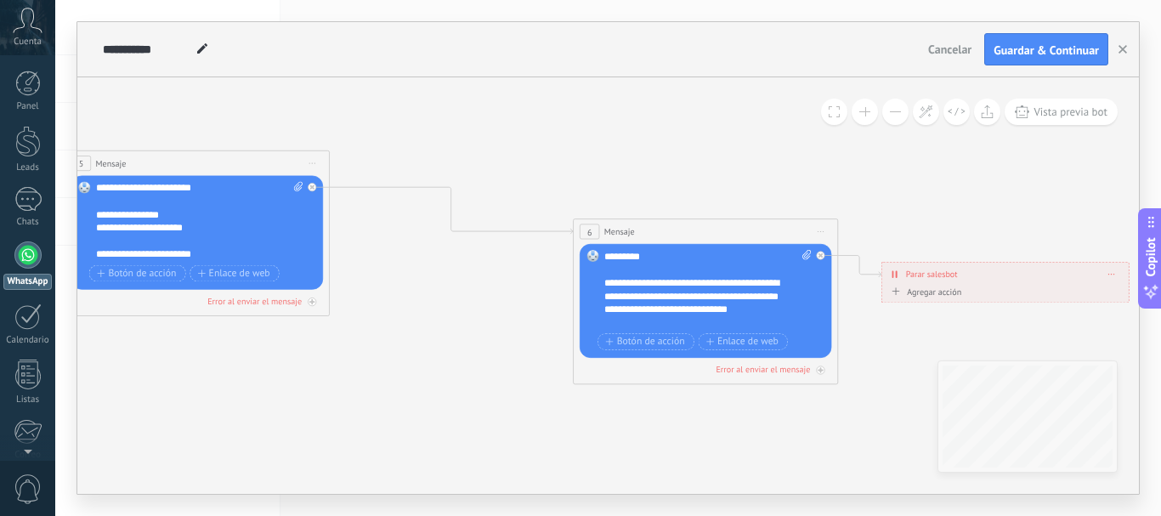
drag, startPoint x: 632, startPoint y: 358, endPoint x: 418, endPoint y: 361, distance: 214.2
click at [418, 361] on icon at bounding box center [310, 191] width 2299 height 940
click at [1061, 111] on span "Vista previa bot" at bounding box center [1070, 112] width 74 height 14
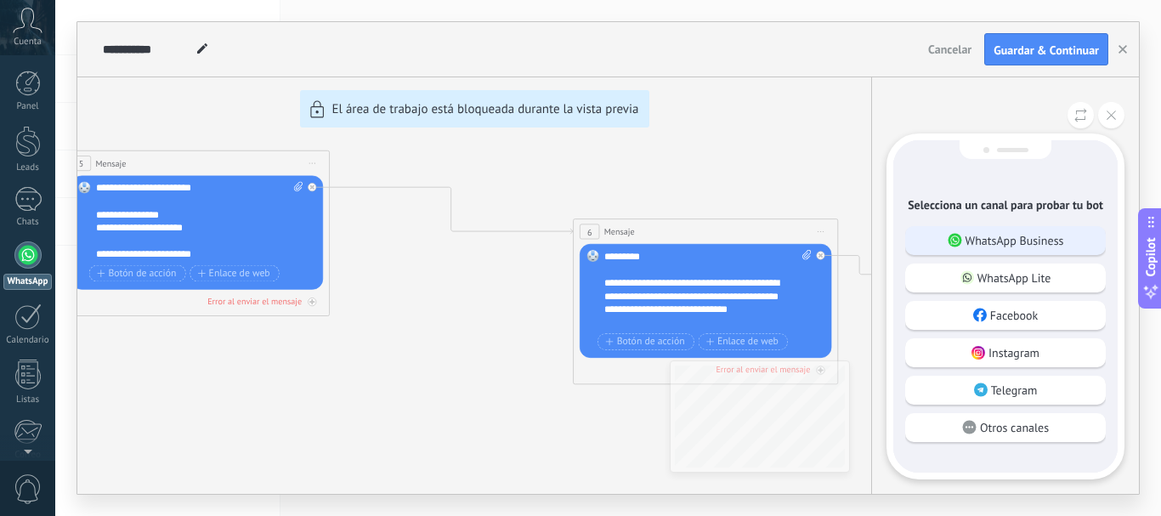
click at [981, 243] on p "WhatsApp Business" at bounding box center [1014, 240] width 99 height 15
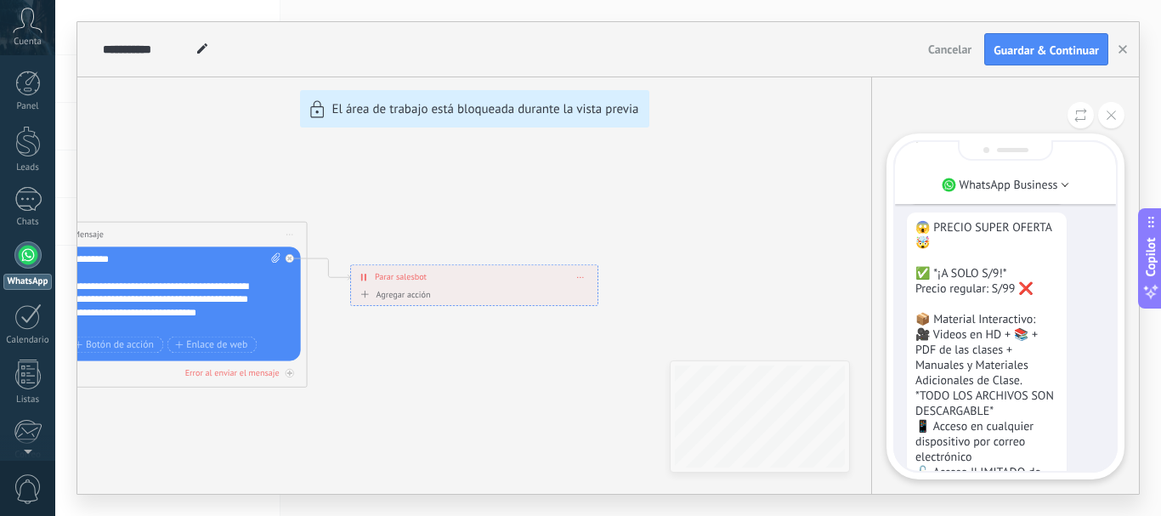
scroll to position [-411, 0]
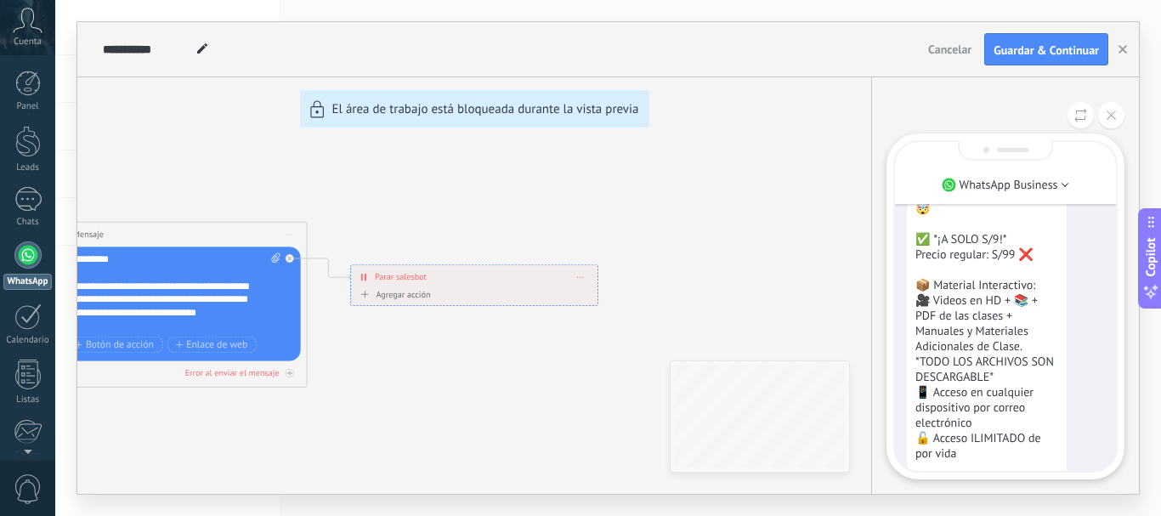
click at [552, 396] on div "**********" at bounding box center [607, 258] width 1061 height 472
drag, startPoint x: 385, startPoint y: 409, endPoint x: 794, endPoint y: 358, distance: 412.7
click at [803, 372] on div "**********" at bounding box center [607, 258] width 1061 height 472
click at [1109, 119] on icon at bounding box center [1110, 114] width 9 height 9
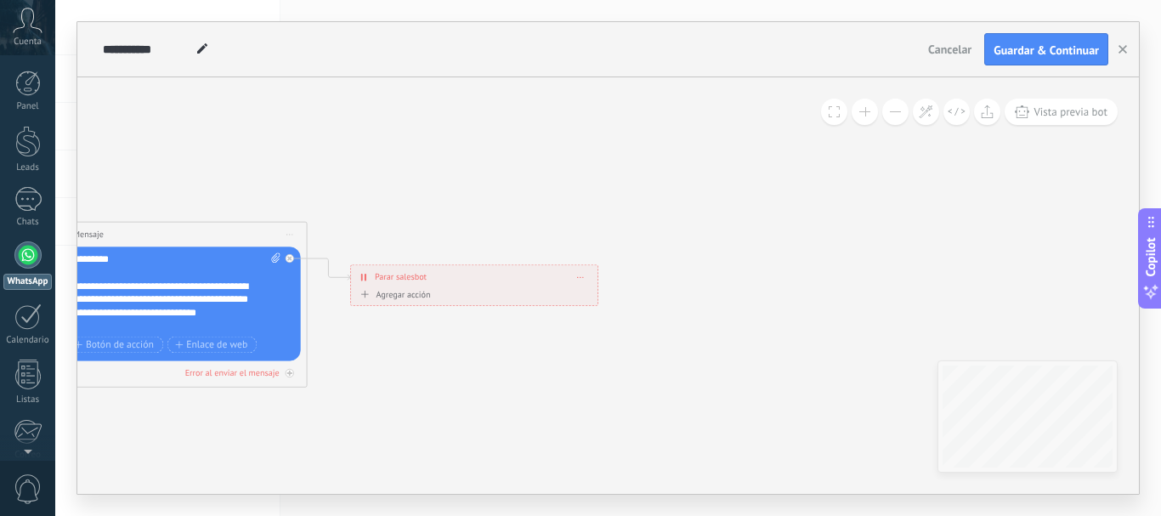
drag, startPoint x: 452, startPoint y: 404, endPoint x: 780, endPoint y: 316, distance: 339.7
click at [840, 341] on div "**********" at bounding box center [607, 258] width 1061 height 472
click at [967, 165] on div "**********" at bounding box center [607, 285] width 1061 height 416
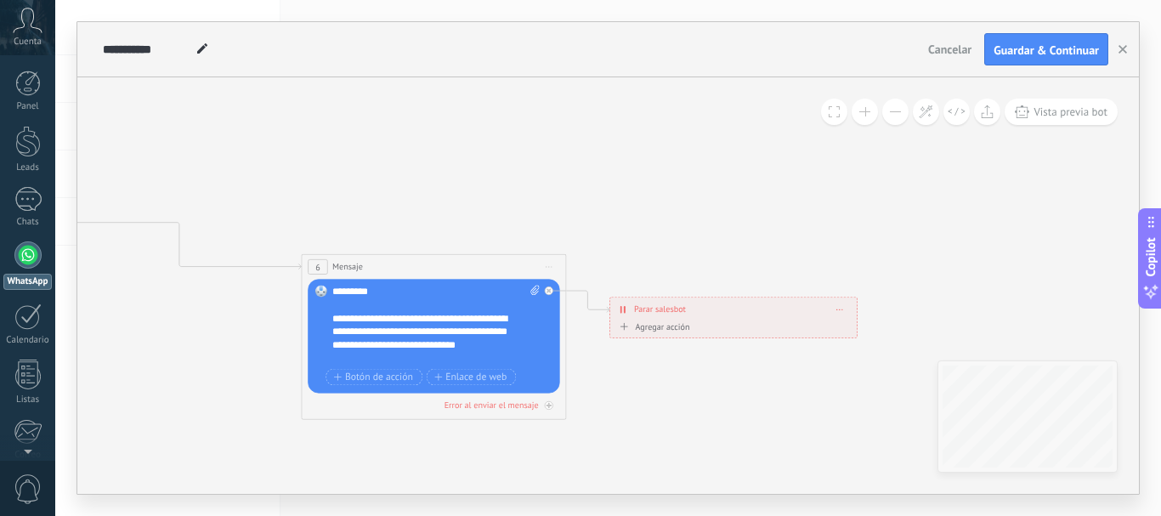
drag, startPoint x: 377, startPoint y: 141, endPoint x: 636, endPoint y: 172, distance: 260.2
click at [636, 173] on icon at bounding box center [38, 227] width 2299 height 940
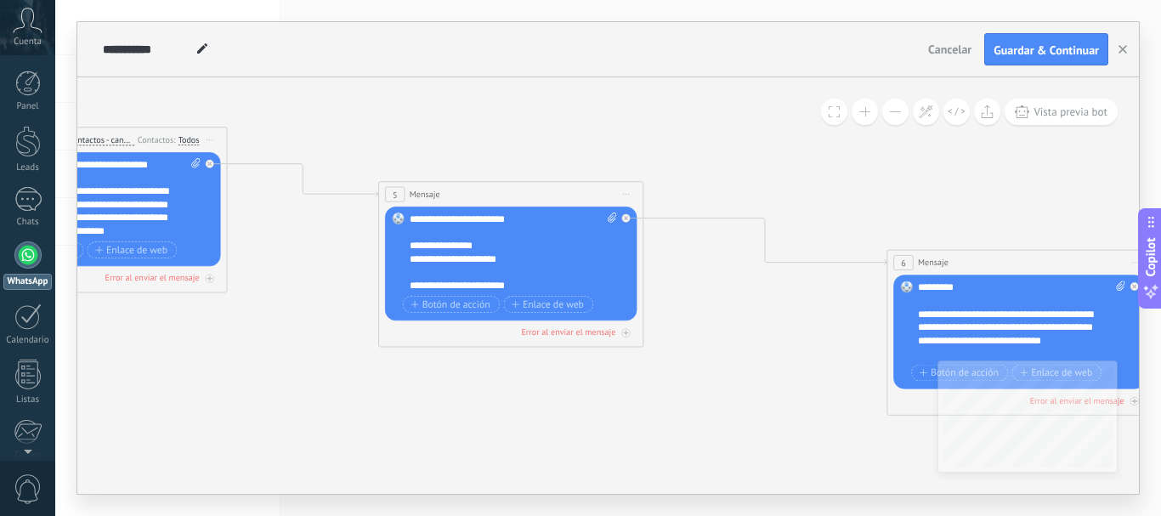
drag, startPoint x: 321, startPoint y: 165, endPoint x: 841, endPoint y: 168, distance: 520.0
click at [884, 160] on icon at bounding box center [624, 223] width 2299 height 940
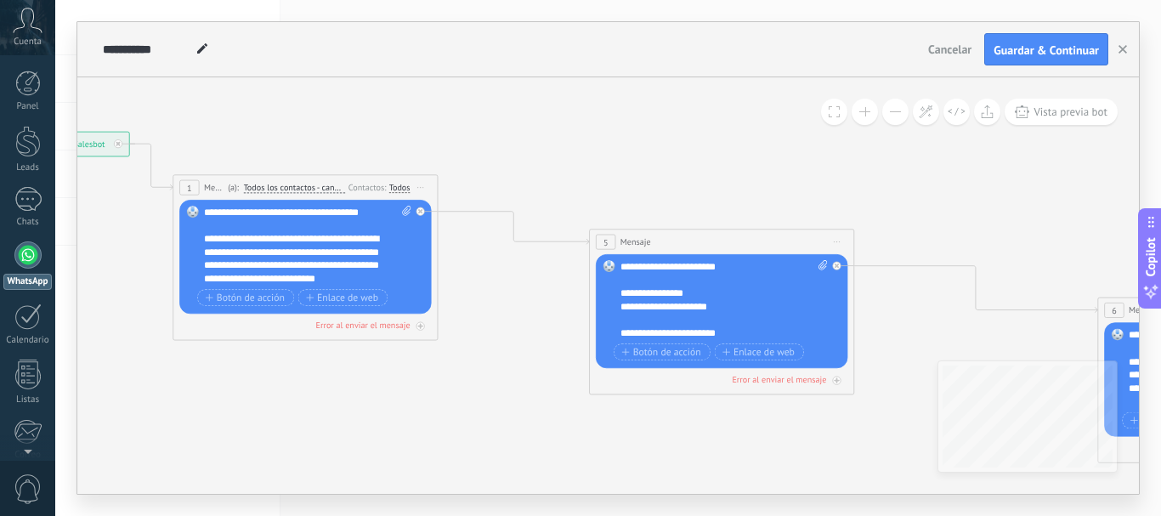
drag, startPoint x: 285, startPoint y: 323, endPoint x: 513, endPoint y: 369, distance: 233.1
click at [521, 373] on icon at bounding box center [835, 270] width 2299 height 940
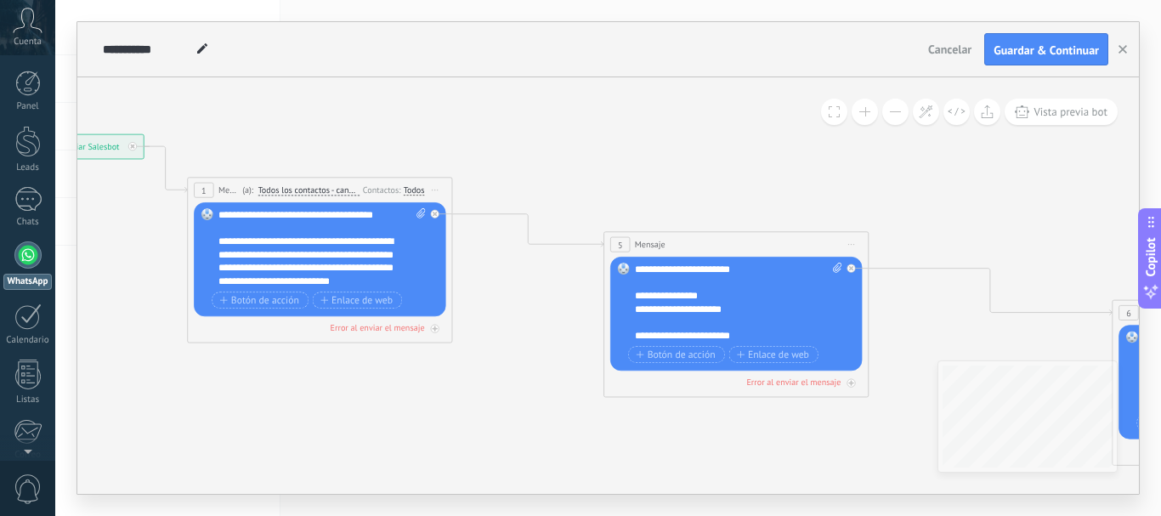
click at [321, 257] on div "**********" at bounding box center [321, 248] width 207 height 80
click at [711, 314] on div "**********" at bounding box center [738, 303] width 207 height 80
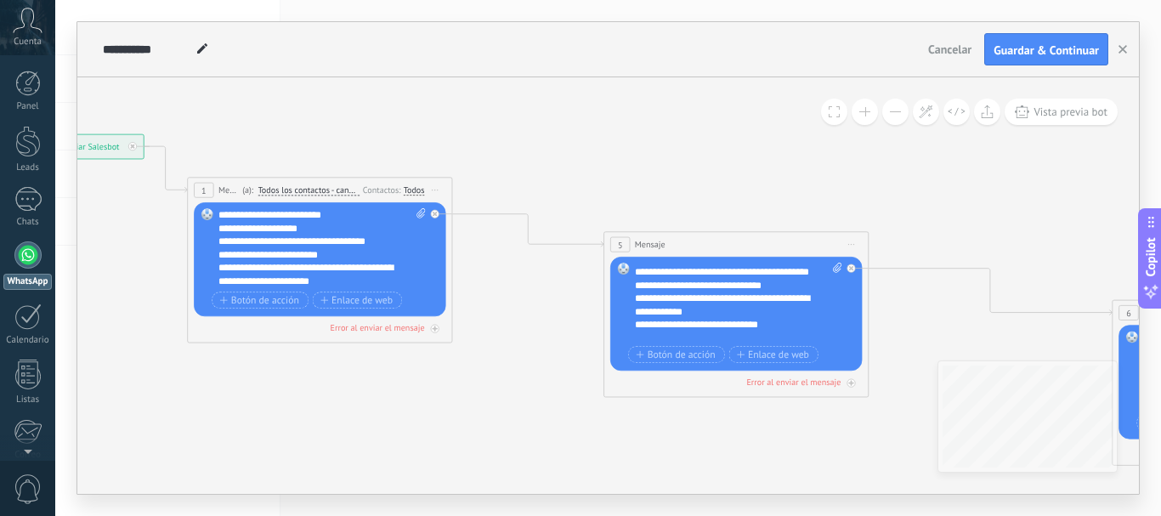
scroll to position [85, 0]
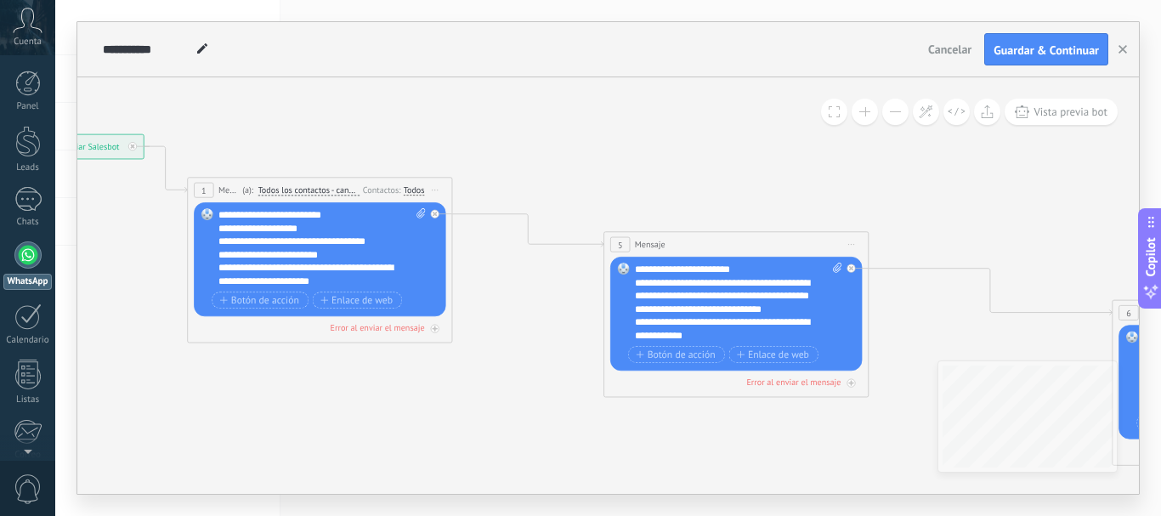
click at [731, 286] on div "**********" at bounding box center [738, 303] width 207 height 80
click at [681, 282] on div "**********" at bounding box center [738, 303] width 207 height 80
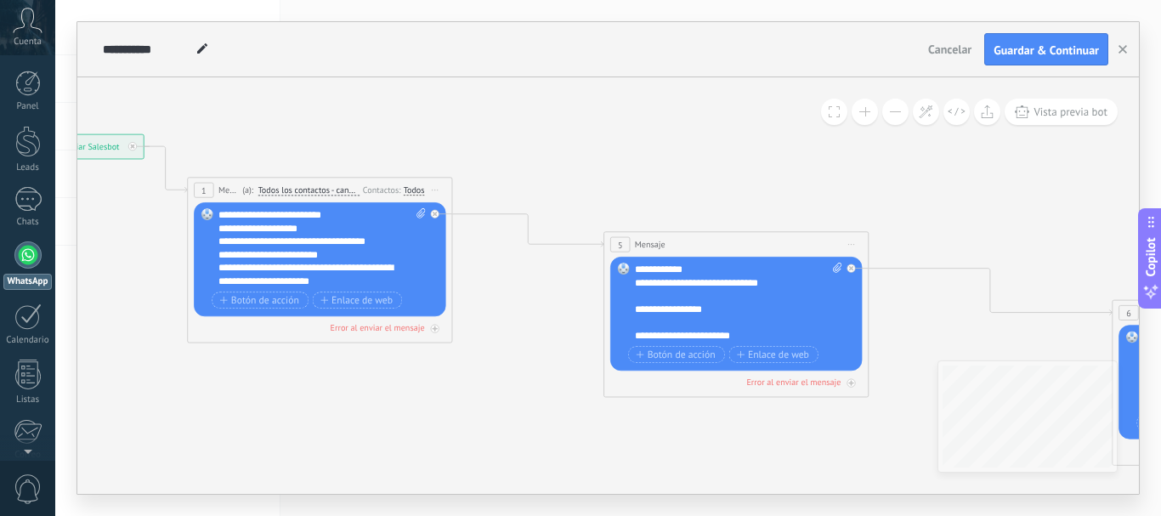
scroll to position [255, 0]
click at [635, 285] on div "**********" at bounding box center [738, 303] width 207 height 80
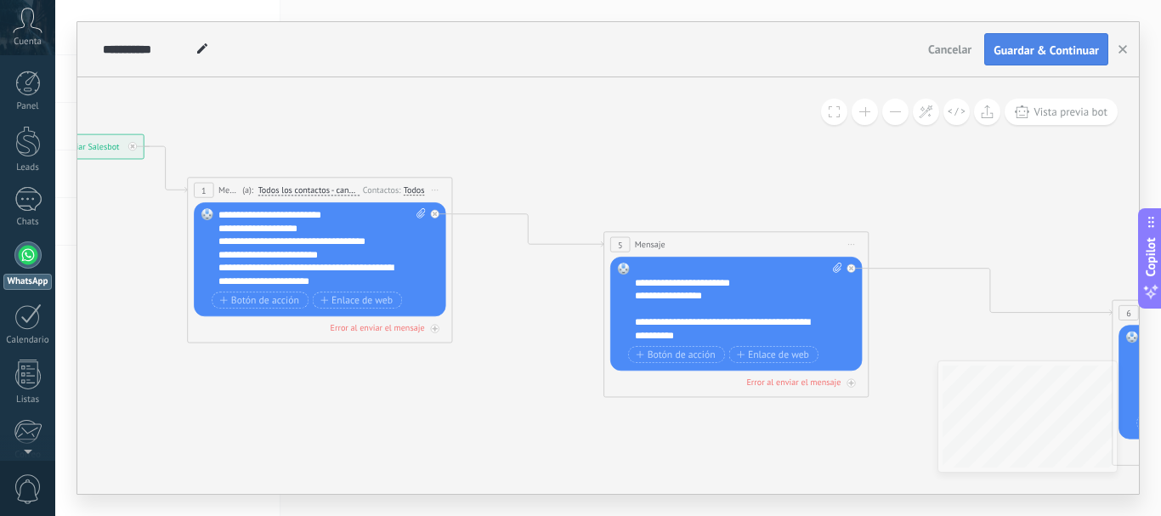
click at [1044, 55] on span "Guardar & Continuar" at bounding box center [1045, 50] width 105 height 12
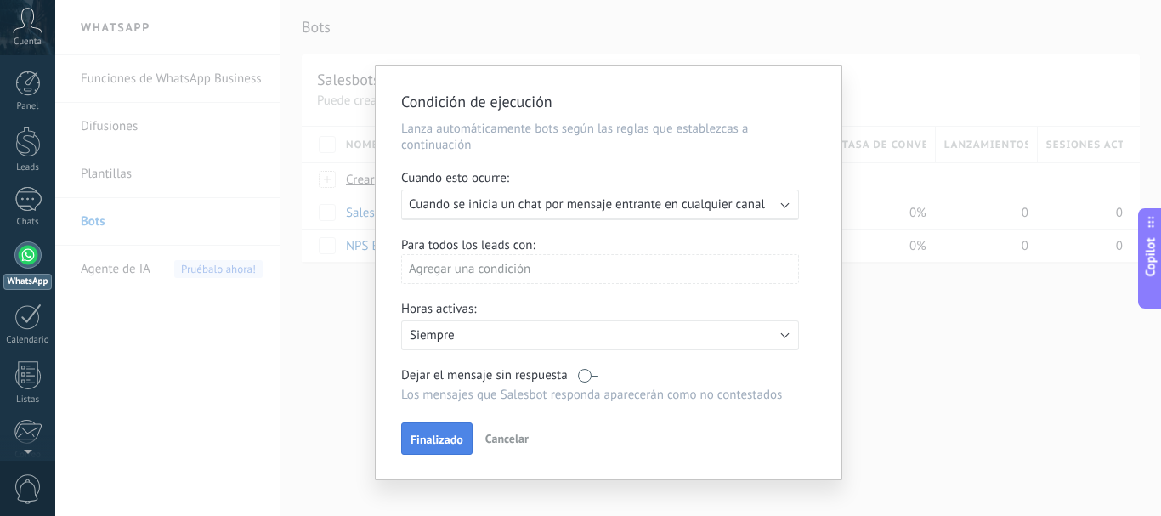
click at [440, 435] on span "Finalizado" at bounding box center [436, 439] width 53 height 12
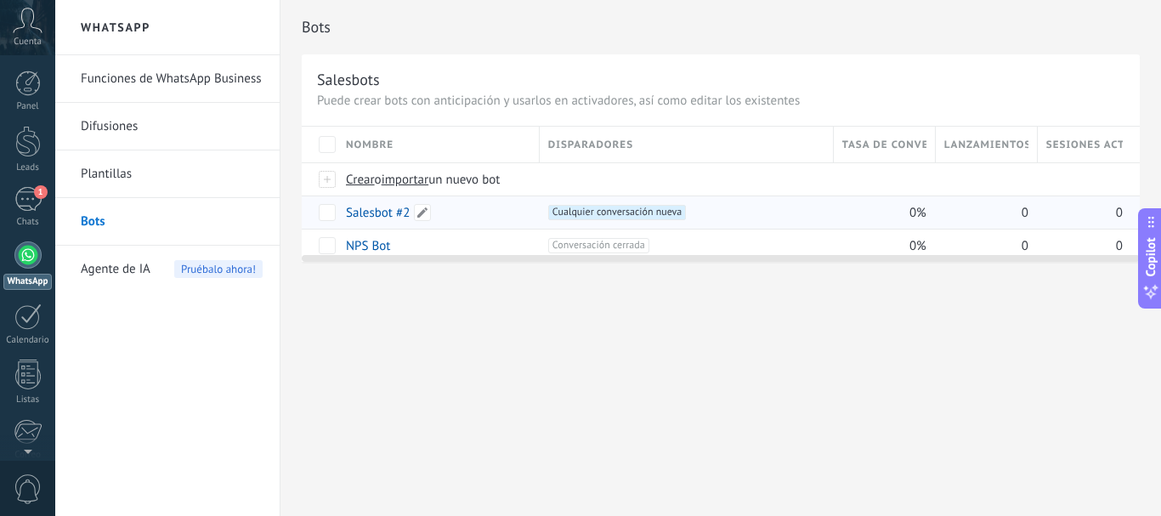
click at [358, 212] on link "Salesbot #2" at bounding box center [378, 213] width 64 height 16
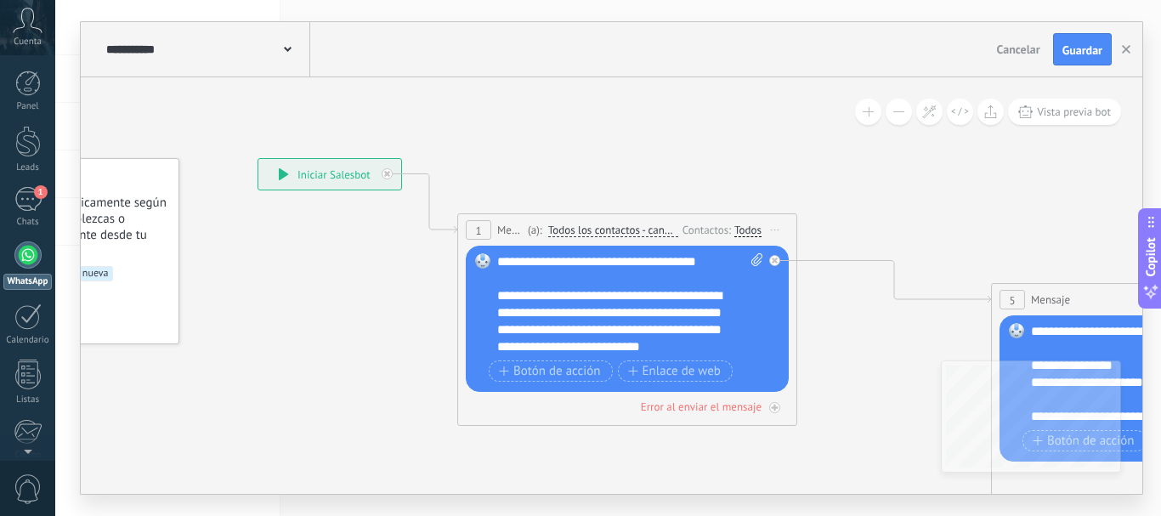
drag, startPoint x: 768, startPoint y: 197, endPoint x: 624, endPoint y: 161, distance: 148.8
click at [755, 260] on icon at bounding box center [756, 259] width 11 height 13
click input "Subir" at bounding box center [0, 0] width 0 height 0
click at [749, 233] on div "Todos" at bounding box center [747, 230] width 27 height 14
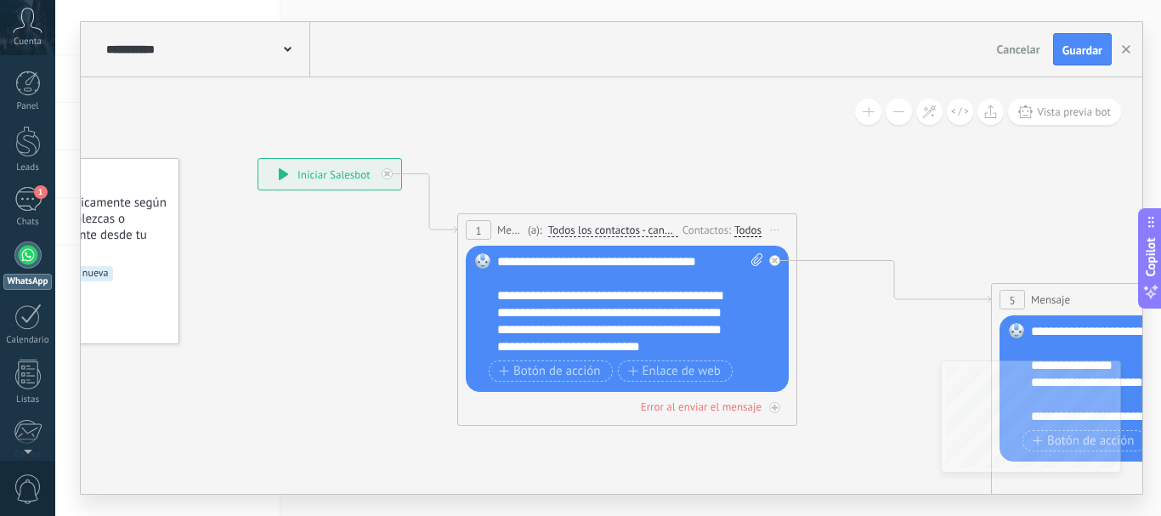
click at [612, 230] on span "Todos los contactos - canales seleccionados" at bounding box center [613, 230] width 130 height 14
click at [612, 230] on button "Todos los contactos - canales seleccionados" at bounding box center [646, 230] width 212 height 31
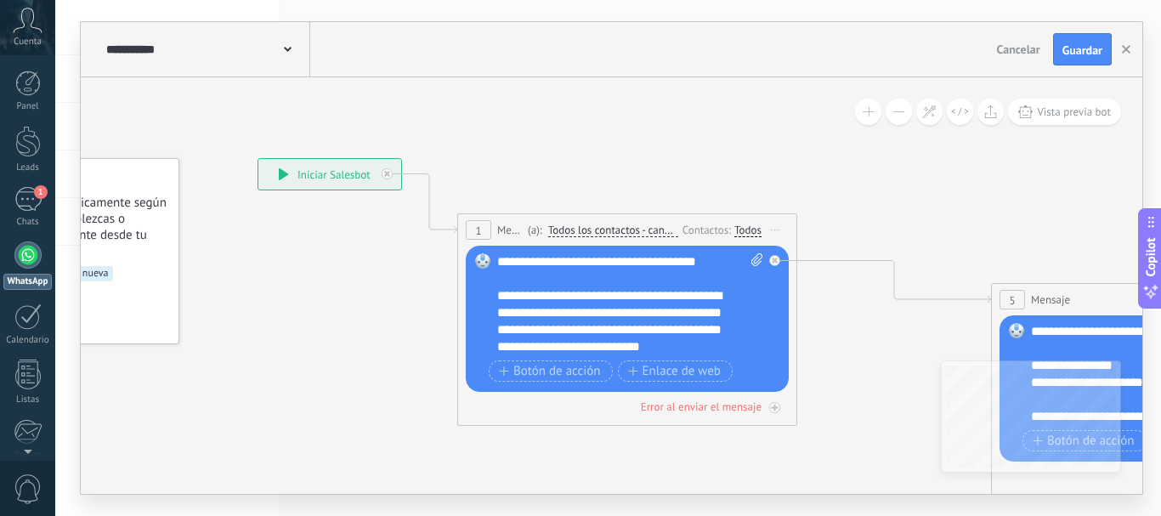
click at [475, 231] on span "1" at bounding box center [478, 230] width 6 height 14
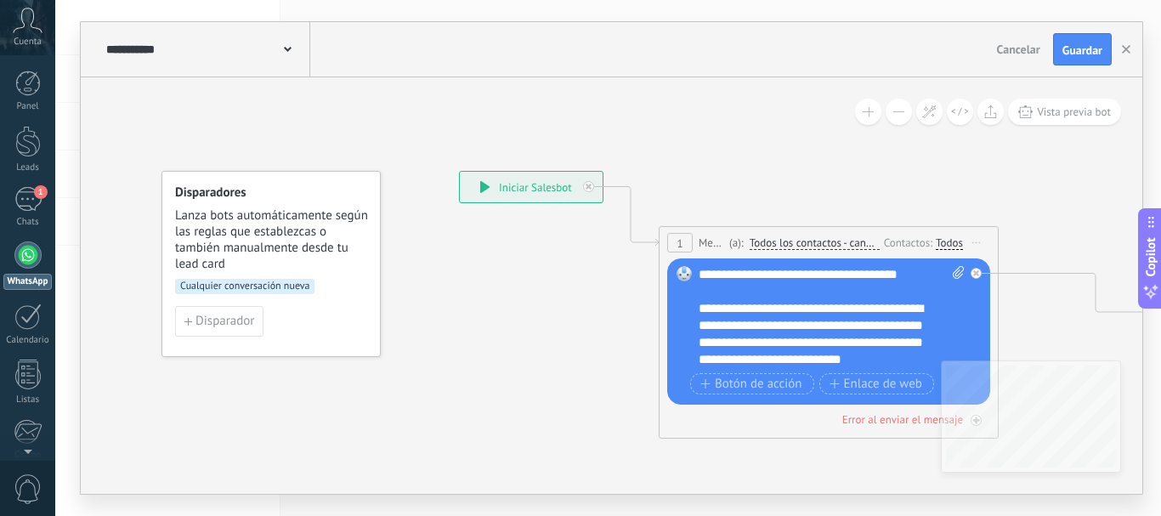
drag, startPoint x: 358, startPoint y: 297, endPoint x: 491, endPoint y: 308, distance: 133.9
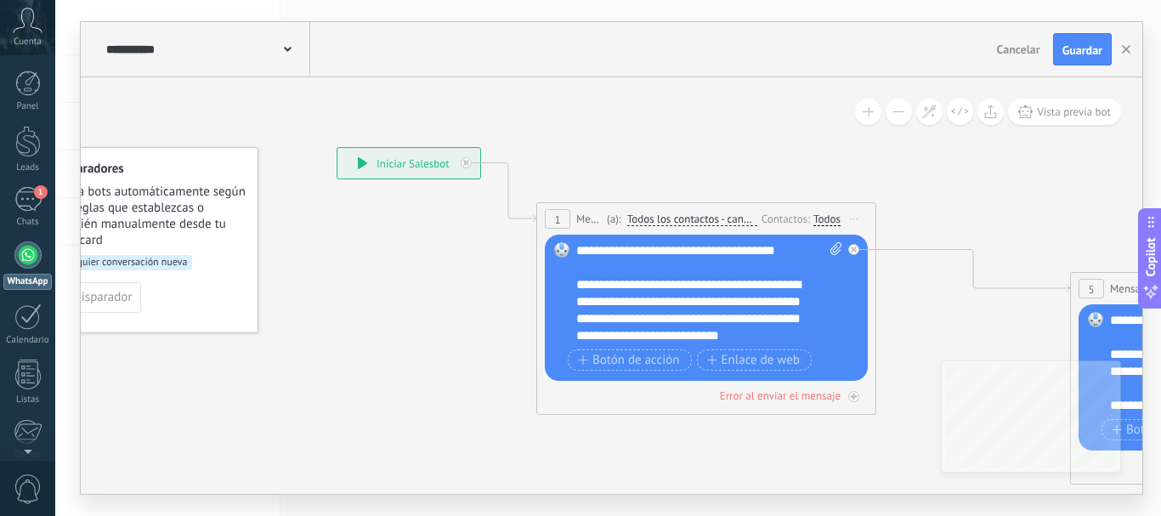
drag, startPoint x: 424, startPoint y: 284, endPoint x: 361, endPoint y: 279, distance: 63.1
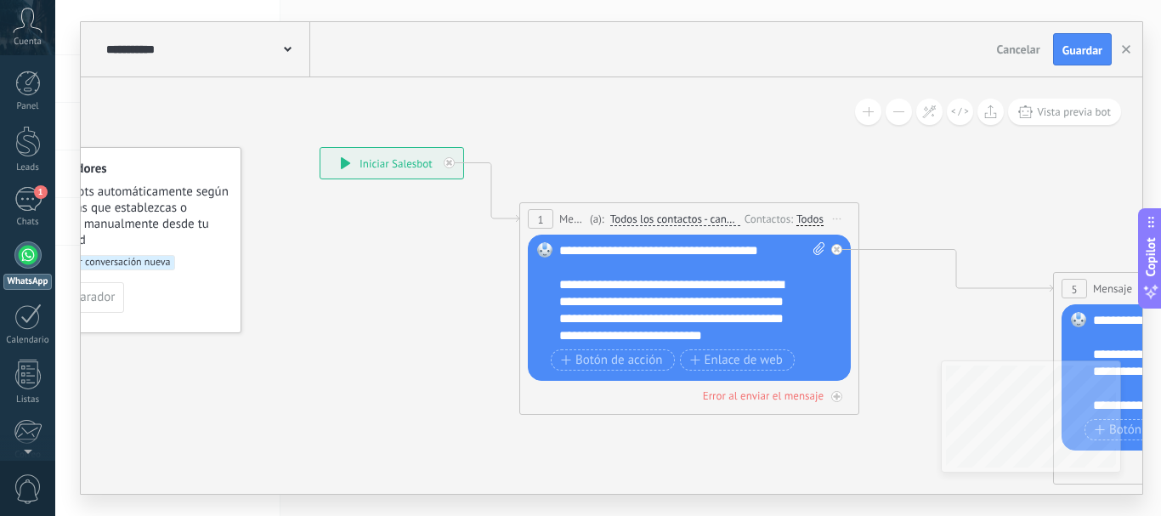
click at [349, 160] on icon at bounding box center [346, 163] width 10 height 12
click at [369, 166] on div "**********" at bounding box center [391, 163] width 143 height 31
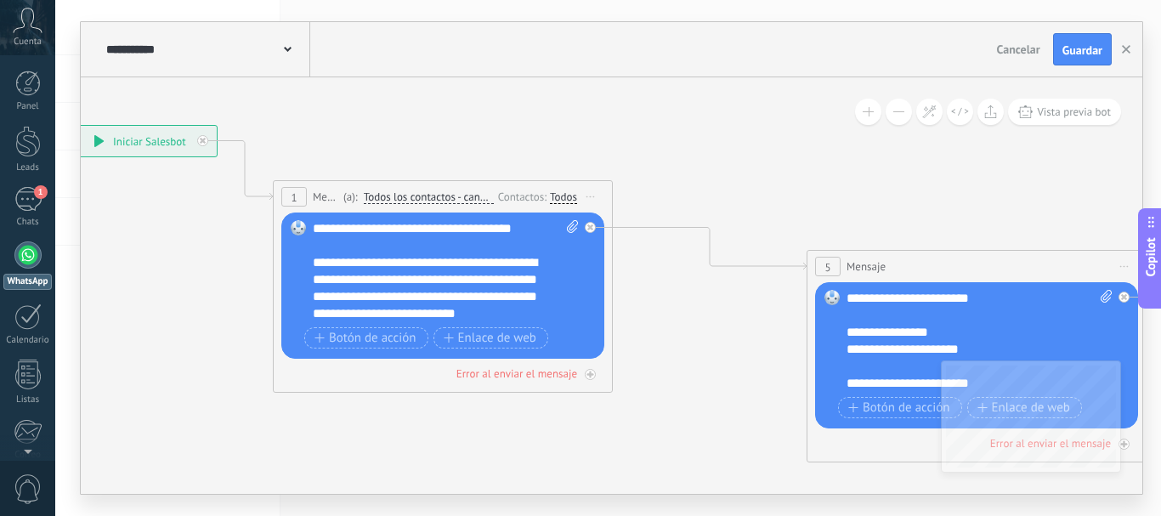
drag, startPoint x: 922, startPoint y: 204, endPoint x: 673, endPoint y: 181, distance: 250.0
click at [673, 181] on icon at bounding box center [1122, 337] width 2948 height 1275
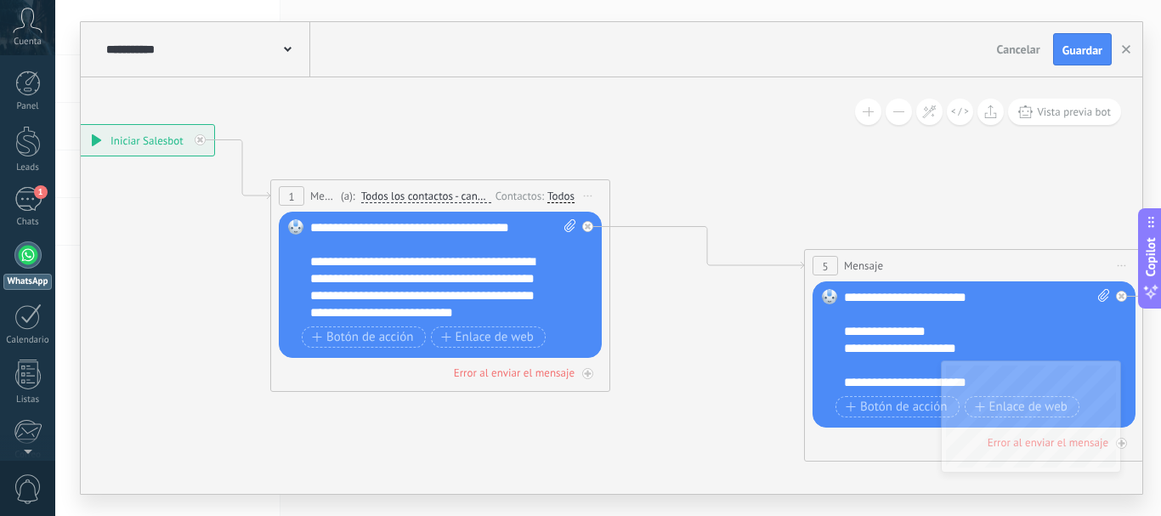
click at [325, 196] on span "Mensaje" at bounding box center [323, 196] width 26 height 16
click at [347, 197] on span "(a):" at bounding box center [348, 196] width 14 height 16
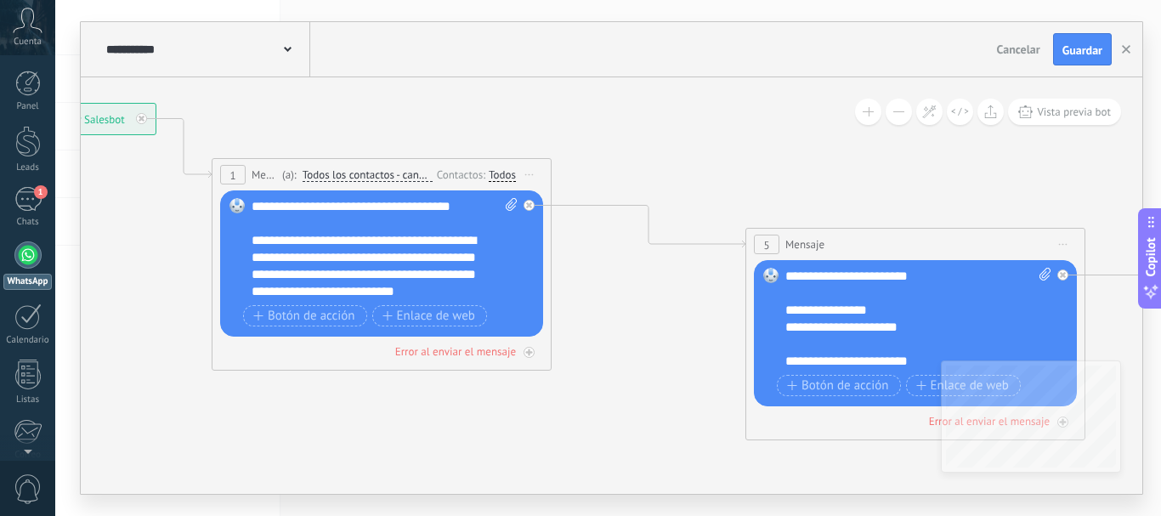
drag, startPoint x: 720, startPoint y: 325, endPoint x: 644, endPoint y: 296, distance: 81.3
click at [648, 298] on icon at bounding box center [1061, 315] width 2948 height 1275
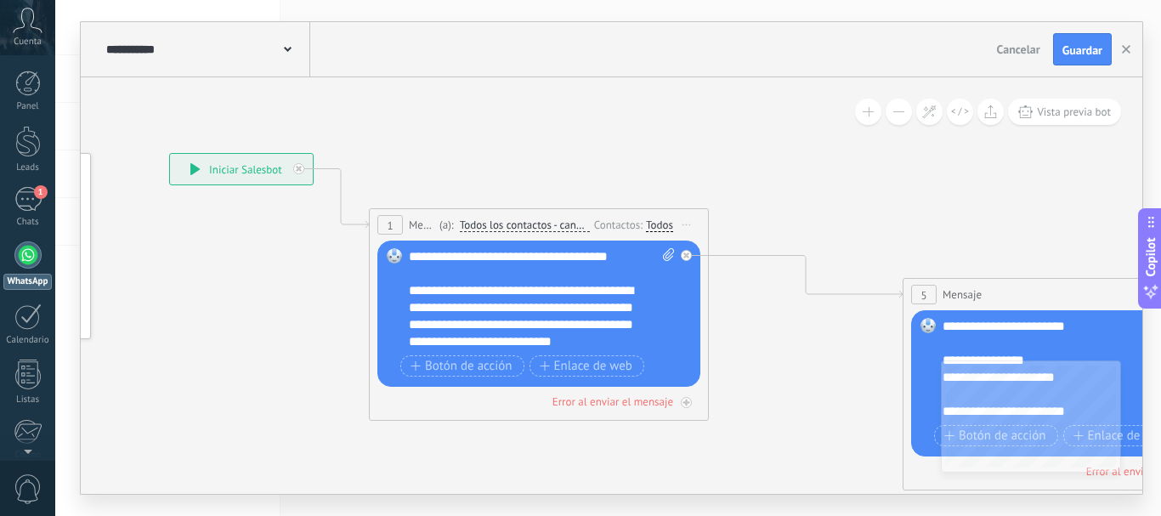
drag, startPoint x: 641, startPoint y: 305, endPoint x: 656, endPoint y: 291, distance: 21.0
click at [322, 168] on icon at bounding box center [341, 197] width 55 height 59
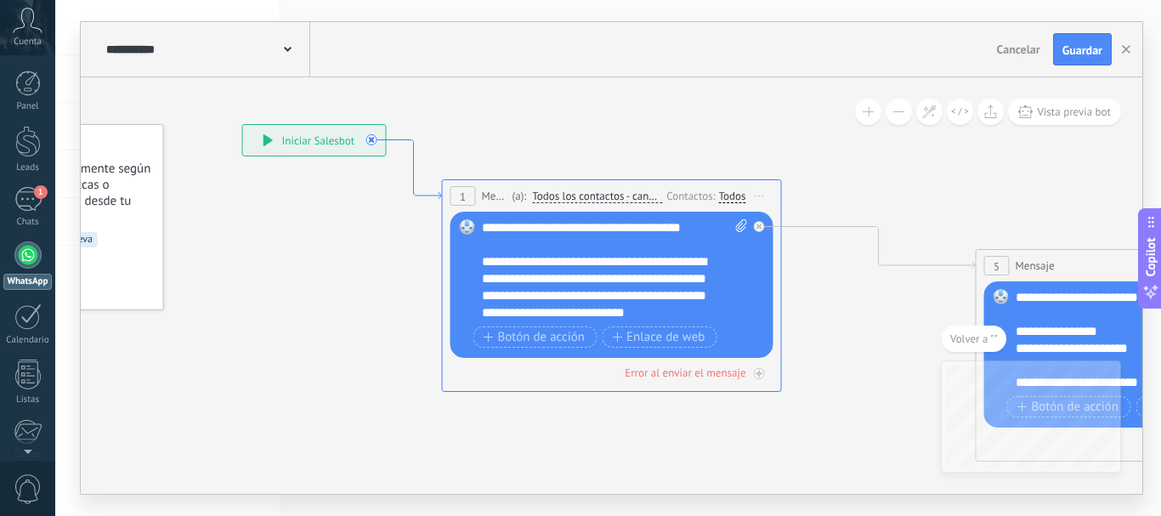
click at [416, 192] on icon at bounding box center [414, 169] width 55 height 59
click at [1136, 350] on div "**********" at bounding box center [1148, 340] width 266 height 102
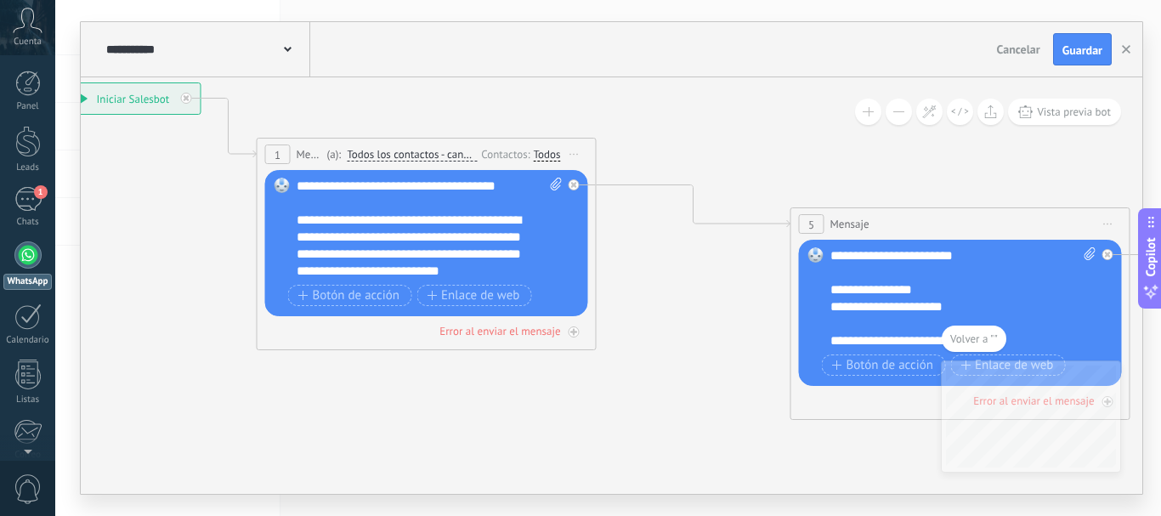
drag, startPoint x: 853, startPoint y: 365, endPoint x: 668, endPoint y: 324, distance: 189.9
click at [668, 324] on icon at bounding box center [1106, 295] width 2948 height 1275
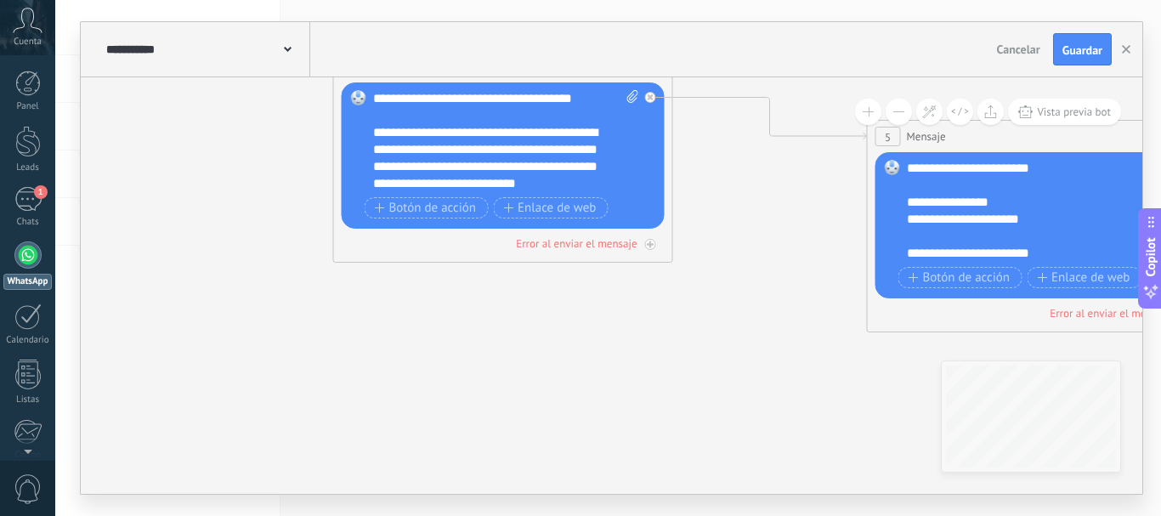
drag, startPoint x: 679, startPoint y: 342, endPoint x: 759, endPoint y: 258, distance: 116.0
click at [759, 258] on icon at bounding box center [1183, 207] width 2948 height 1275
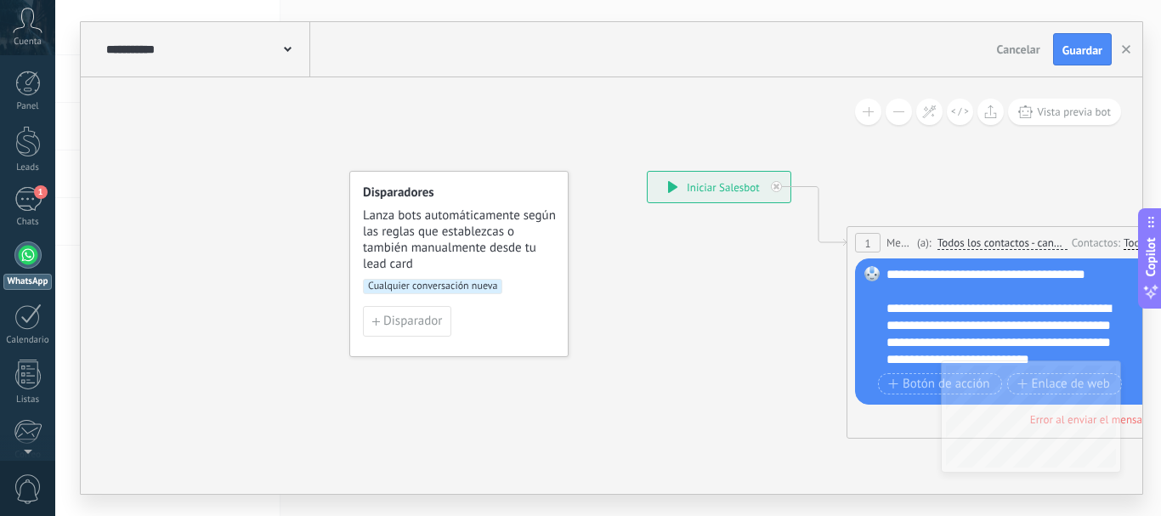
drag, startPoint x: 443, startPoint y: 341, endPoint x: 658, endPoint y: 336, distance: 215.0
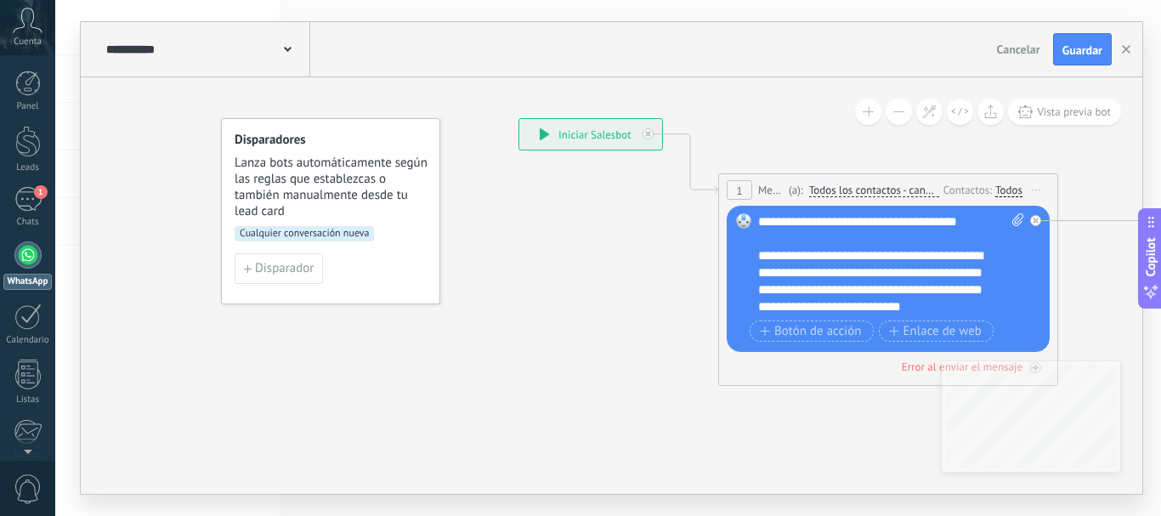
drag, startPoint x: 237, startPoint y: 268, endPoint x: 283, endPoint y: 289, distance: 50.6
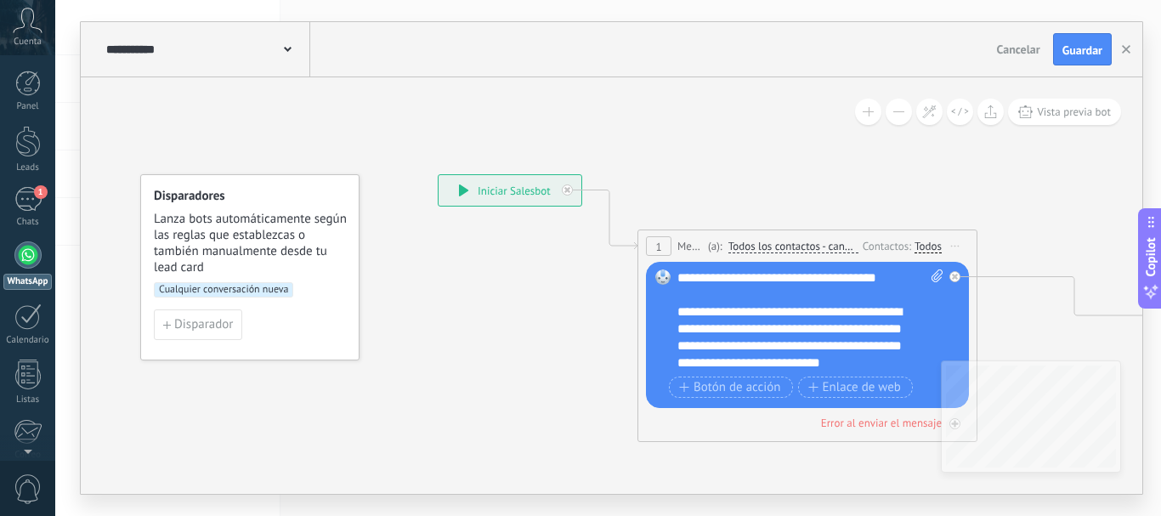
drag, startPoint x: 529, startPoint y: 324, endPoint x: 483, endPoint y: 339, distance: 49.2
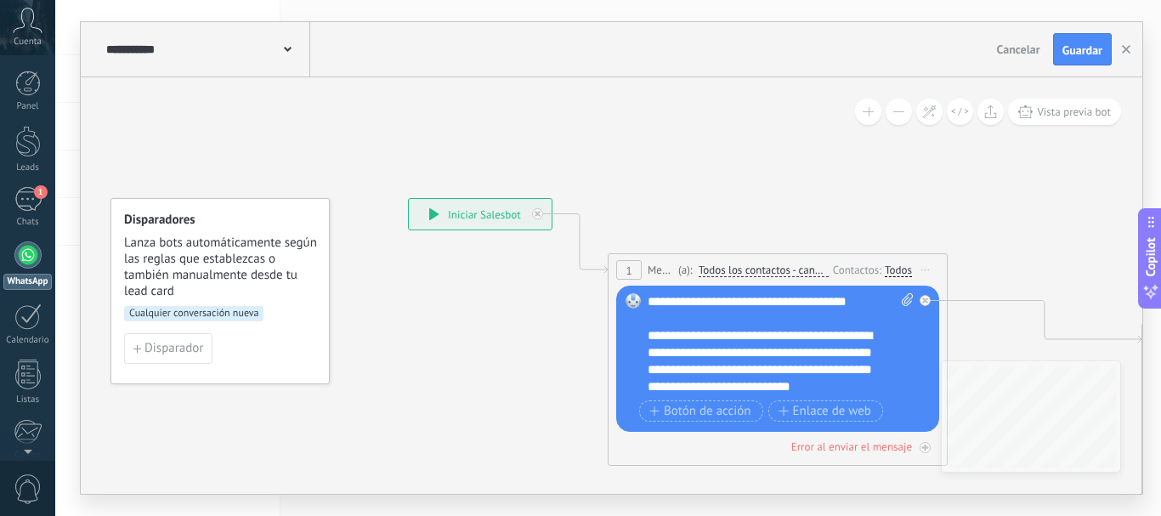
drag, startPoint x: 467, startPoint y: 306, endPoint x: 409, endPoint y: 348, distance: 72.4
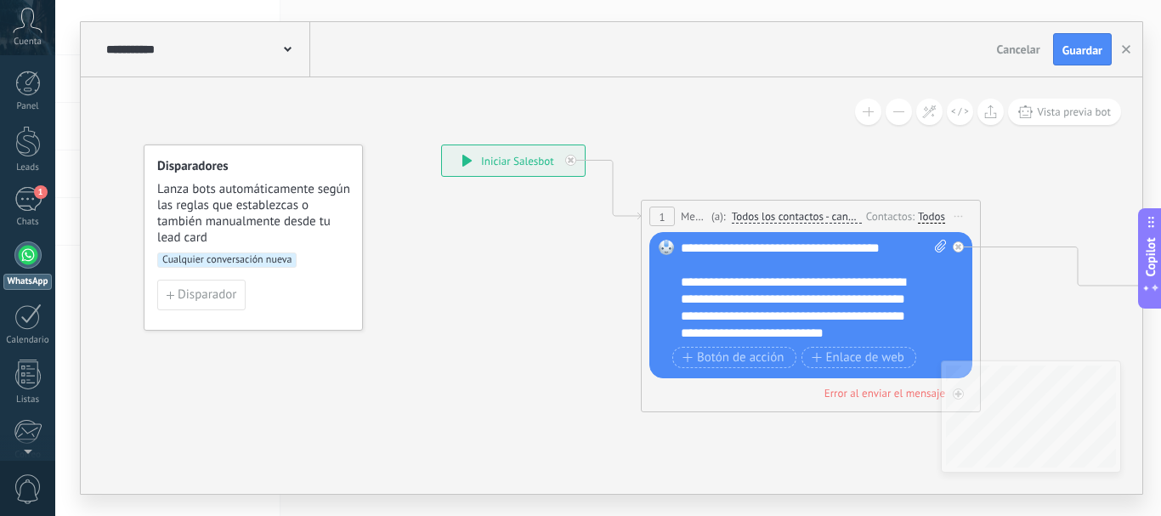
drag, startPoint x: 430, startPoint y: 359, endPoint x: 493, endPoint y: 286, distance: 96.4
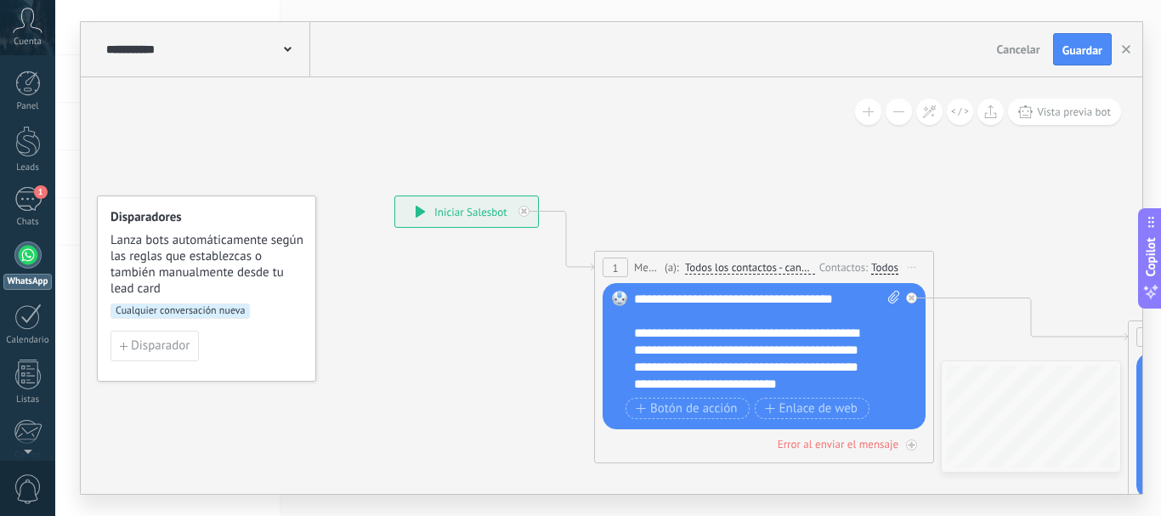
drag, startPoint x: 507, startPoint y: 280, endPoint x: 447, endPoint y: 337, distance: 83.5
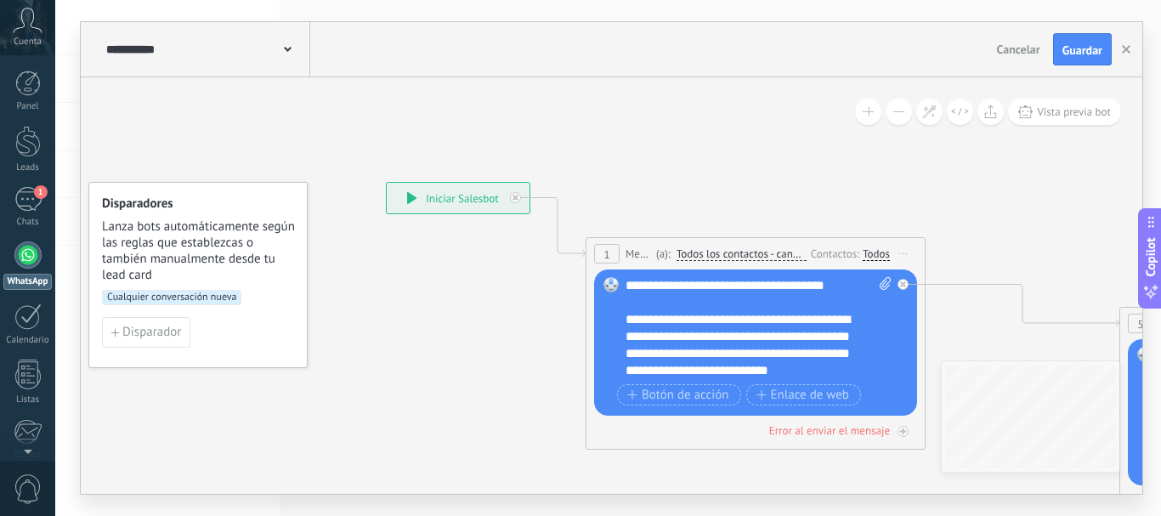
drag, startPoint x: 884, startPoint y: 180, endPoint x: 938, endPoint y: 156, distance: 59.4
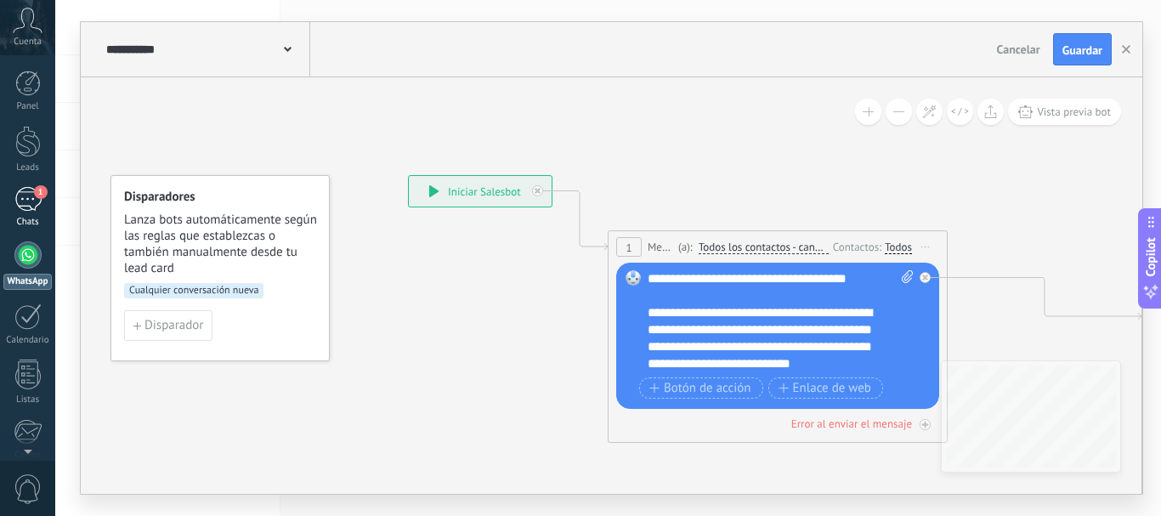
click at [25, 204] on div "1" at bounding box center [27, 199] width 27 height 25
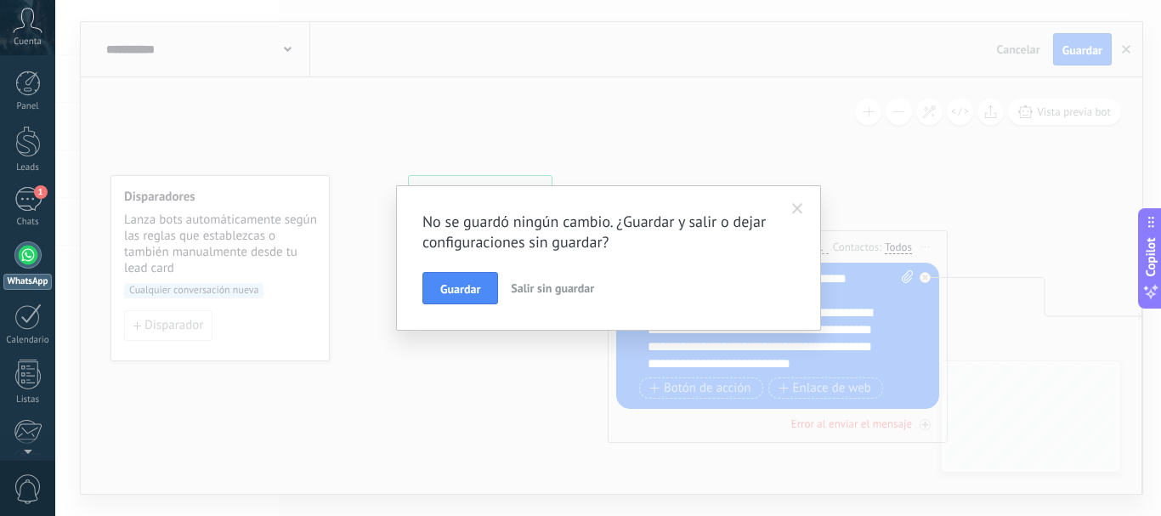
click at [797, 214] on span at bounding box center [797, 209] width 11 height 12
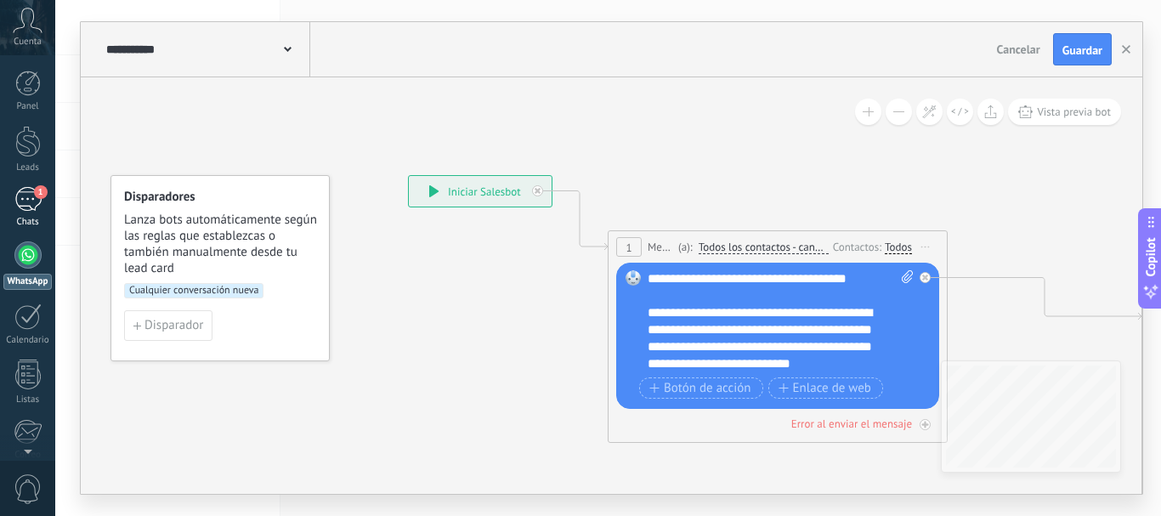
click at [37, 205] on div "1" at bounding box center [27, 199] width 27 height 25
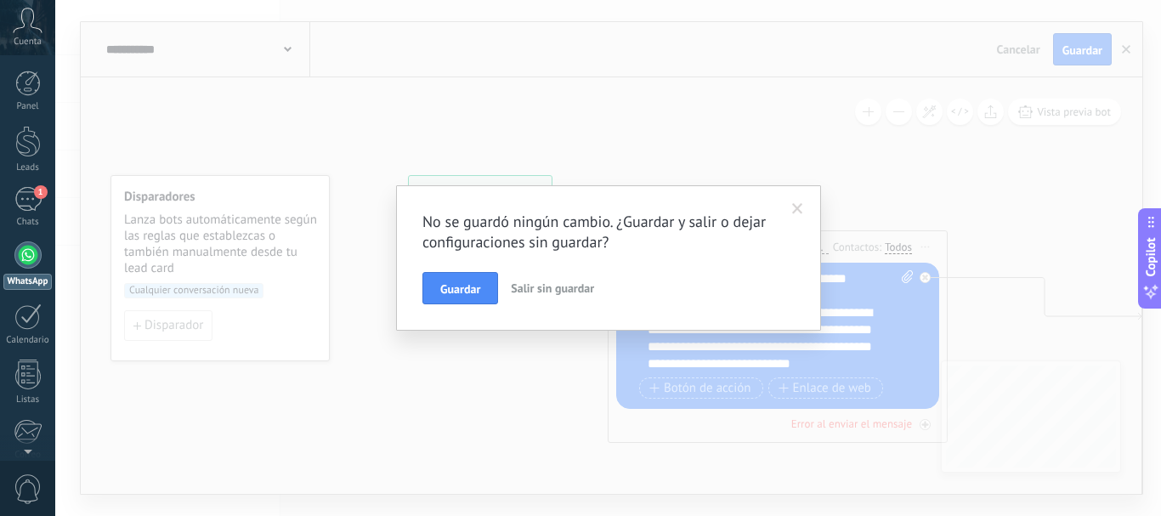
click at [553, 290] on span "Salir sin guardar" at bounding box center [552, 287] width 83 height 15
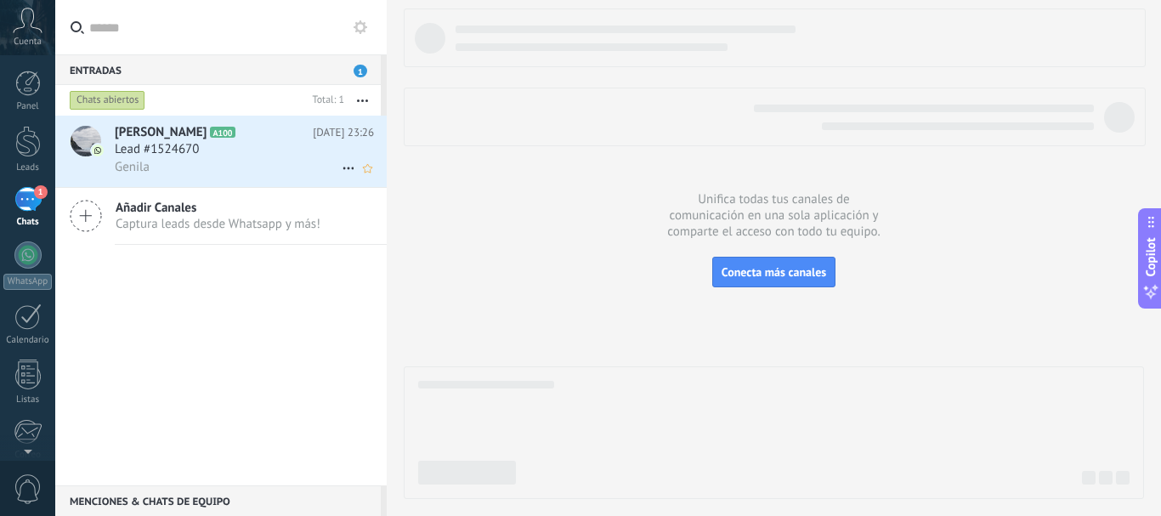
click at [344, 164] on icon at bounding box center [348, 168] width 20 height 20
click at [268, 162] on div at bounding box center [580, 258] width 1161 height 516
click at [338, 167] on icon "[PERSON_NAME] respondió Conversación cerrada" at bounding box center [348, 168] width 20 height 20
click at [273, 166] on div at bounding box center [580, 258] width 1161 height 516
drag, startPoint x: 258, startPoint y: 163, endPoint x: 241, endPoint y: 149, distance: 22.3
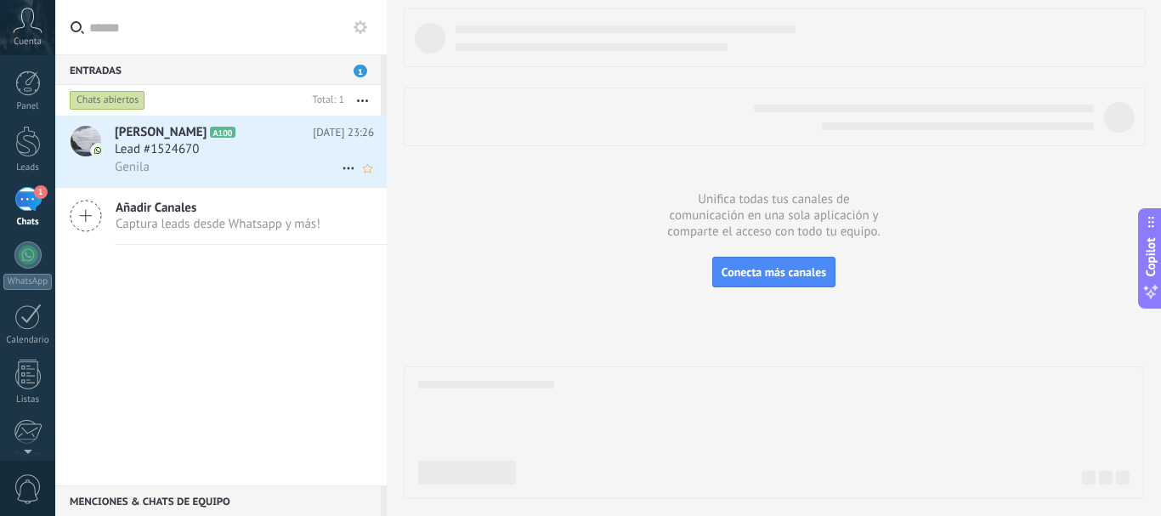
click at [241, 150] on div "Lead #1524670" at bounding box center [244, 149] width 259 height 17
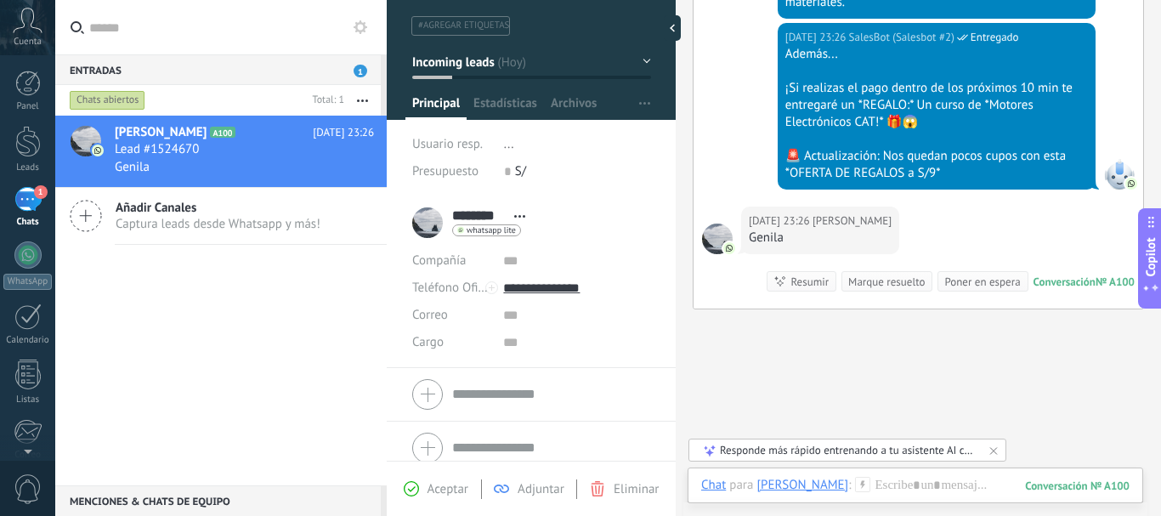
scroll to position [55, 0]
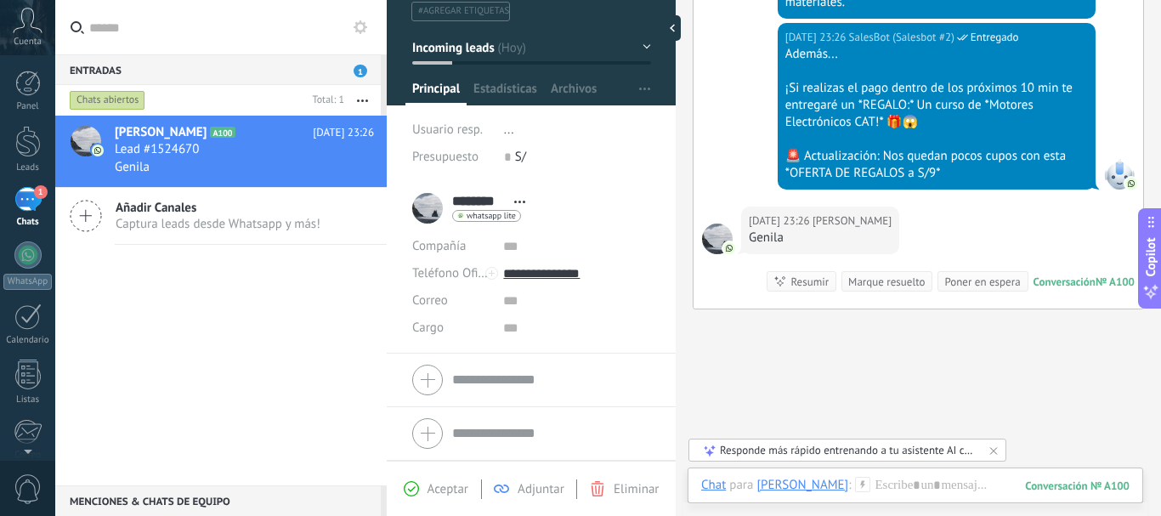
click at [629, 492] on span "Eliminar" at bounding box center [636, 489] width 45 height 16
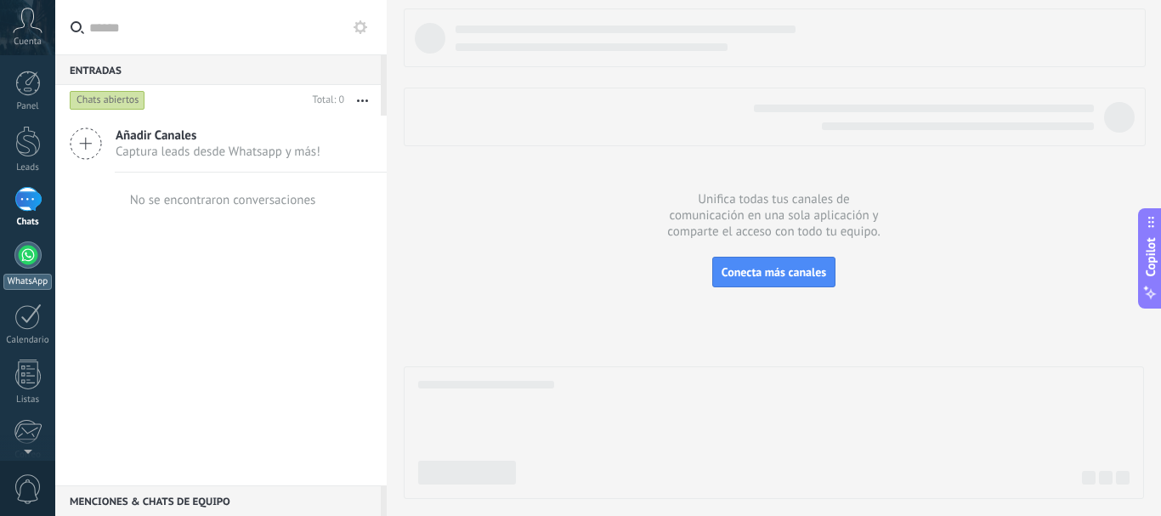
click at [33, 252] on div at bounding box center [27, 254] width 27 height 27
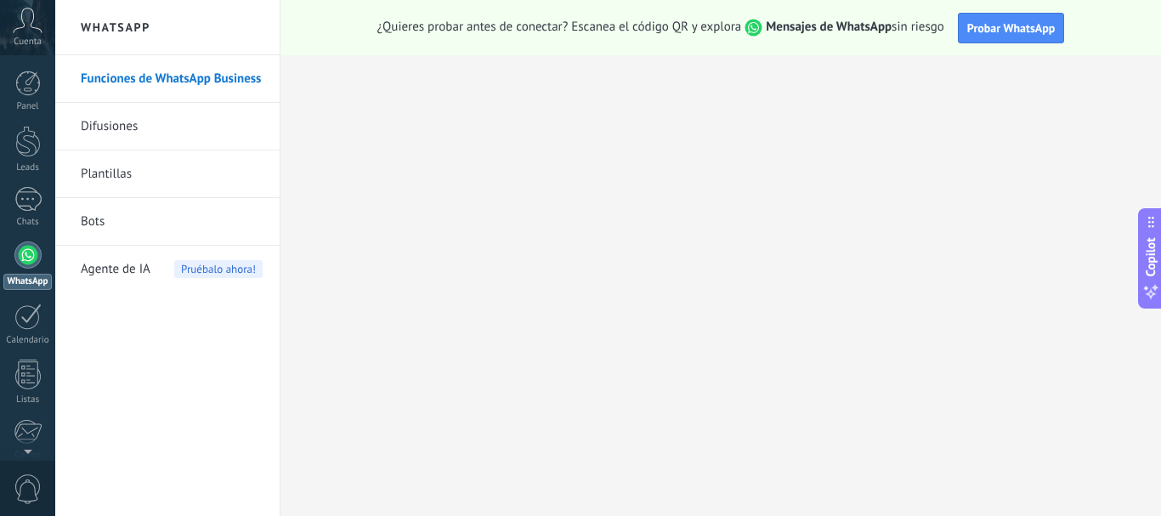
click at [142, 219] on link "Bots" at bounding box center [172, 222] width 182 height 48
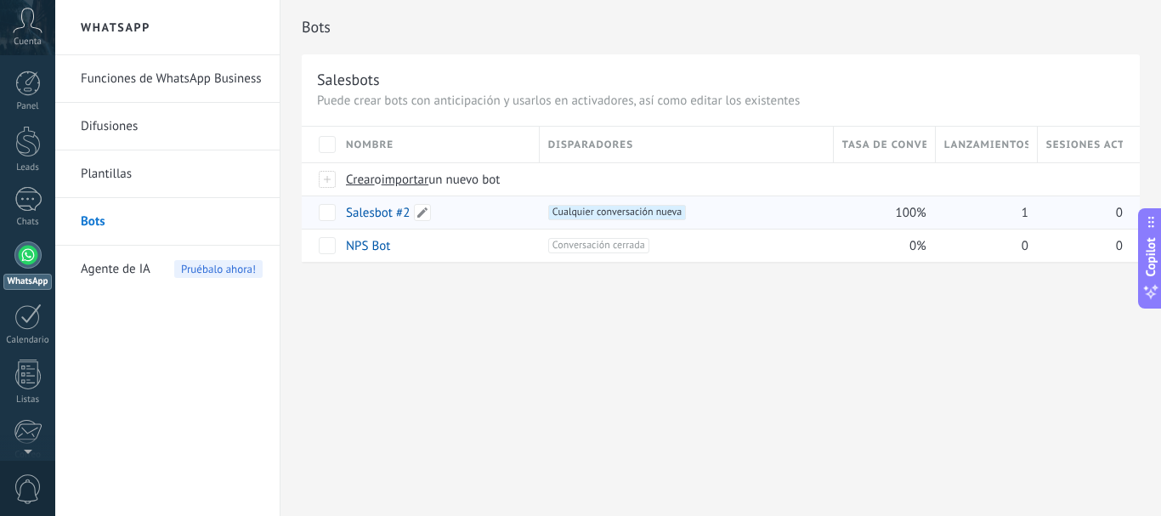
click at [387, 218] on link "Salesbot #2" at bounding box center [378, 213] width 64 height 16
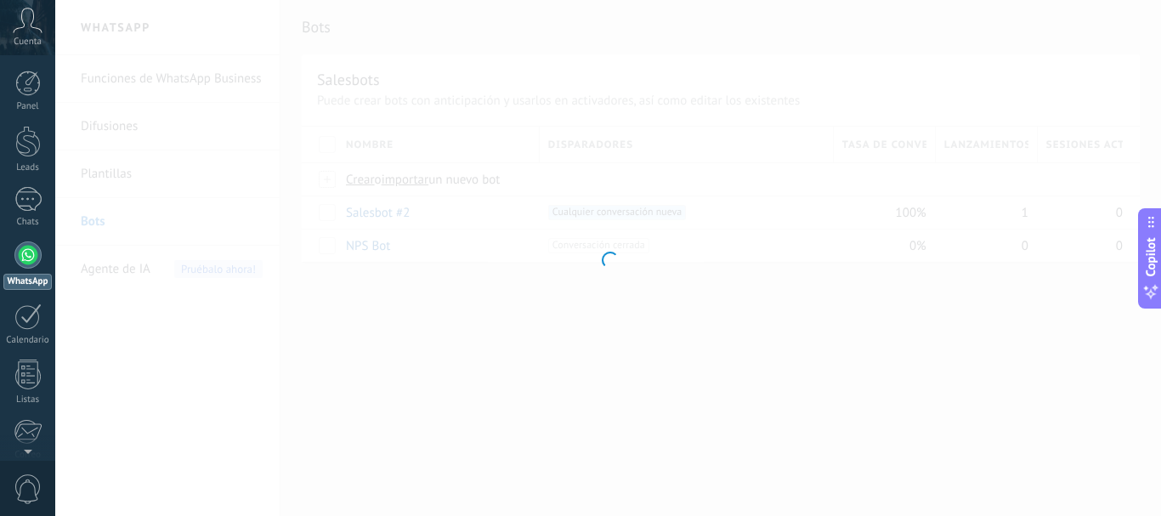
type input "**********"
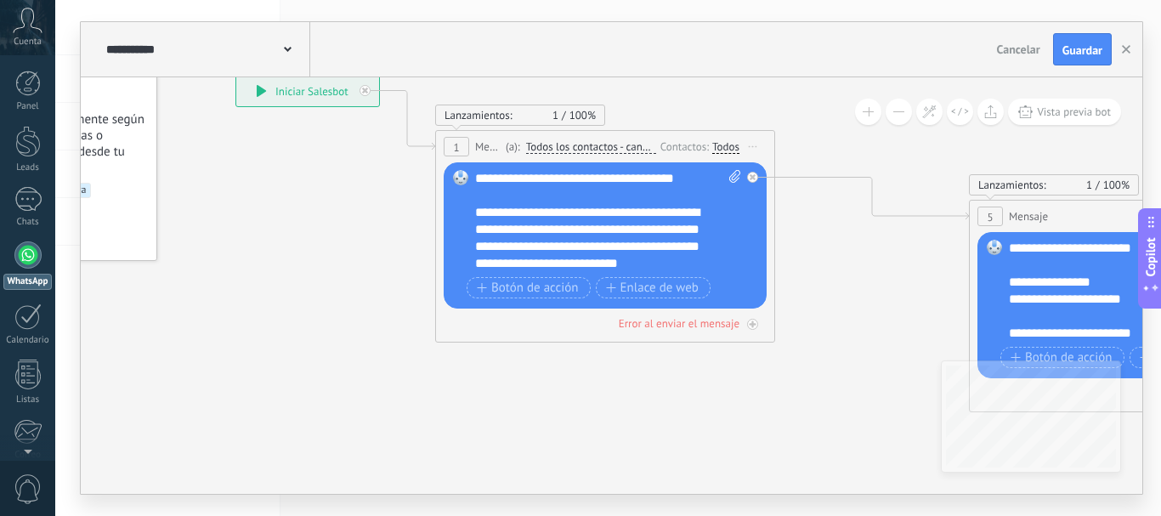
drag, startPoint x: 390, startPoint y: 266, endPoint x: 303, endPoint y: 206, distance: 105.1
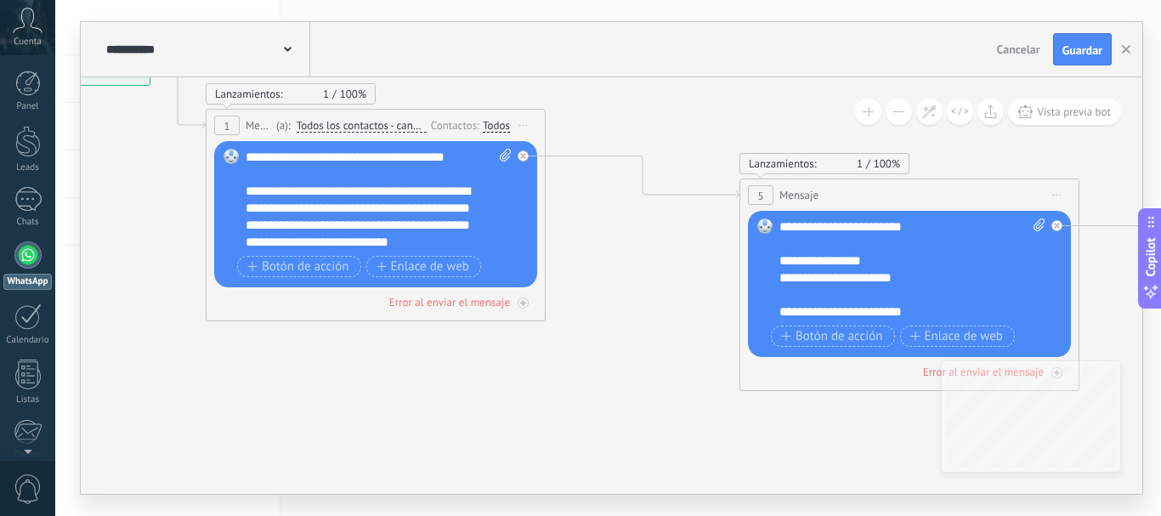
drag, startPoint x: 810, startPoint y: 400, endPoint x: 608, endPoint y: 392, distance: 201.6
click at [608, 401] on icon at bounding box center [1055, 266] width 2948 height 1275
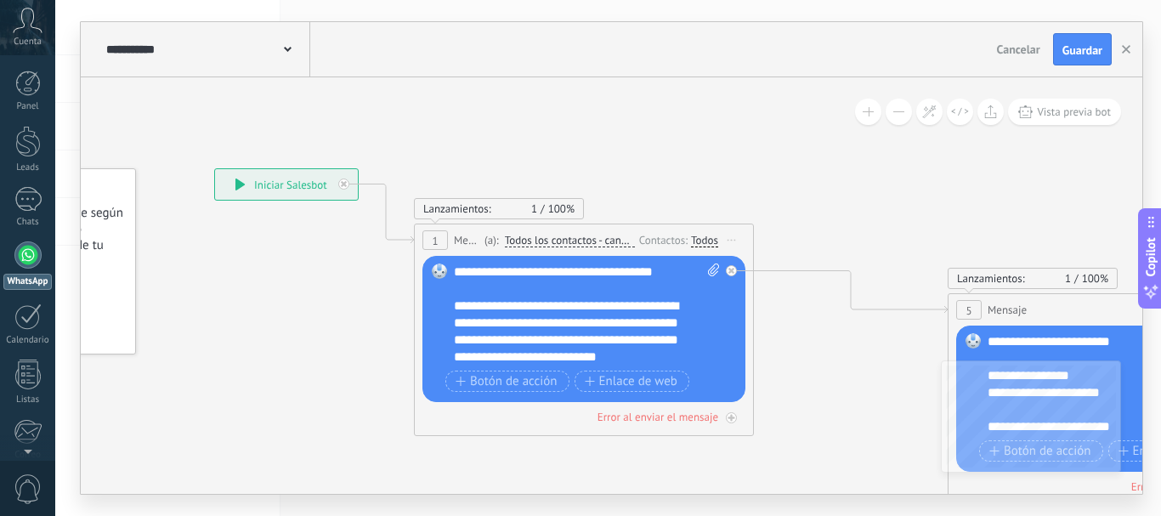
drag, startPoint x: 658, startPoint y: 346, endPoint x: 845, endPoint y: 415, distance: 199.2
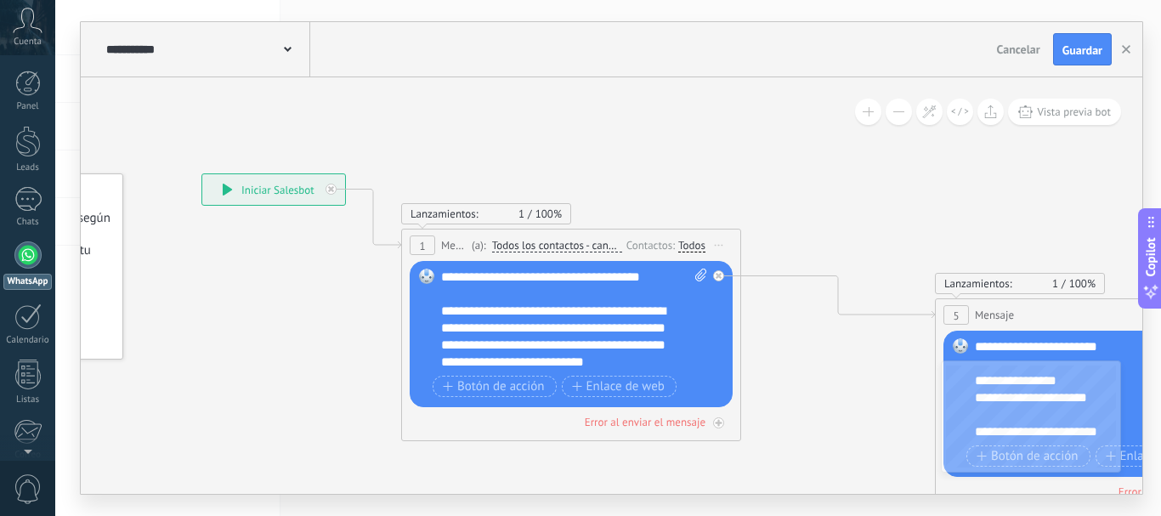
drag, startPoint x: 346, startPoint y: 246, endPoint x: 330, endPoint y: 252, distance: 16.9
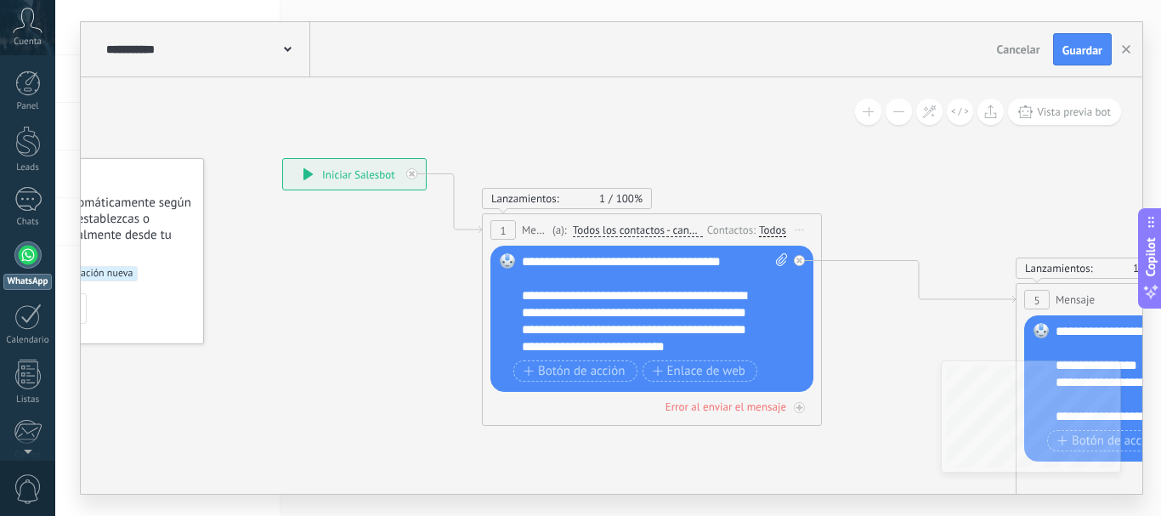
drag, startPoint x: 317, startPoint y: 310, endPoint x: 400, endPoint y: 295, distance: 84.7
click at [553, 199] on span "Lanzamientos:" at bounding box center [525, 198] width 68 height 14
click at [411, 176] on icon at bounding box center [412, 174] width 6 height 6
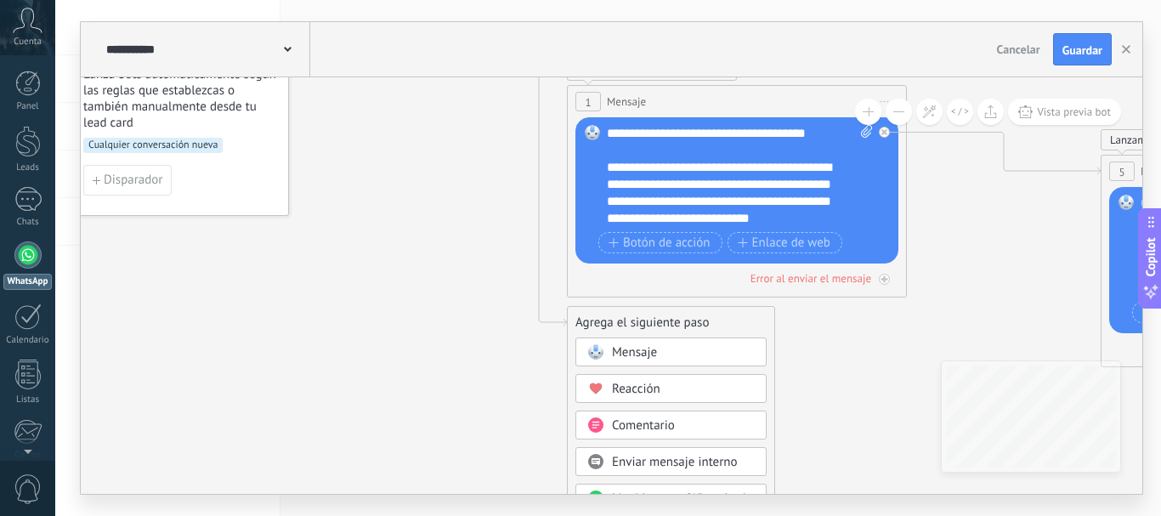
drag, startPoint x: 813, startPoint y: 442, endPoint x: 871, endPoint y: 326, distance: 129.2
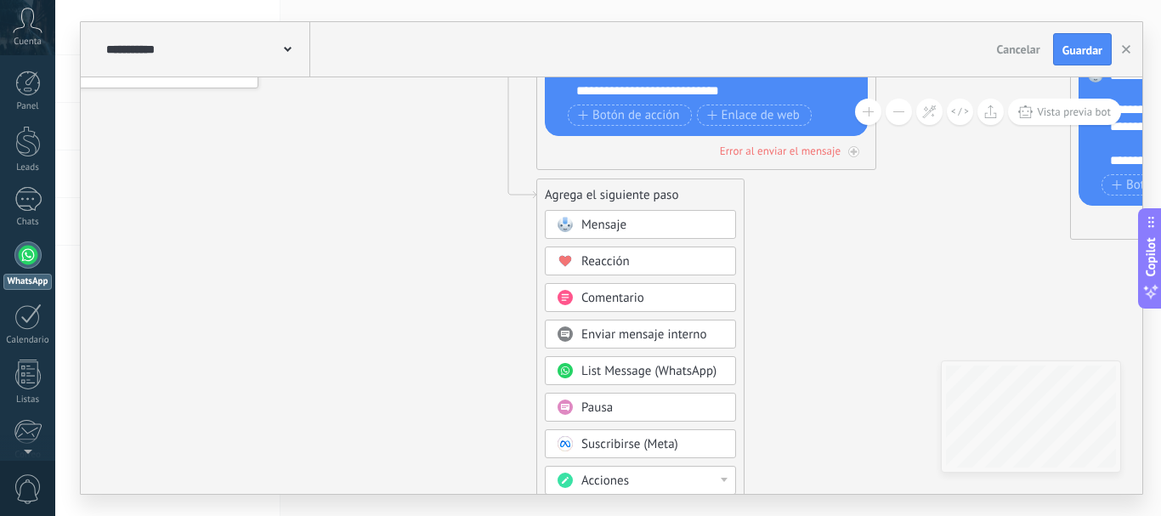
drag, startPoint x: 849, startPoint y: 406, endPoint x: 818, endPoint y: 279, distance: 131.1
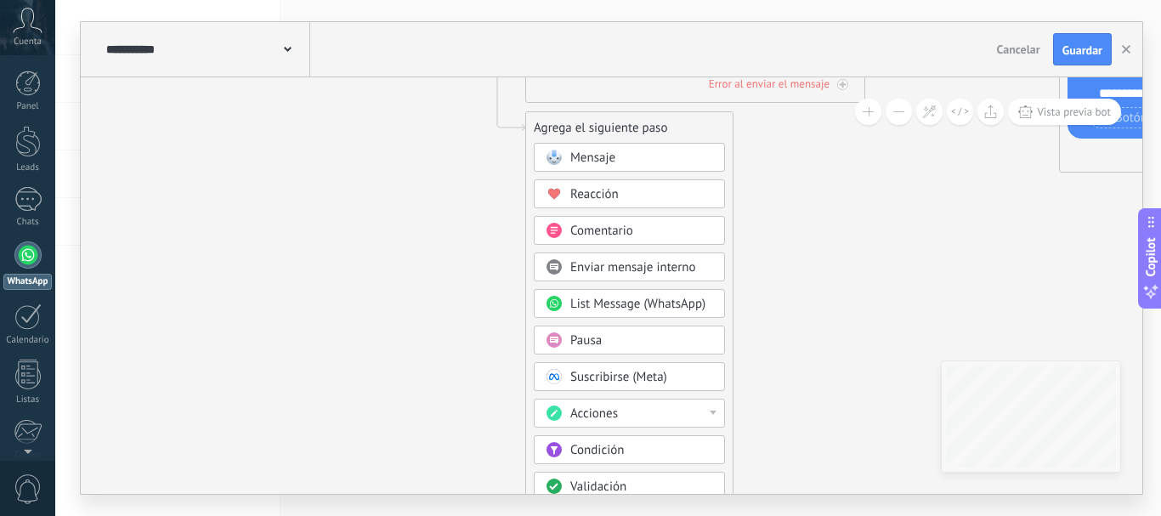
drag, startPoint x: 790, startPoint y: 413, endPoint x: 779, endPoint y: 348, distance: 66.4
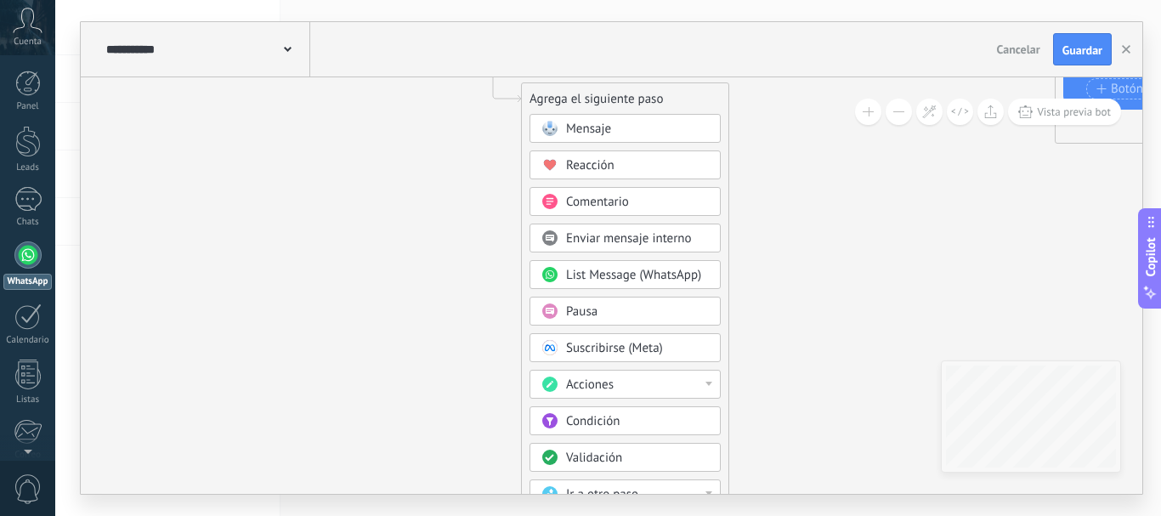
drag, startPoint x: 779, startPoint y: 356, endPoint x: 775, endPoint y: 321, distance: 35.1
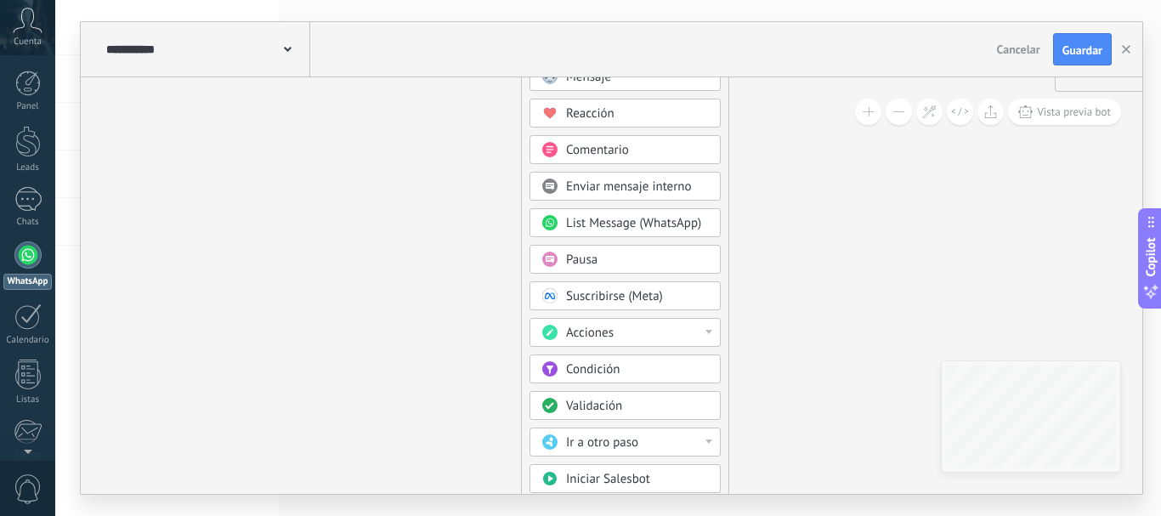
drag, startPoint x: 794, startPoint y: 367, endPoint x: 790, endPoint y: 314, distance: 52.9
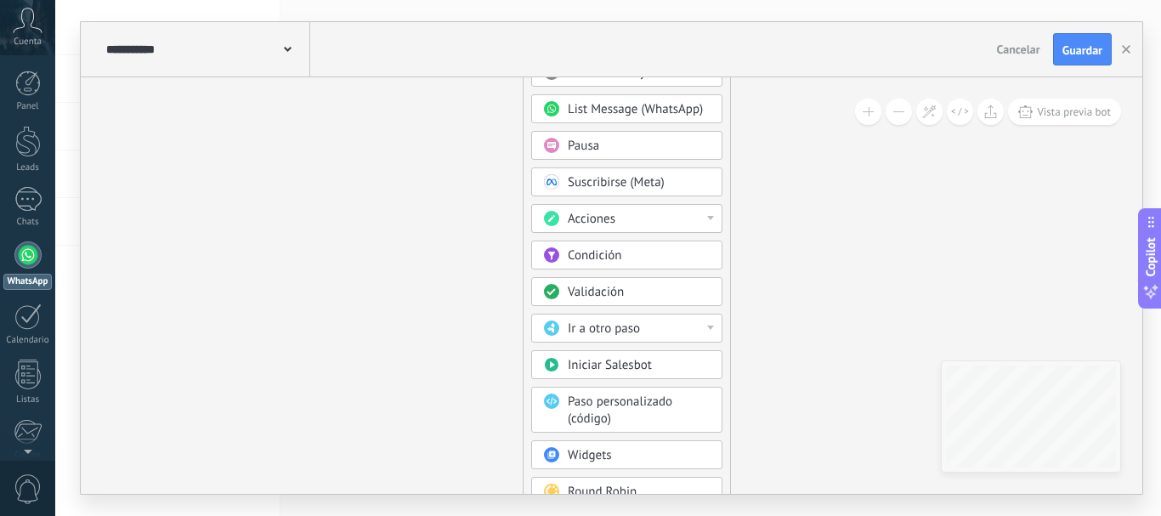
drag, startPoint x: 799, startPoint y: 393, endPoint x: 804, endPoint y: 290, distance: 103.8
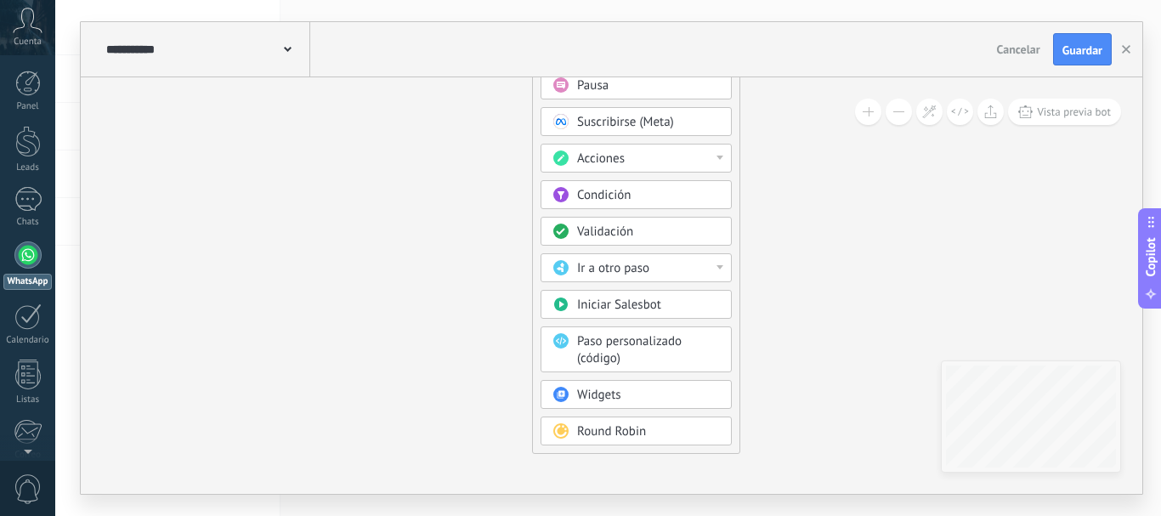
drag, startPoint x: 791, startPoint y: 385, endPoint x: 800, endPoint y: 375, distance: 13.8
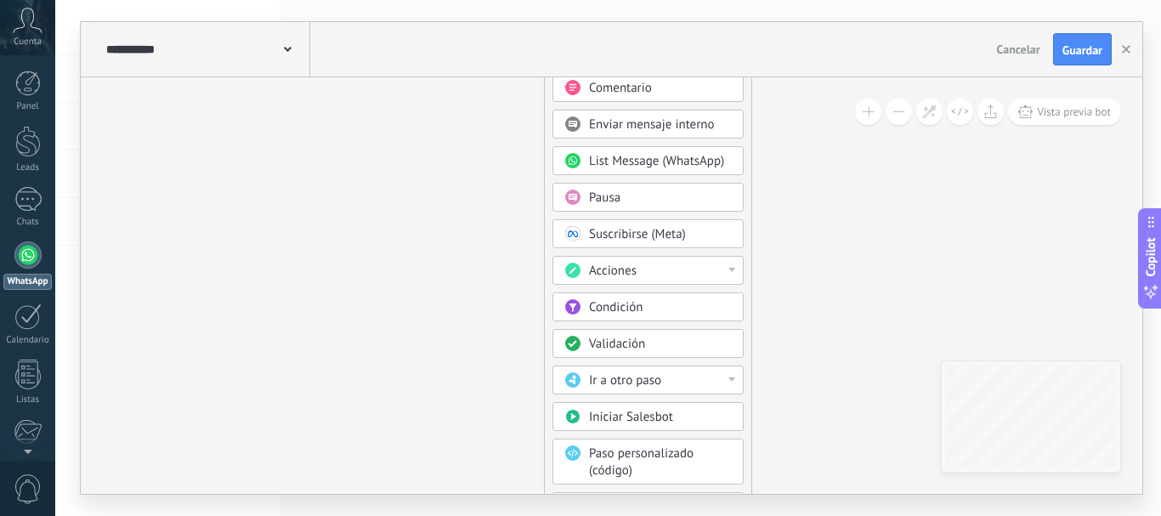
drag, startPoint x: 806, startPoint y: 334, endPoint x: 811, endPoint y: 419, distance: 85.2
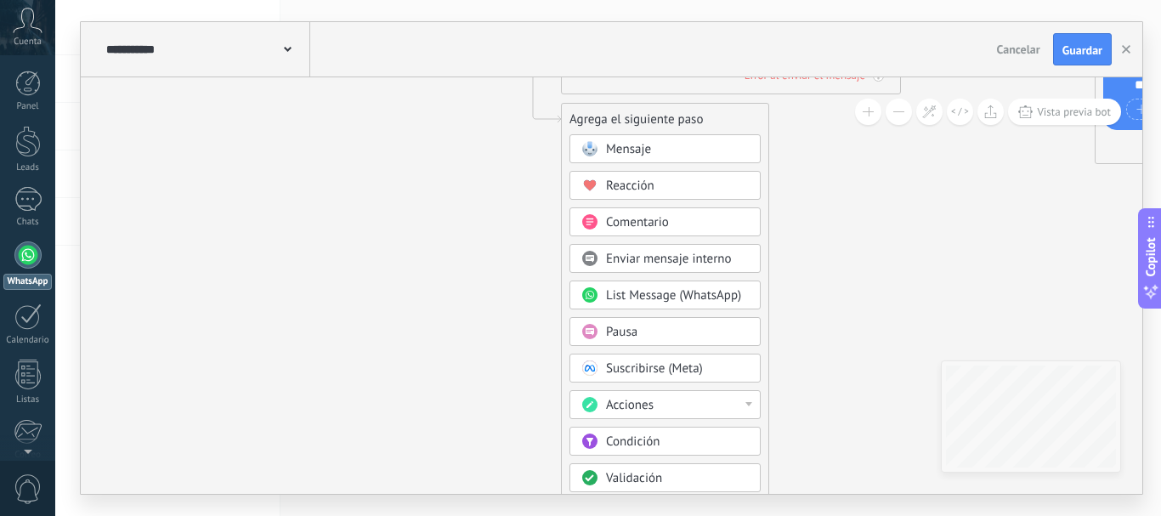
drag, startPoint x: 795, startPoint y: 281, endPoint x: 806, endPoint y: 389, distance: 108.5
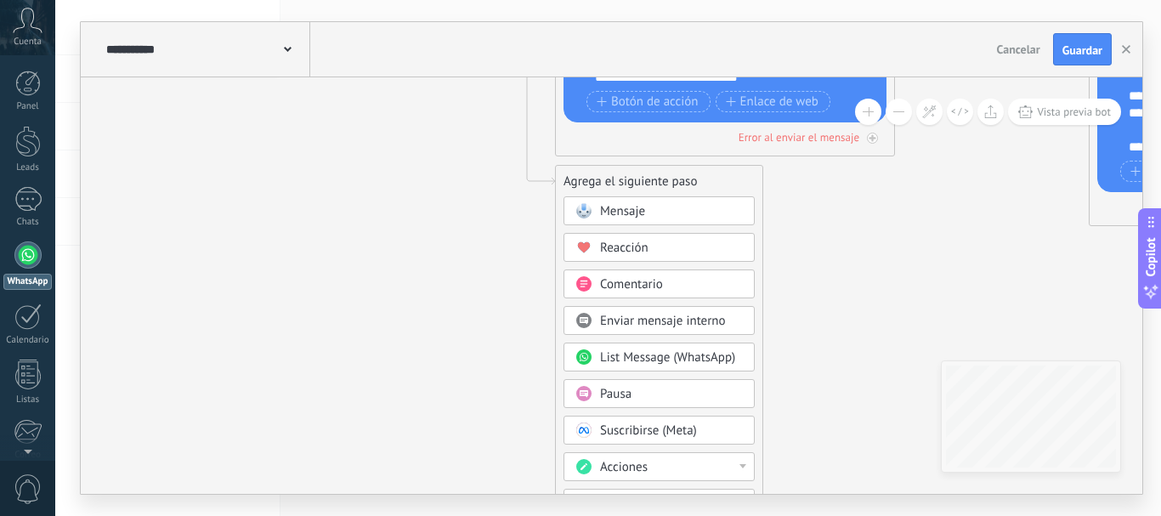
drag, startPoint x: 806, startPoint y: 299, endPoint x: 800, endPoint y: 337, distance: 38.7
click at [639, 393] on div "Pausa" at bounding box center [671, 394] width 143 height 17
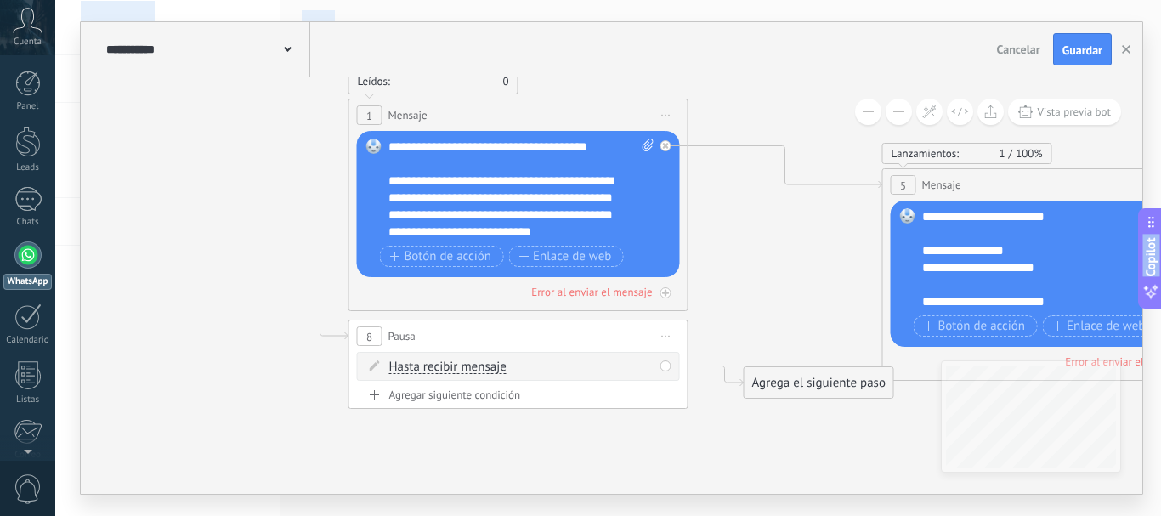
drag, startPoint x: 737, startPoint y: 360, endPoint x: 642, endPoint y: 509, distance: 176.1
click at [642, 513] on div "**********" at bounding box center [607, 258] width 1105 height 516
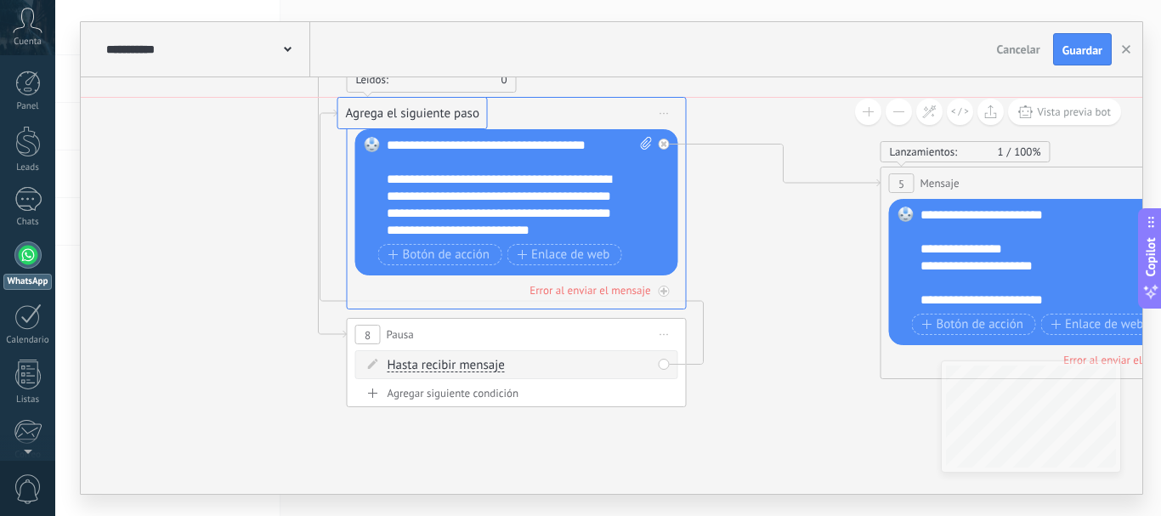
drag, startPoint x: 784, startPoint y: 372, endPoint x: 387, endPoint y: 114, distance: 474.2
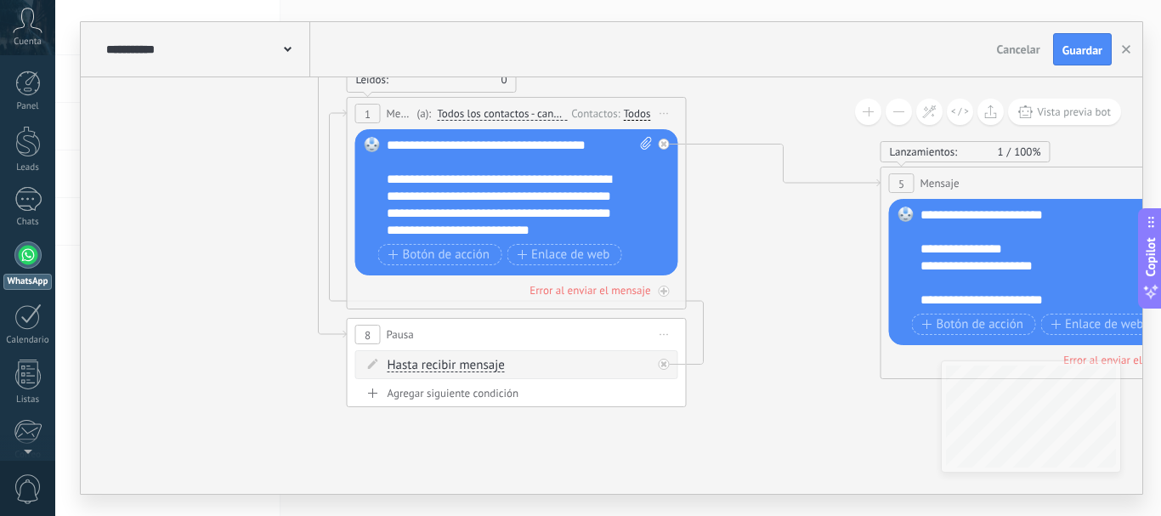
drag, startPoint x: 575, startPoint y: 375, endPoint x: 495, endPoint y: 303, distance: 107.1
click at [449, 373] on div "Hasta recibir mensaje Hasta recibir mensaje Temporizador Excepto horas laborale…" at bounding box center [516, 364] width 323 height 29
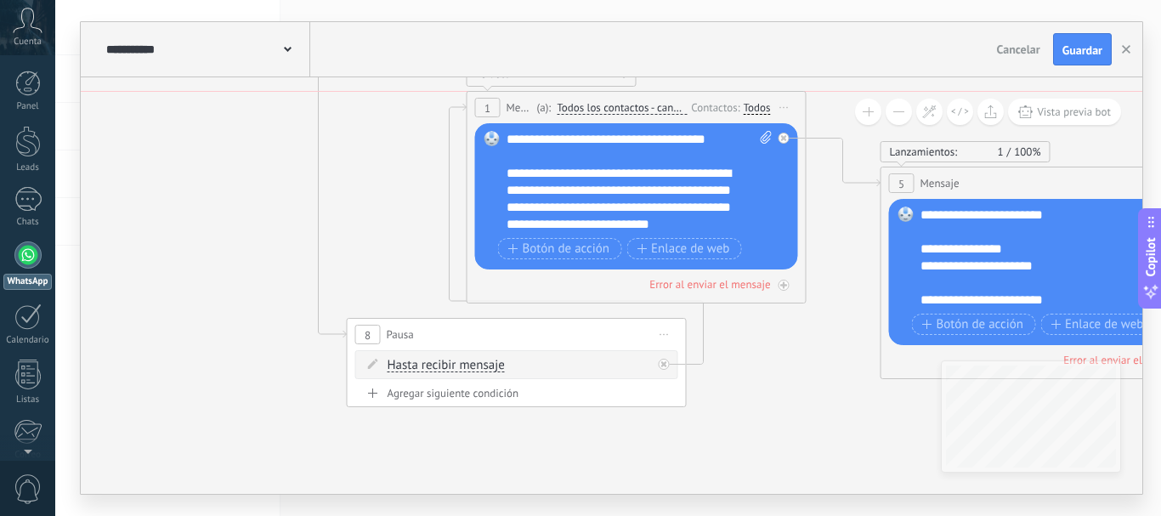
drag, startPoint x: 568, startPoint y: 103, endPoint x: 688, endPoint y: 96, distance: 120.9
click at [688, 96] on div "1 Mensaje ******* (a): Todos los contactos - canales seleccionados Todos los co…" at bounding box center [636, 107] width 338 height 31
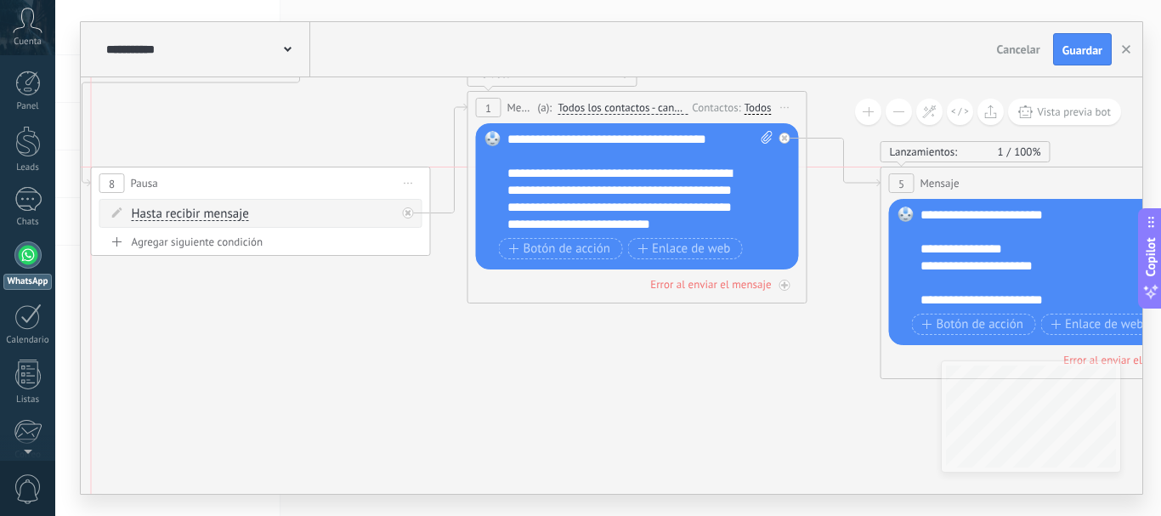
drag, startPoint x: 541, startPoint y: 338, endPoint x: 293, endPoint y: 184, distance: 292.4
click at [290, 184] on div "8 Pausa ***** Iniciar vista previa aquí Cambiar nombre Duplicar [GEOGRAPHIC_DAT…" at bounding box center [261, 182] width 338 height 31
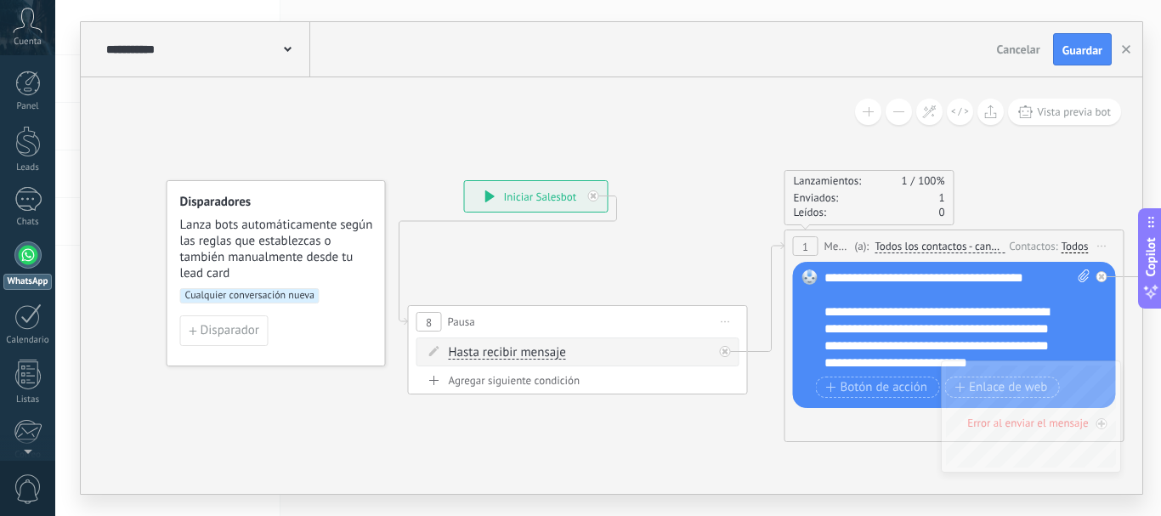
drag, startPoint x: 384, startPoint y: 370, endPoint x: 700, endPoint y: 504, distance: 343.4
click at [703, 506] on div "**********" at bounding box center [607, 258] width 1105 height 516
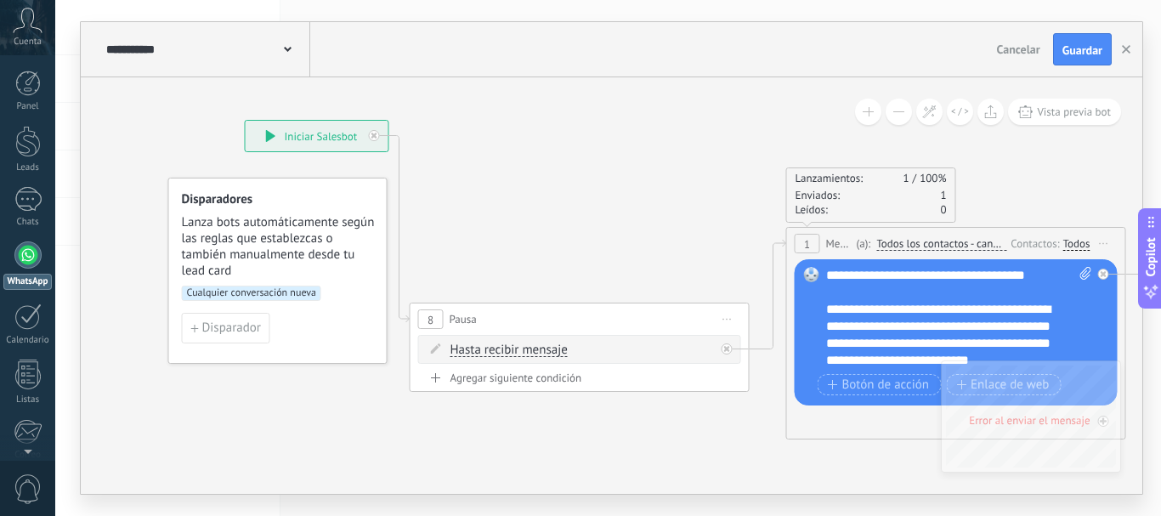
drag, startPoint x: 513, startPoint y: 193, endPoint x: 292, endPoint y: 135, distance: 228.4
click at [292, 135] on div "**********" at bounding box center [317, 136] width 143 height 31
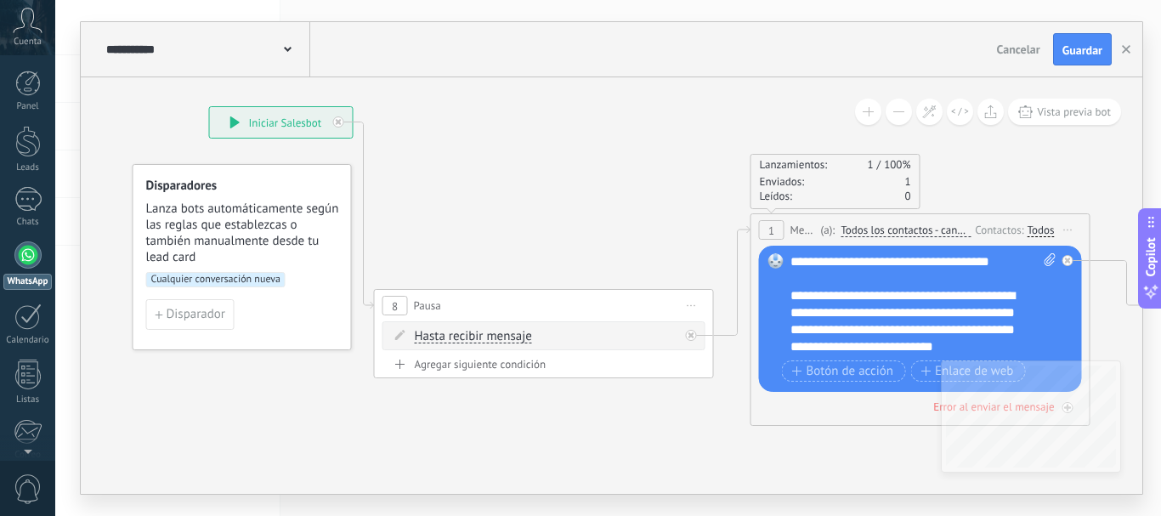
drag, startPoint x: 712, startPoint y: 464, endPoint x: 677, endPoint y: 443, distance: 40.8
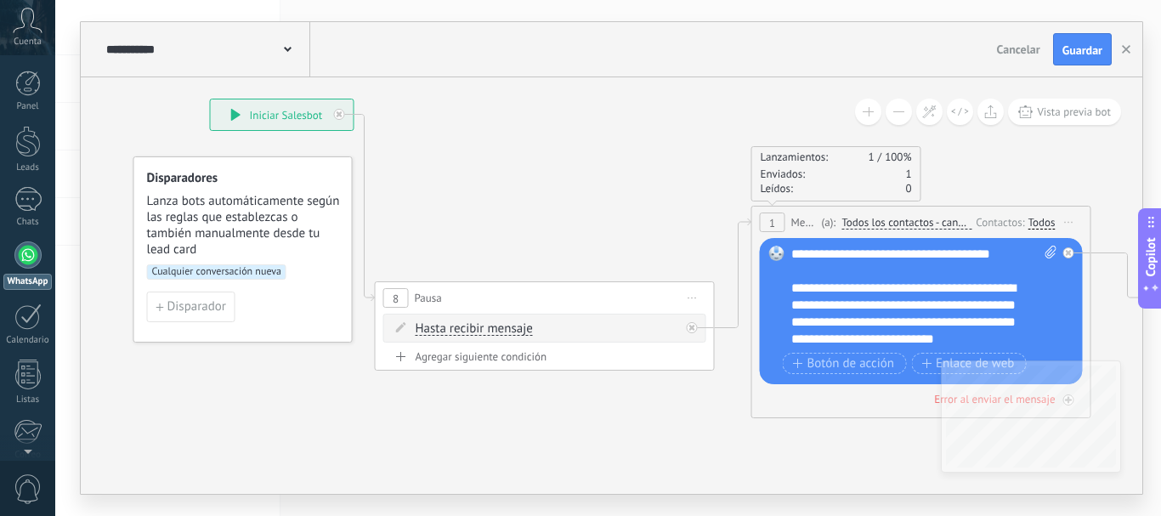
click at [427, 297] on span "Pausa" at bounding box center [428, 298] width 27 height 16
click at [464, 332] on span "Hasta recibir mensaje" at bounding box center [474, 329] width 117 height 14
click at [464, 332] on button "Hasta recibir mensaje" at bounding box center [513, 329] width 212 height 31
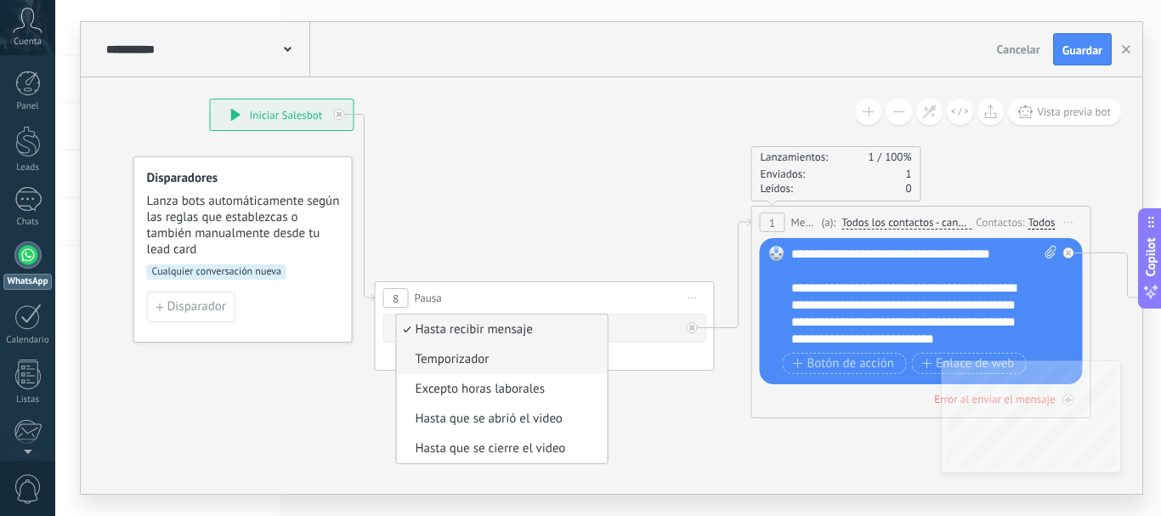
click at [470, 363] on span "Temporizador" at bounding box center [500, 359] width 206 height 17
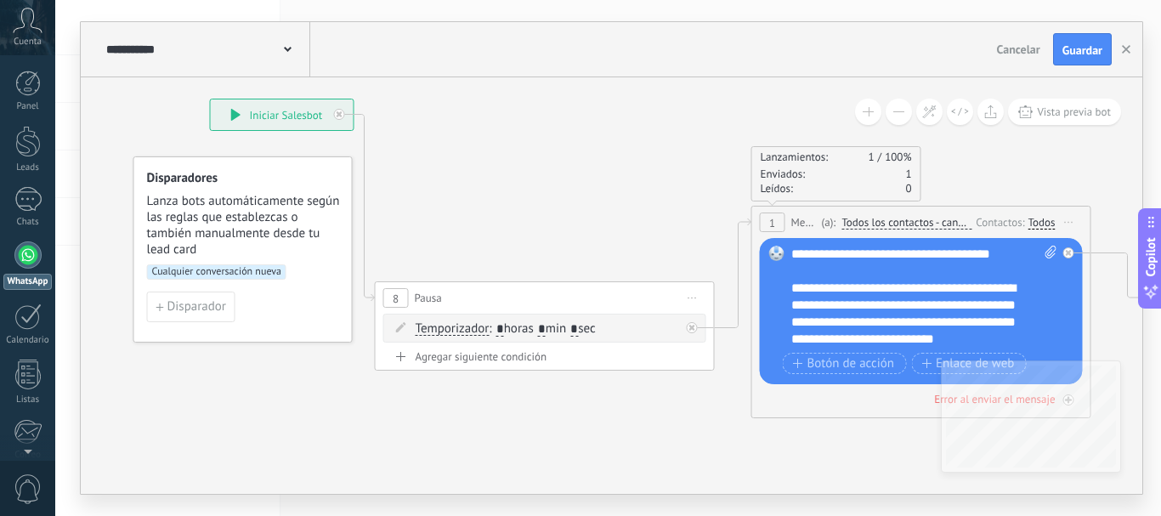
click at [557, 333] on span ": * horas * min * sec" at bounding box center [542, 328] width 106 height 16
click at [546, 330] on input "*" at bounding box center [542, 330] width 8 height 14
type input "*"
click at [578, 328] on input "*" at bounding box center [574, 330] width 8 height 14
type input "*"
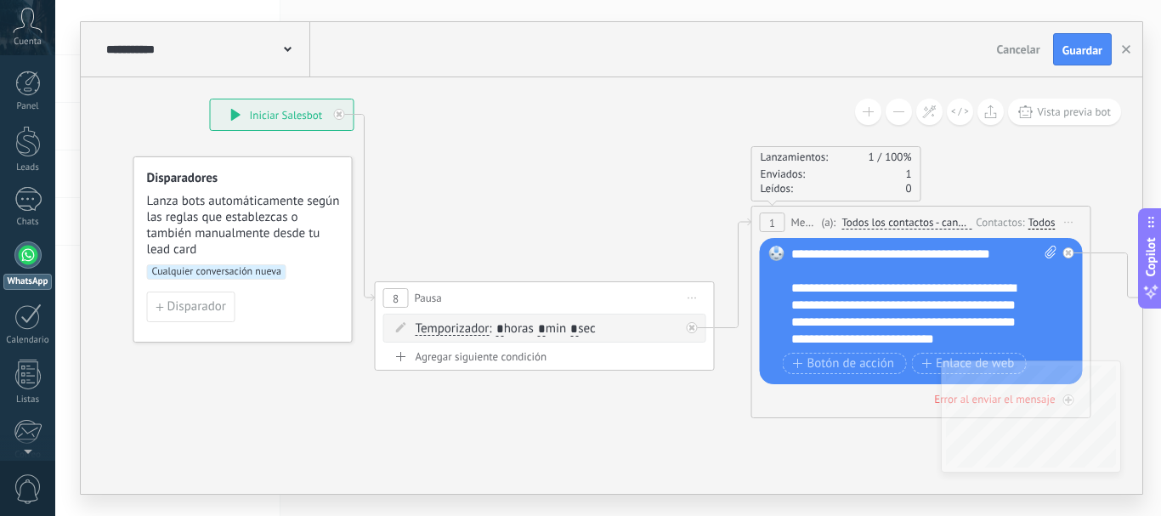
click at [707, 365] on div "8 Pausa ***** Iniciar vista previa aquí Cambiar nombre Duplicar [GEOGRAPHIC_DAT…" at bounding box center [545, 325] width 340 height 89
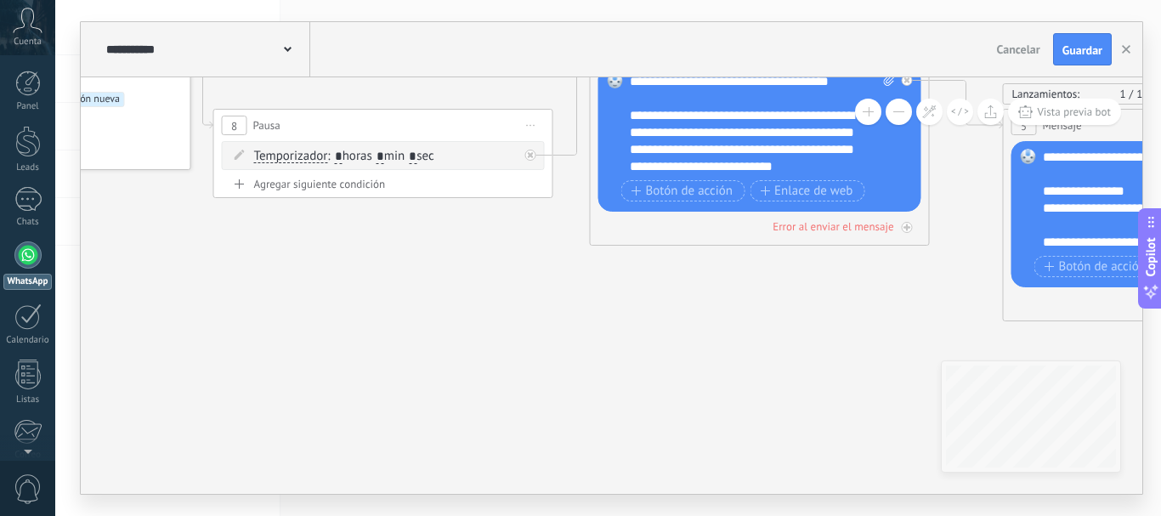
drag, startPoint x: 664, startPoint y: 423, endPoint x: 484, endPoint y: 229, distance: 264.5
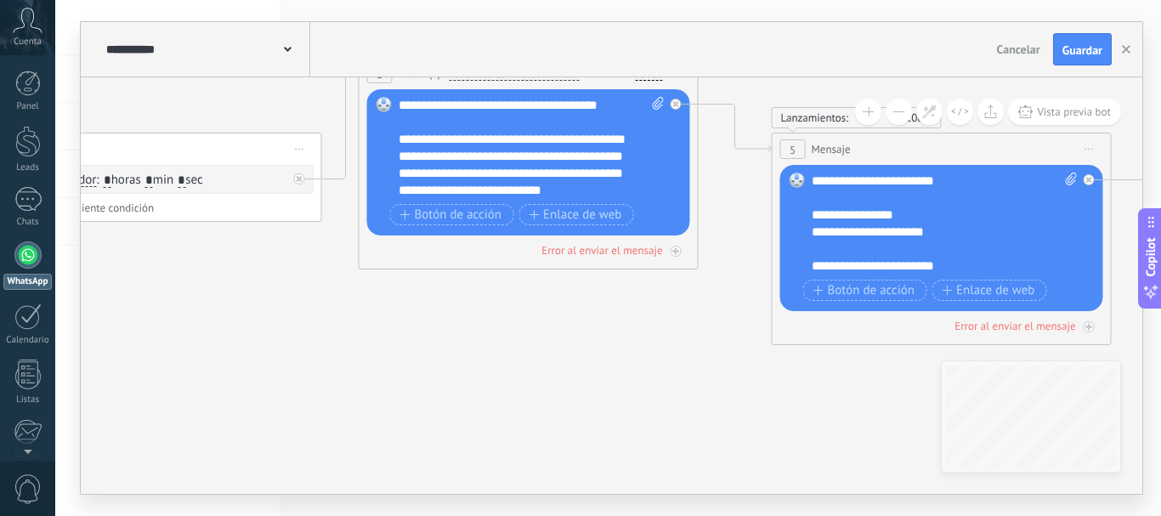
drag, startPoint x: 724, startPoint y: 368, endPoint x: 542, endPoint y: 404, distance: 185.5
click at [518, 410] on icon at bounding box center [977, 191] width 3168 height 1332
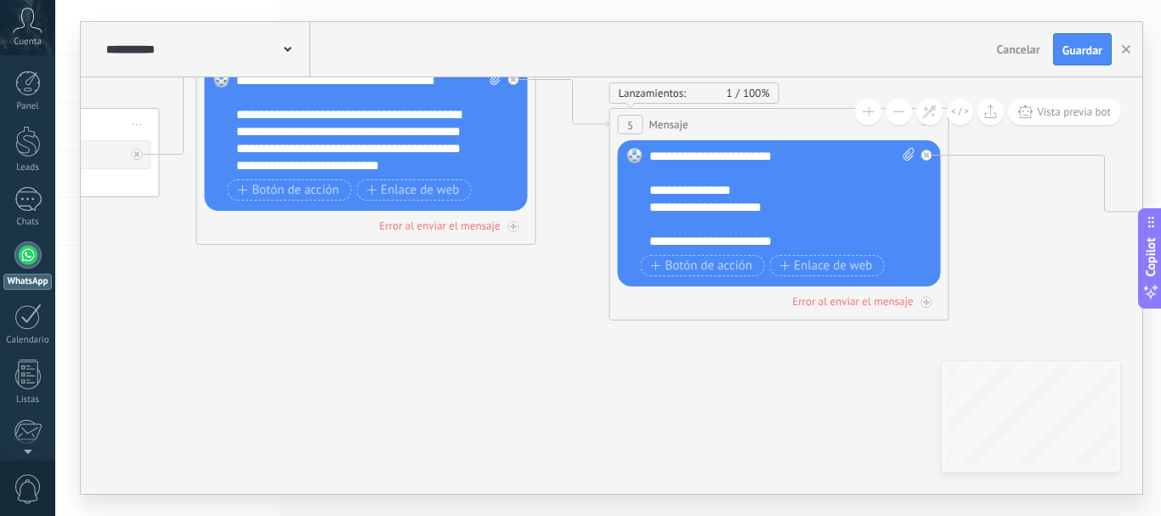
drag, startPoint x: 685, startPoint y: 400, endPoint x: 504, endPoint y: 373, distance: 183.0
click at [506, 374] on icon at bounding box center [814, 166] width 3169 height 1332
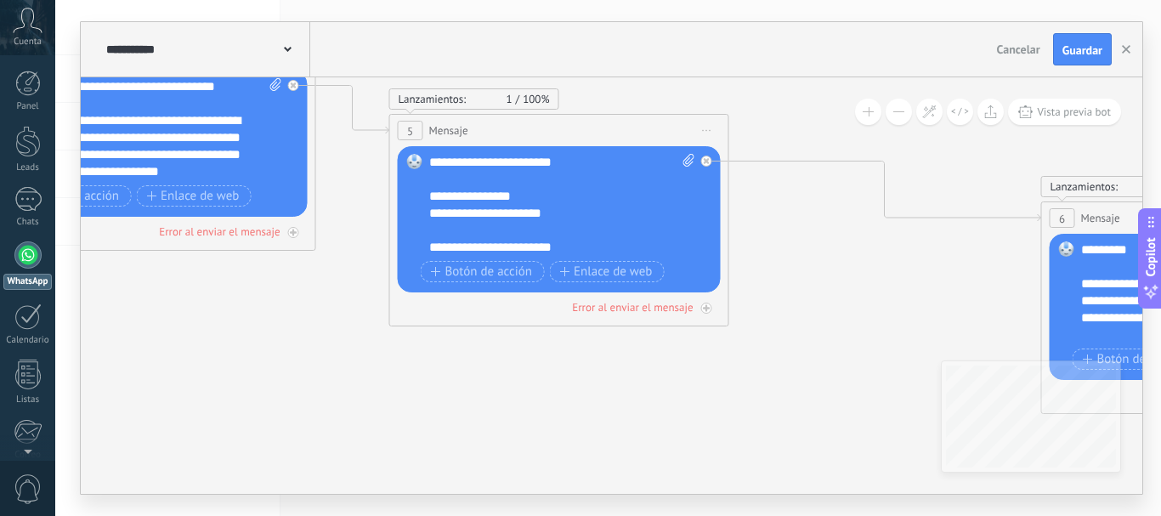
drag, startPoint x: 690, startPoint y: 399, endPoint x: 514, endPoint y: 405, distance: 176.0
click at [503, 405] on icon at bounding box center [594, 172] width 3169 height 1332
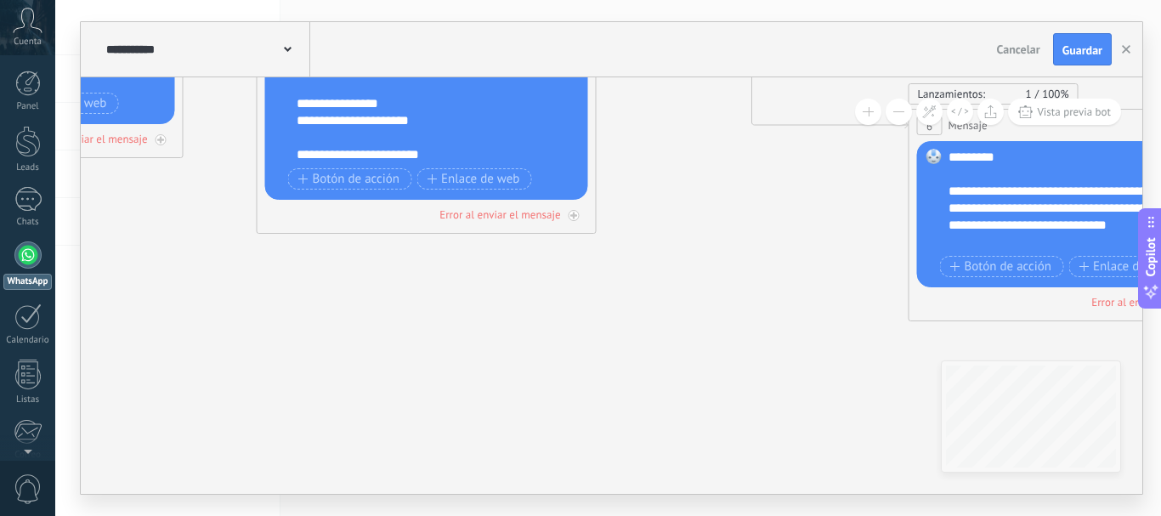
drag, startPoint x: 698, startPoint y: 404, endPoint x: 538, endPoint y: 242, distance: 227.7
click at [538, 241] on icon at bounding box center [462, 80] width 3169 height 1332
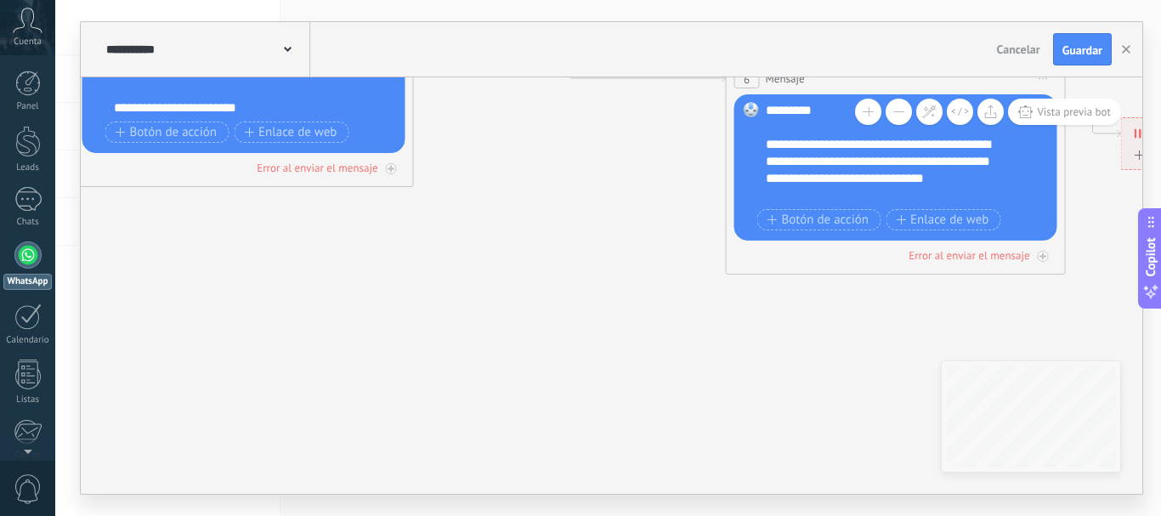
drag, startPoint x: 728, startPoint y: 310, endPoint x: 497, endPoint y: 353, distance: 235.0
click at [497, 353] on icon at bounding box center [279, 33] width 3169 height 1332
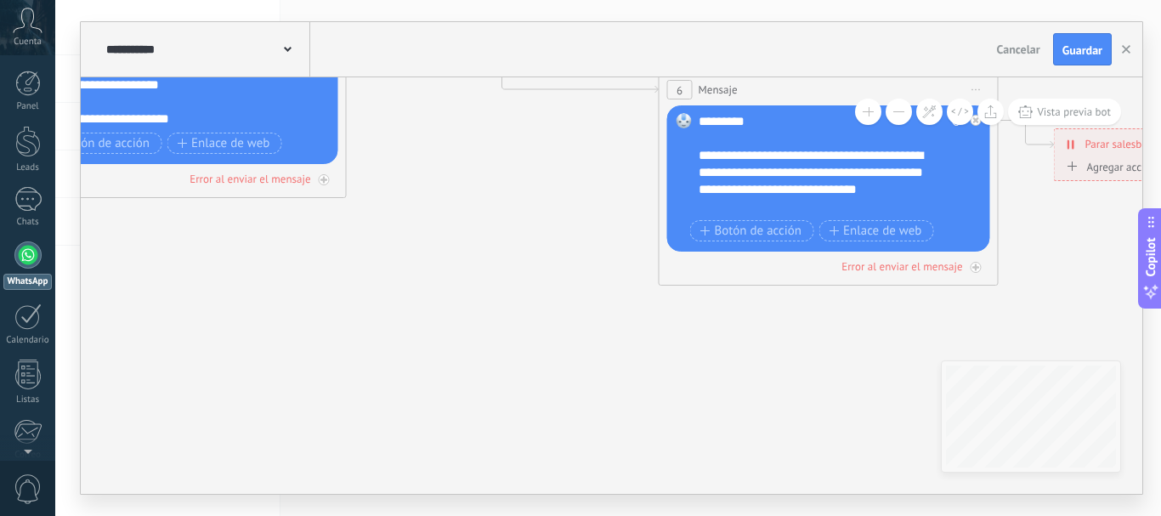
drag, startPoint x: 582, startPoint y: 391, endPoint x: 803, endPoint y: 387, distance: 221.0
click at [806, 393] on icon at bounding box center [212, 44] width 3169 height 1332
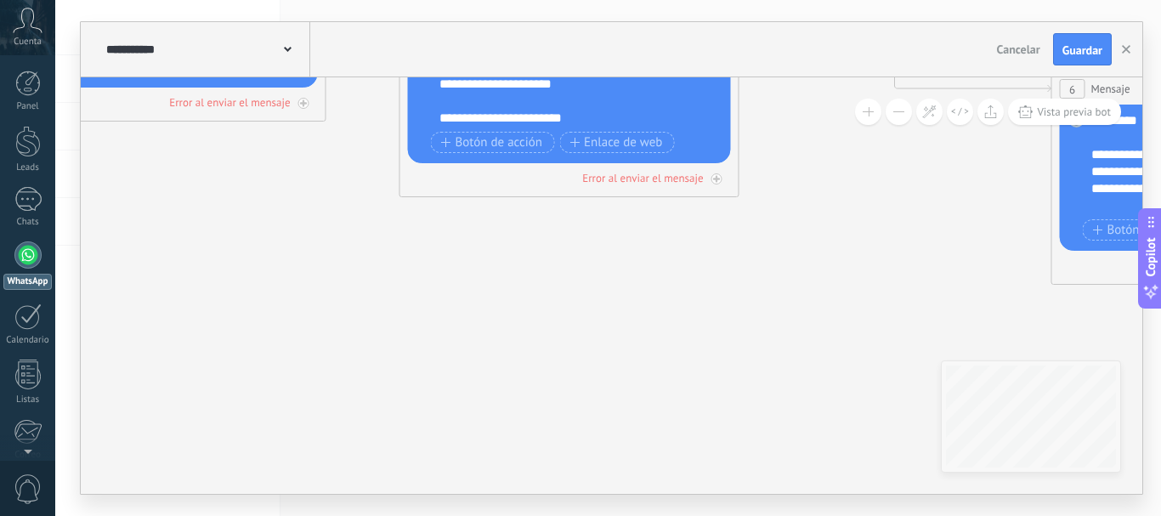
drag, startPoint x: 499, startPoint y: 367, endPoint x: 979, endPoint y: 174, distance: 517.4
click at [823, 353] on icon at bounding box center [604, 43] width 3169 height 1332
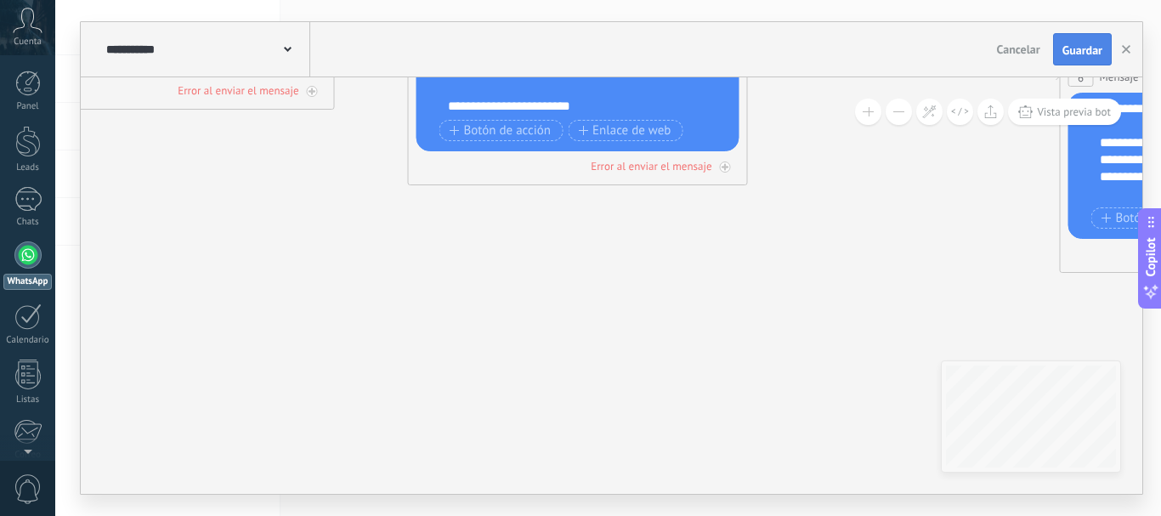
click at [1072, 55] on span "Guardar" at bounding box center [1082, 50] width 40 height 12
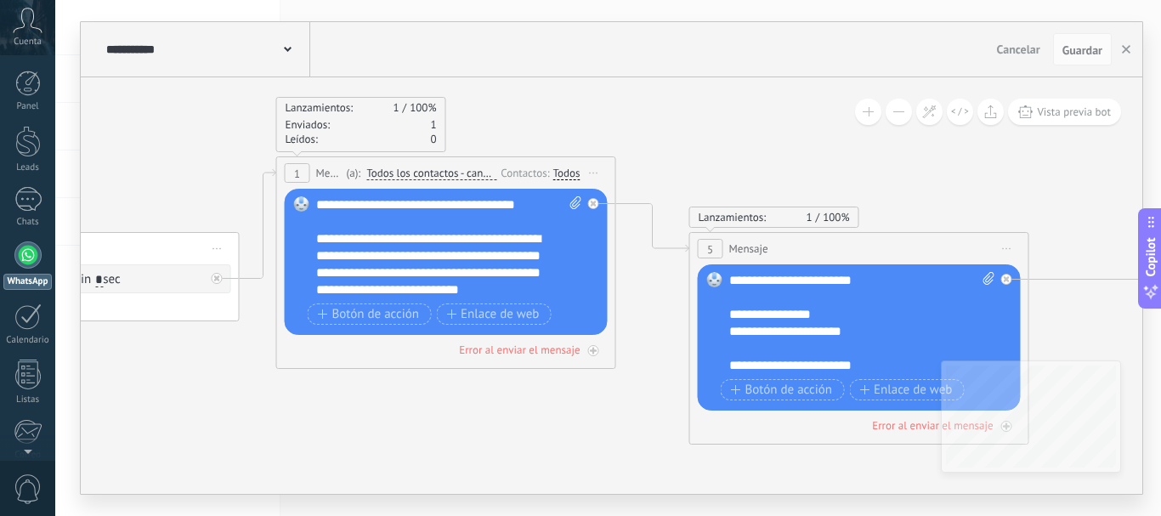
drag, startPoint x: 359, startPoint y: 381, endPoint x: 534, endPoint y: 444, distance: 186.0
click at [534, 448] on icon at bounding box center [894, 290] width 3169 height 1332
click at [399, 201] on div "**********" at bounding box center [450, 247] width 266 height 102
click at [376, 218] on div "**********" at bounding box center [450, 247] width 266 height 102
click at [426, 197] on div "**********" at bounding box center [450, 247] width 266 height 102
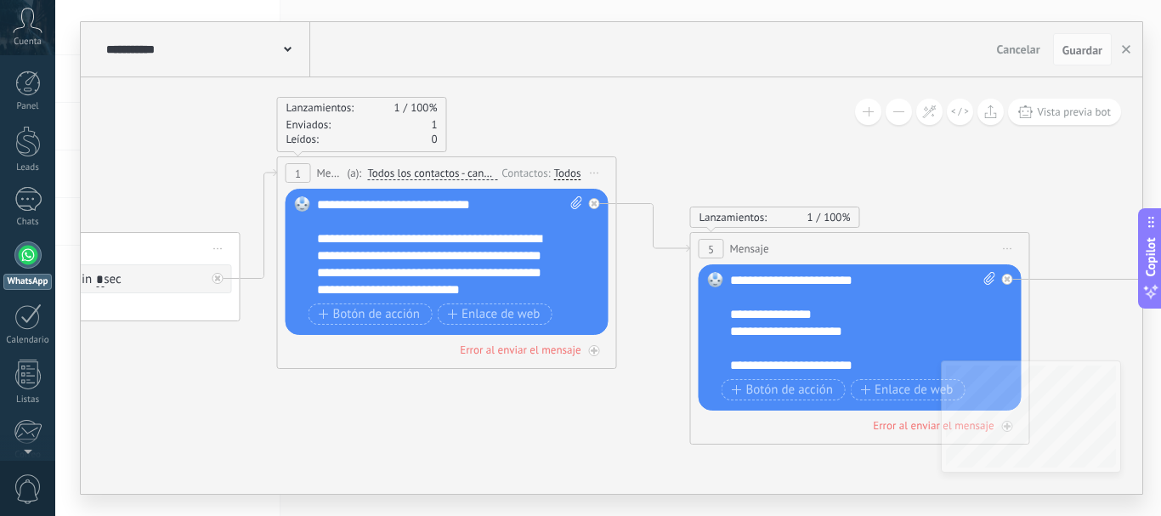
click at [318, 201] on div "**********" at bounding box center [450, 247] width 266 height 102
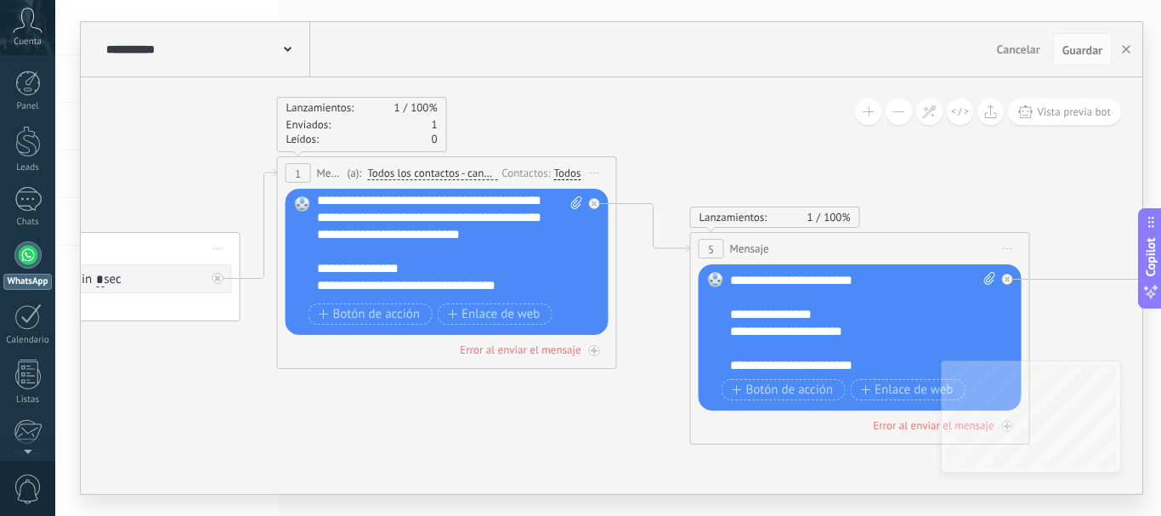
scroll to position [85, 0]
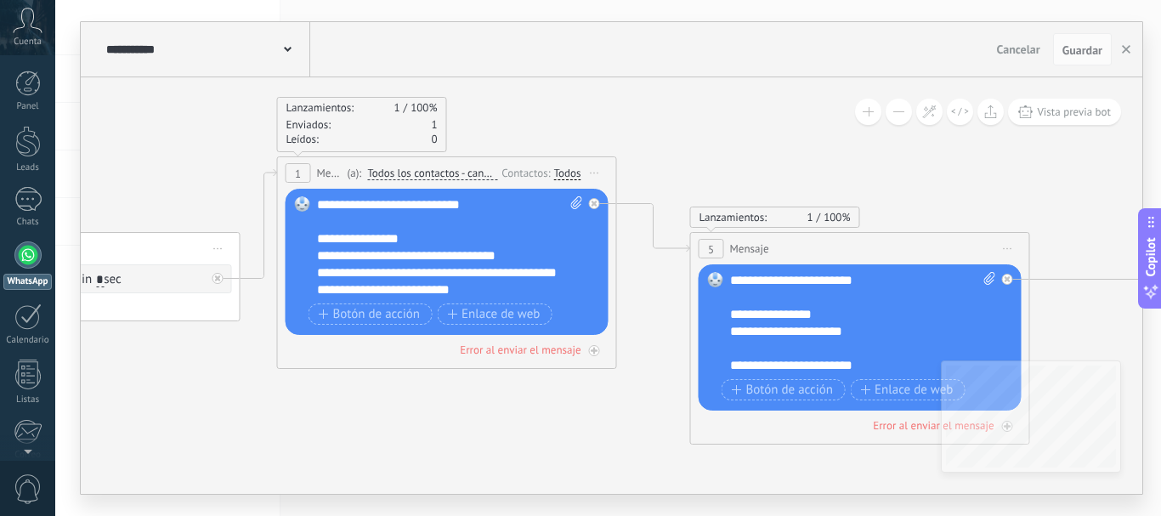
click at [444, 252] on div "**********" at bounding box center [450, 247] width 266 height 102
click at [318, 253] on div "**********" at bounding box center [450, 247] width 266 height 102
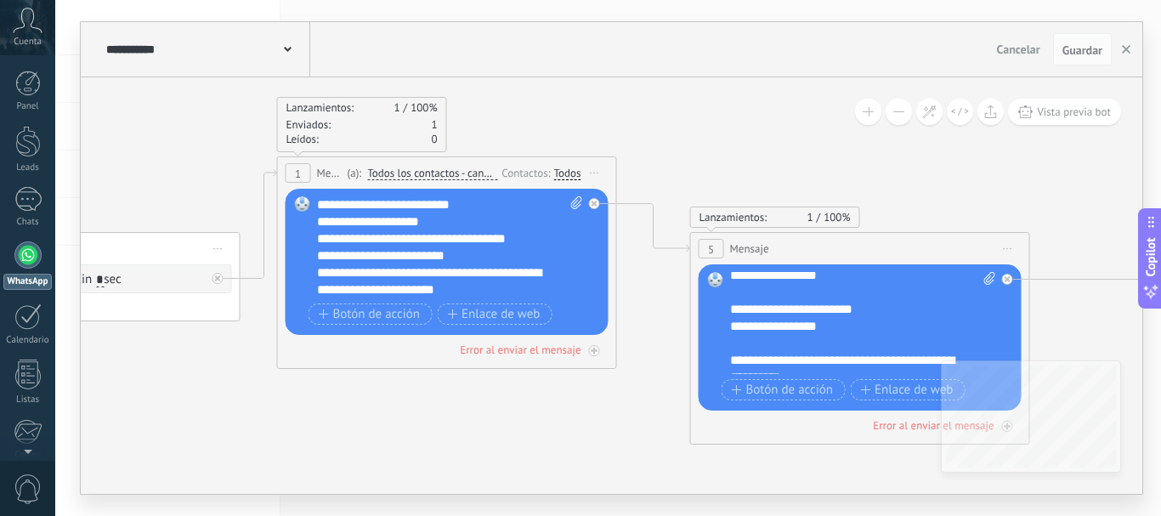
scroll to position [255, 0]
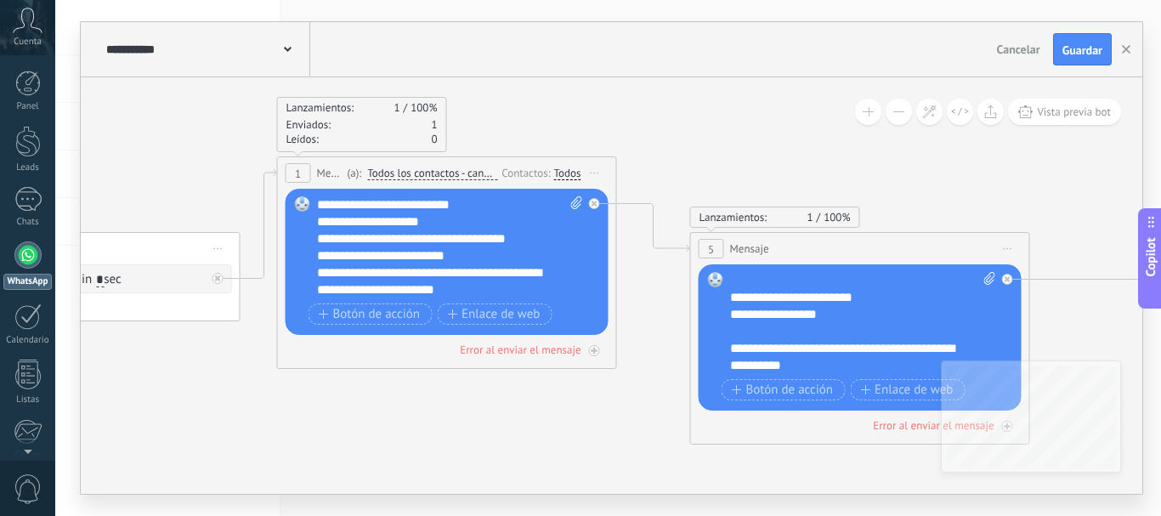
click at [730, 315] on div "**********" at bounding box center [863, 323] width 266 height 102
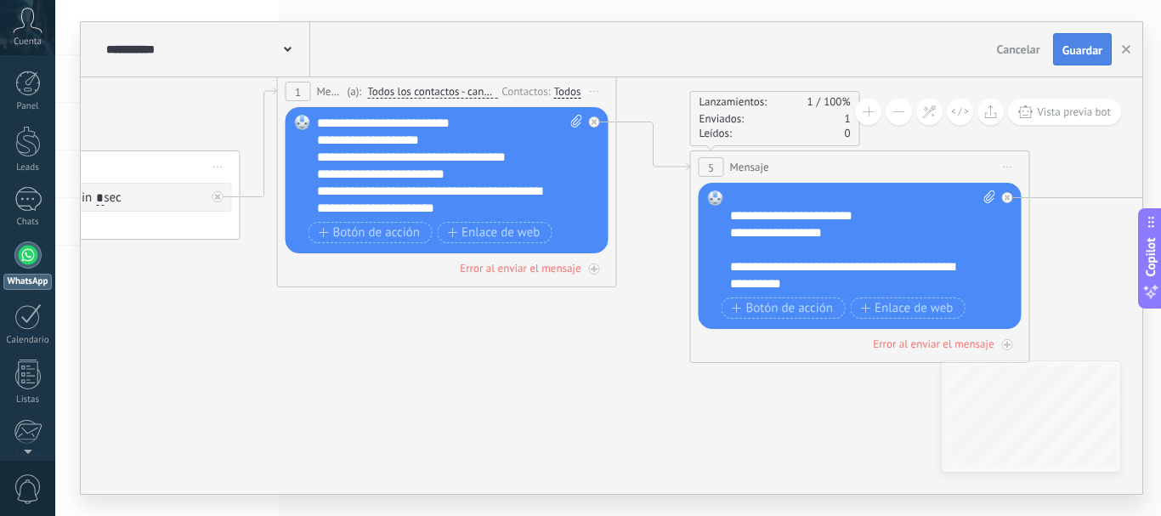
click at [1072, 45] on span "Guardar" at bounding box center [1082, 50] width 40 height 12
